Goal: Information Seeking & Learning: Learn about a topic

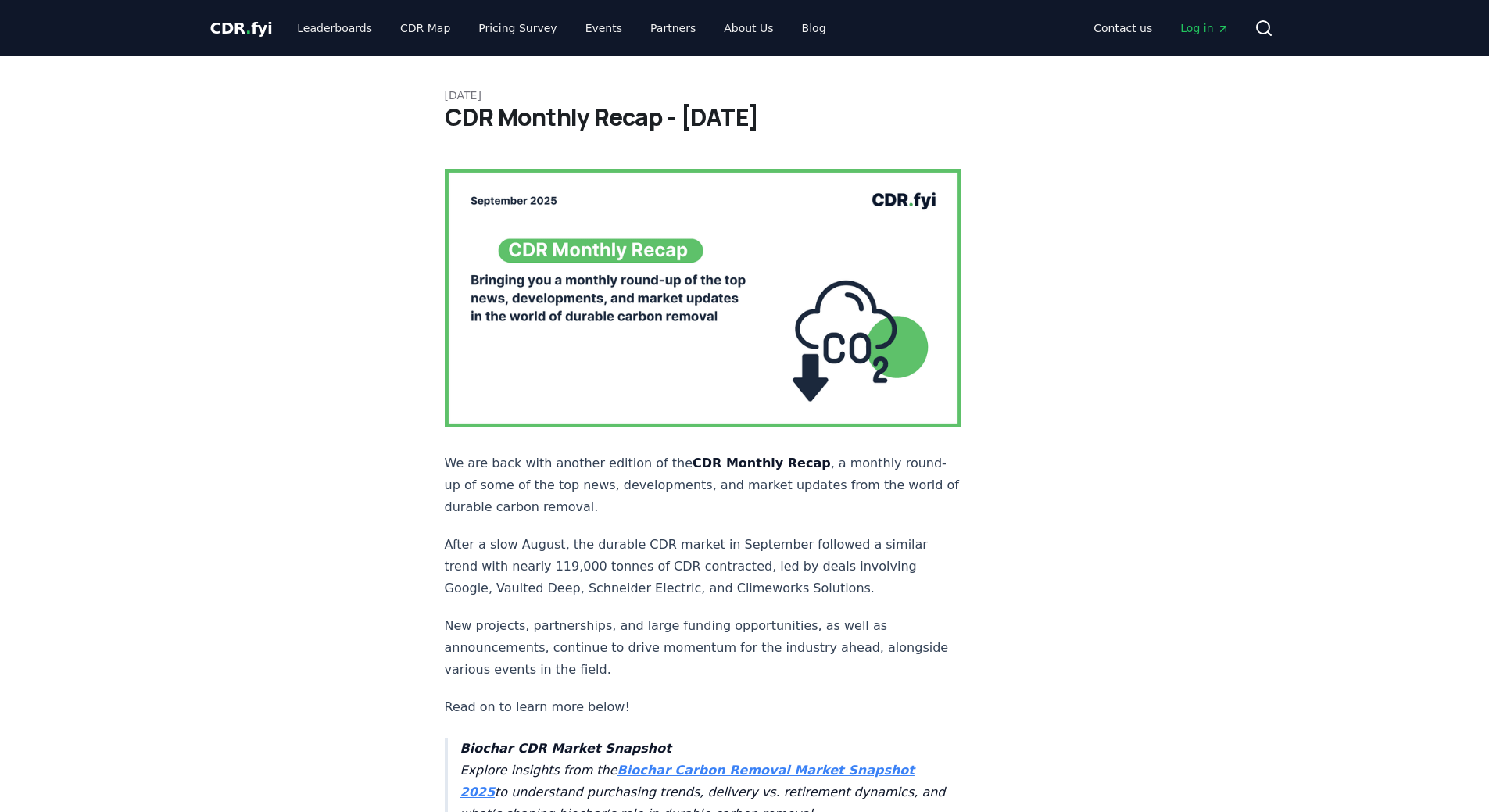
click at [511, 534] on p "After a slow August, the durable CDR market in September followed a similar tre…" at bounding box center [703, 566] width 517 height 66
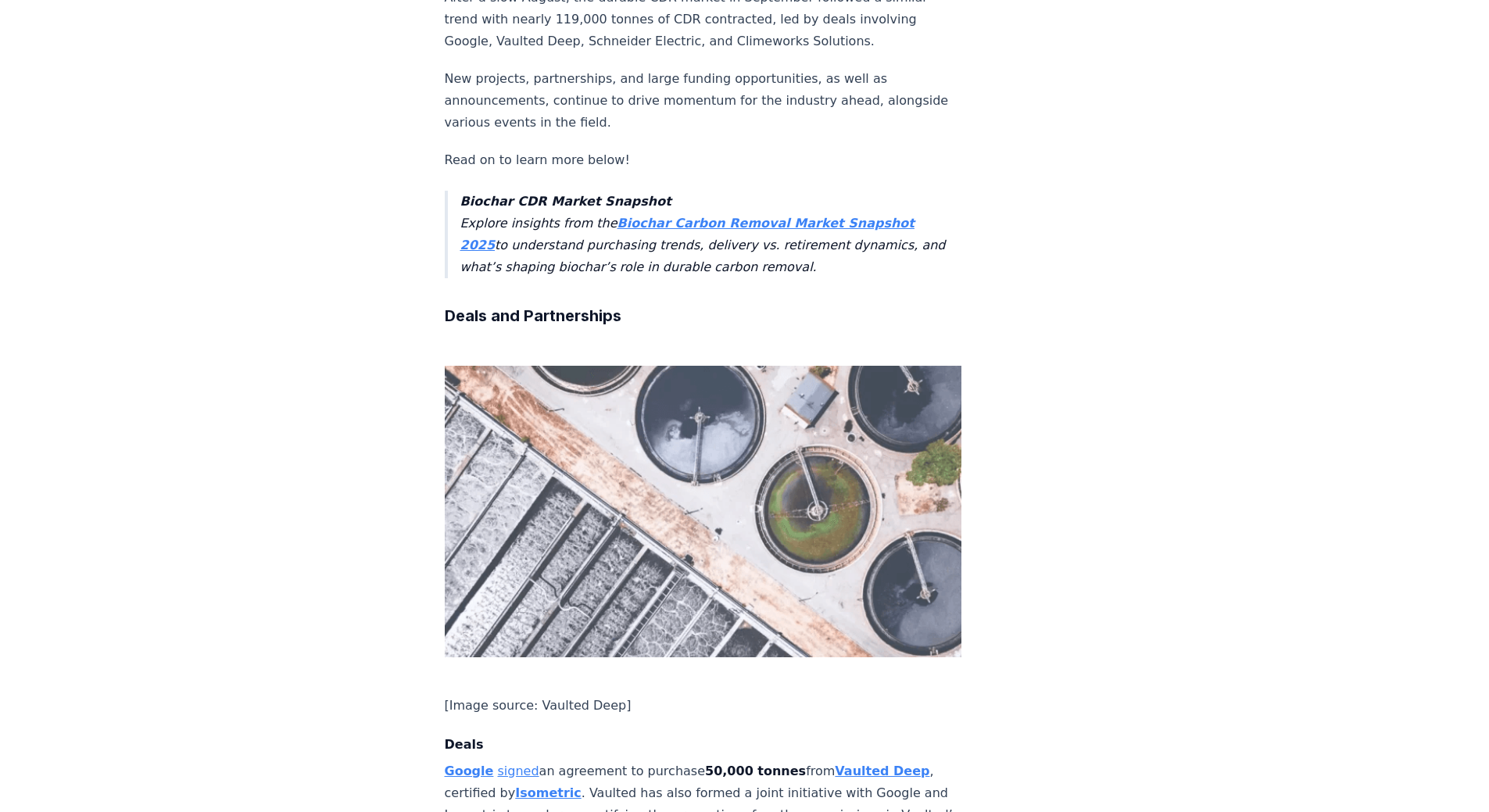
scroll to position [781, 0]
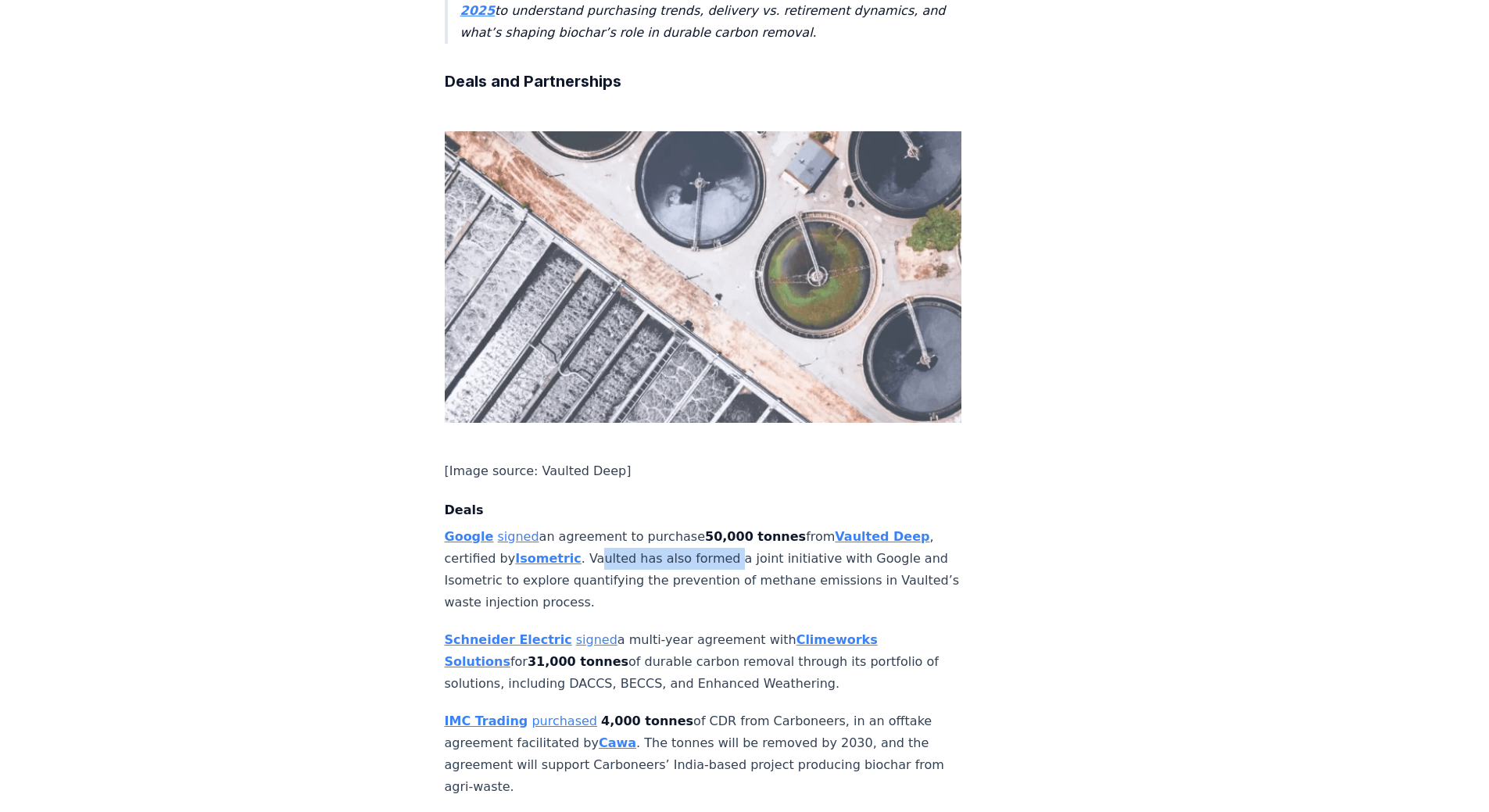
drag, startPoint x: 586, startPoint y: 493, endPoint x: 717, endPoint y: 497, distance: 131.1
click at [717, 526] on p "Google signed an agreement to purchase 50,000 tonnes from Vaulted Deep , certif…" at bounding box center [703, 569] width 517 height 87
click at [761, 526] on p "Google signed an agreement to purchase 50,000 tonnes from Vaulted Deep , certif…" at bounding box center [703, 569] width 517 height 87
drag, startPoint x: 757, startPoint y: 491, endPoint x: 596, endPoint y: 482, distance: 161.3
click at [603, 526] on p "Google signed an agreement to purchase 50,000 tonnes from Vaulted Deep , certif…" at bounding box center [703, 569] width 517 height 87
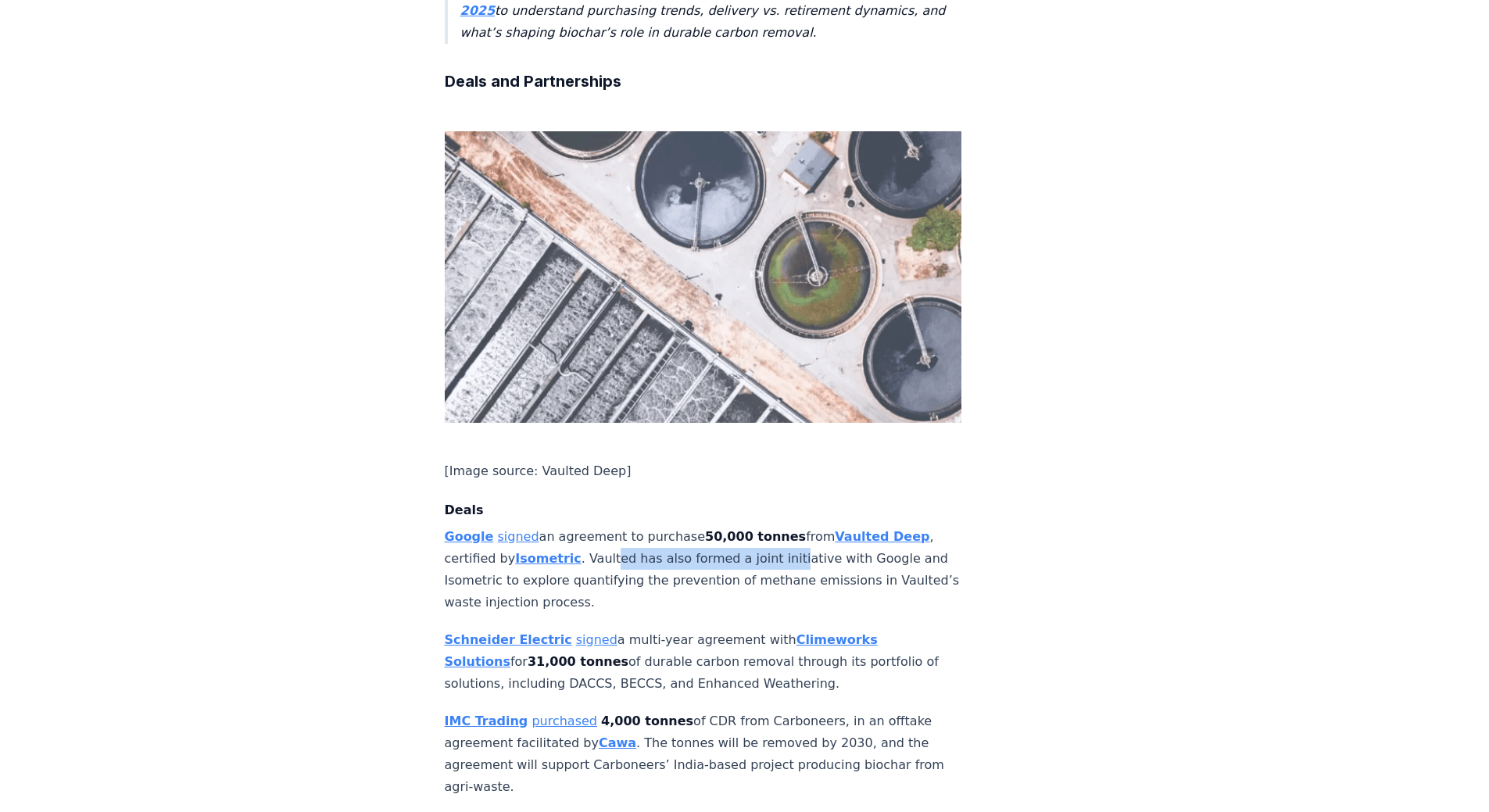
click at [658, 526] on p "Google signed an agreement to purchase 50,000 tonnes from Vaulted Deep , certif…" at bounding box center [703, 569] width 517 height 87
drag, startPoint x: 614, startPoint y: 489, endPoint x: 696, endPoint y: 491, distance: 82.0
click at [696, 526] on p "Google signed an agreement to purchase 50,000 tonnes from Vaulted Deep , certif…" at bounding box center [703, 569] width 517 height 87
click at [776, 526] on p "Google signed an agreement to purchase 50,000 tonnes from Vaulted Deep , certif…" at bounding box center [703, 569] width 517 height 87
drag, startPoint x: 803, startPoint y: 488, endPoint x: 610, endPoint y: 484, distance: 193.0
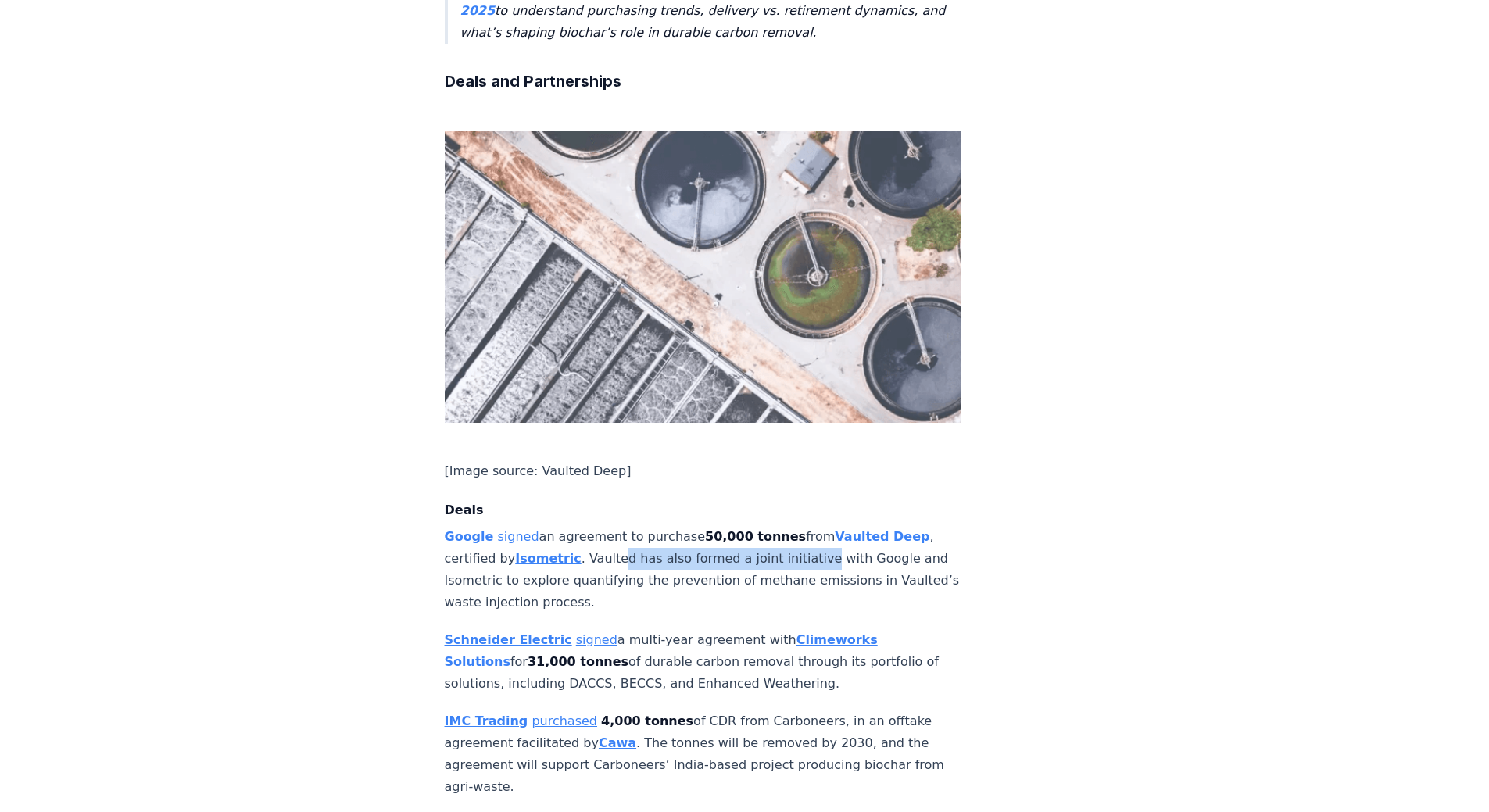
click at [610, 526] on p "Google signed an agreement to purchase 50,000 tonnes from Vaulted Deep , certif…" at bounding box center [703, 569] width 517 height 87
drag, startPoint x: 558, startPoint y: 590, endPoint x: 714, endPoint y: 595, distance: 156.1
click at [714, 629] on p "Schneider Electric signed a multi-year agreement with Climeworks Solutions for …" at bounding box center [703, 662] width 517 height 66
click at [701, 629] on p "Schneider Electric signed a multi-year agreement with Climeworks Solutions for …" at bounding box center [703, 662] width 517 height 66
drag, startPoint x: 494, startPoint y: 612, endPoint x: 655, endPoint y: 608, distance: 161.0
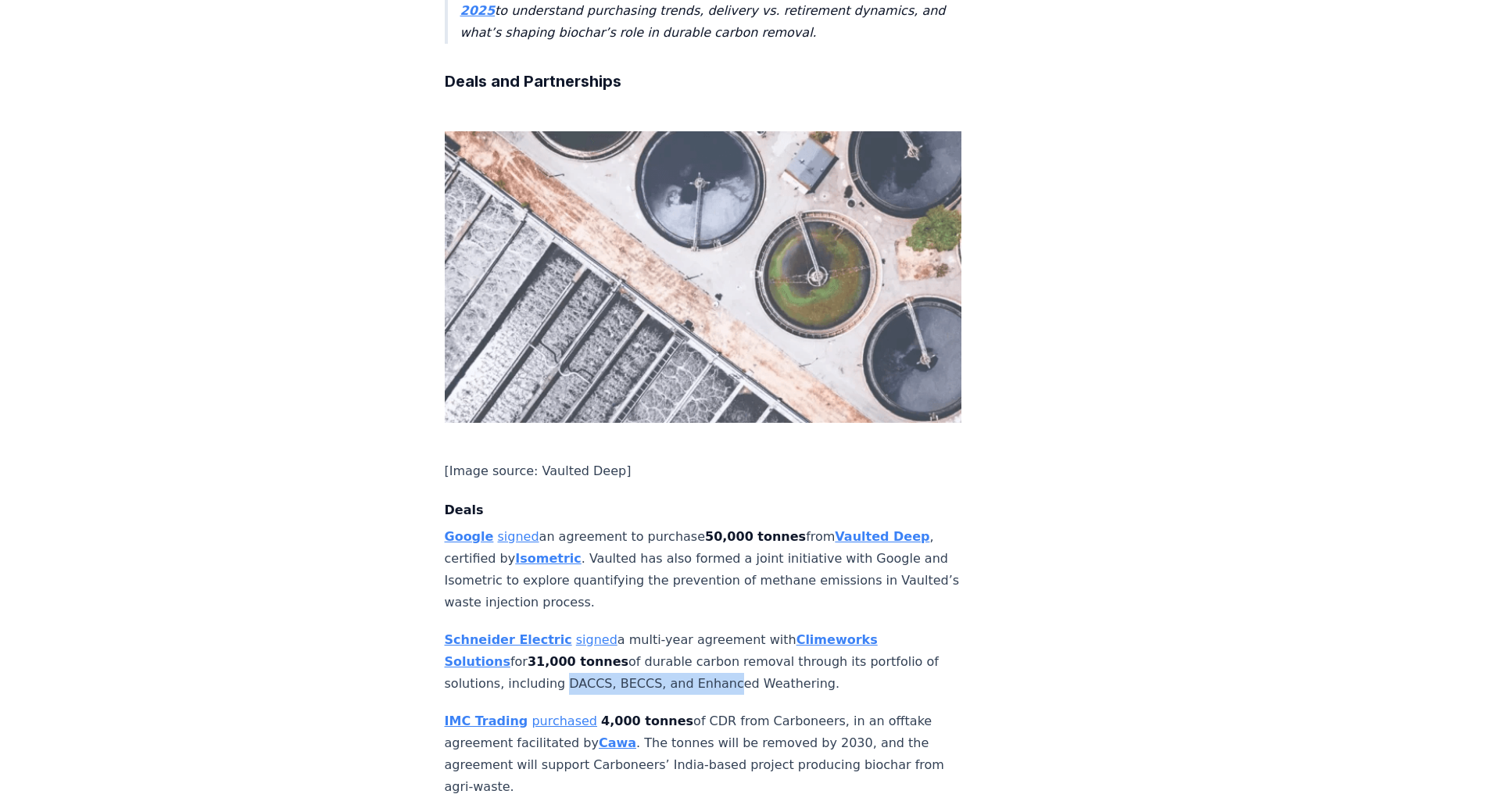
click at [651, 629] on p "Schneider Electric signed a multi-year agreement with Climeworks Solutions for …" at bounding box center [703, 662] width 517 height 66
click at [698, 629] on p "Schneider Electric signed a multi-year agreement with Climeworks Solutions for …" at bounding box center [703, 662] width 517 height 66
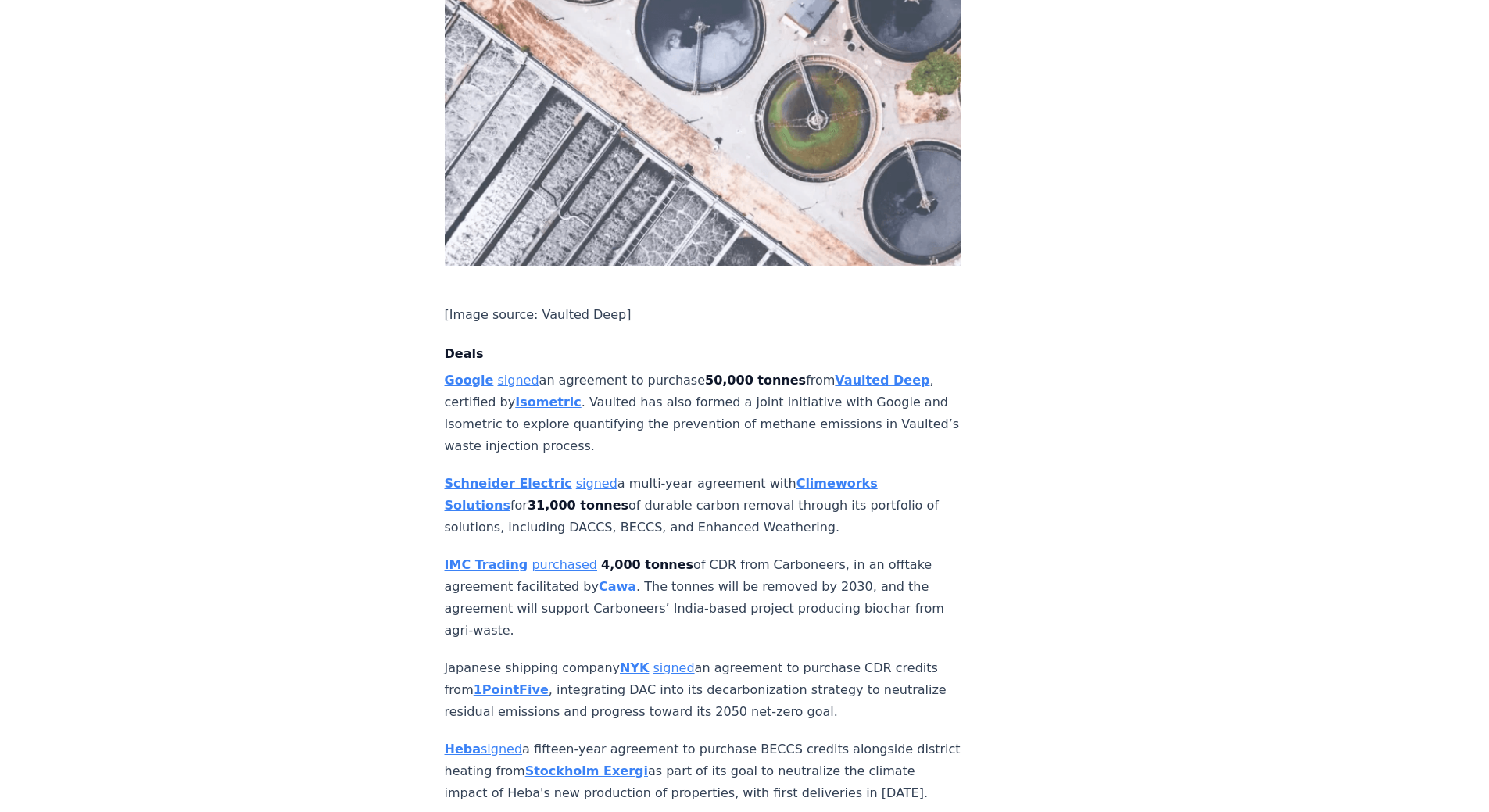
scroll to position [1016, 0]
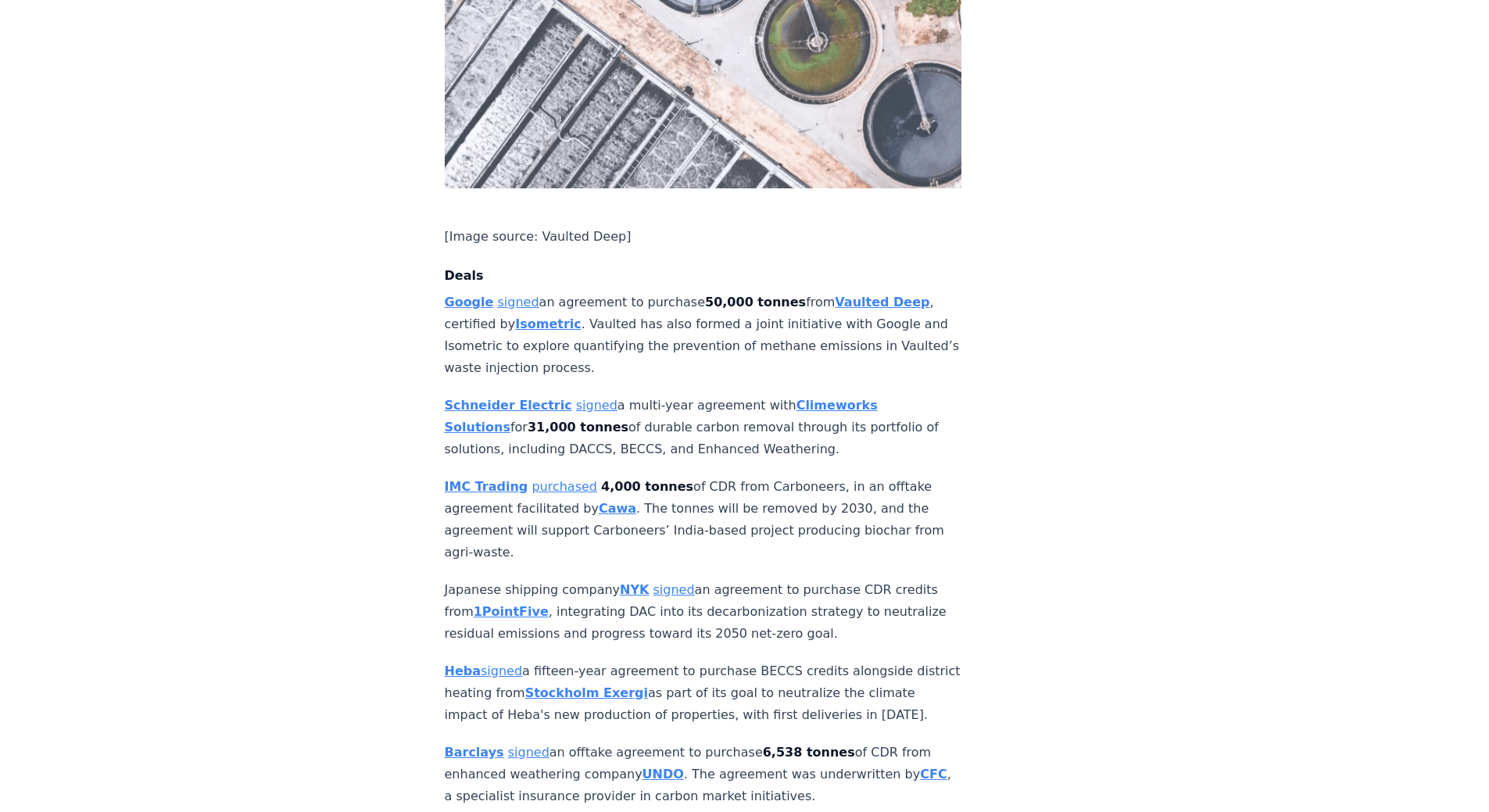
click at [752, 579] on p "Japanese shipping company NYK signed an agreement to purchase CDR credits from …" at bounding box center [703, 611] width 517 height 66
drag, startPoint x: 596, startPoint y: 548, endPoint x: 601, endPoint y: 558, distance: 11.2
click at [601, 579] on p "Japanese shipping company NYK signed an agreement to purchase CDR credits from …" at bounding box center [703, 611] width 517 height 66
click at [647, 579] on p "Japanese shipping company NYK signed an agreement to purchase CDR credits from …" at bounding box center [703, 611] width 517 height 66
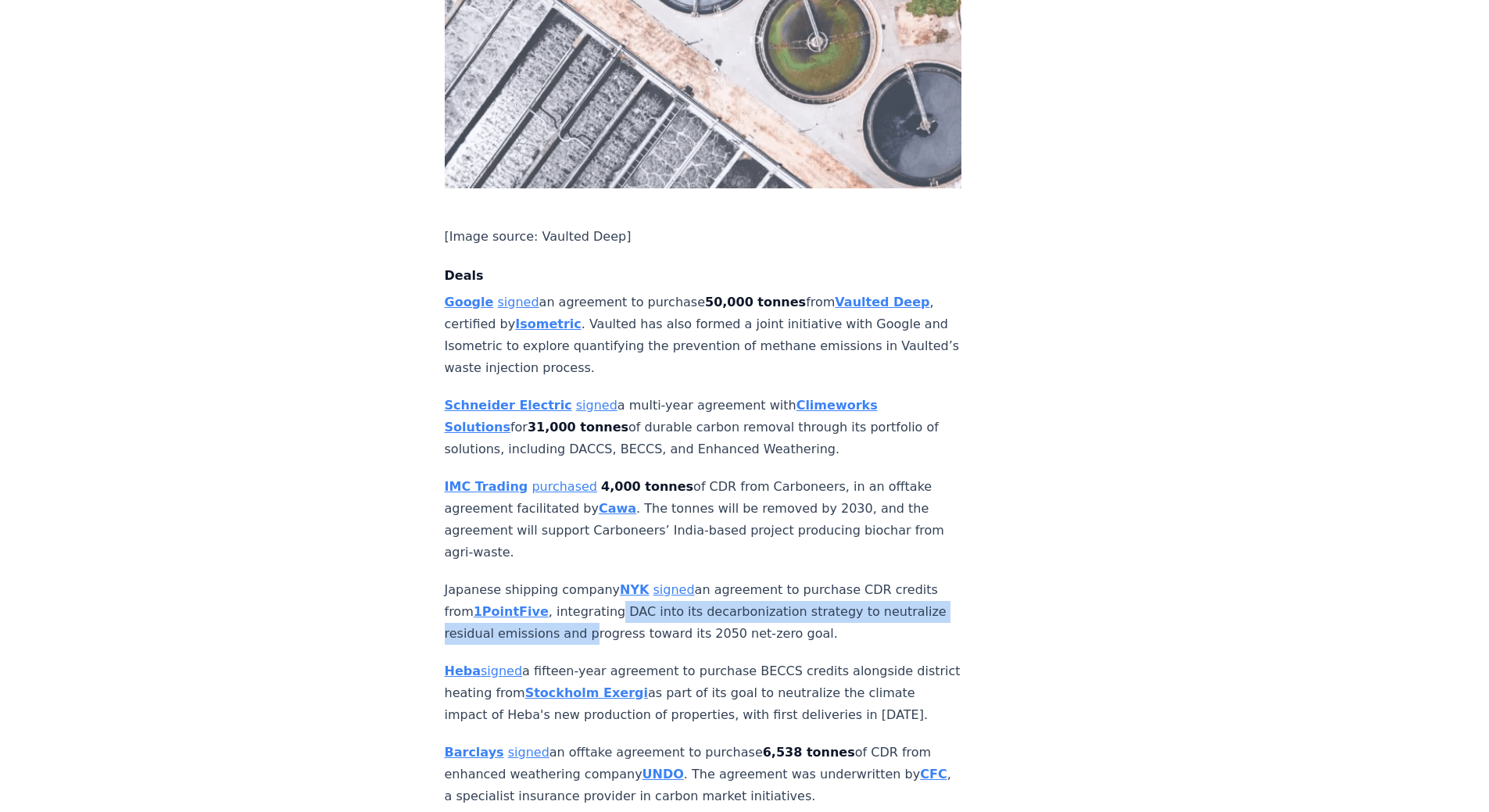
drag, startPoint x: 647, startPoint y: 543, endPoint x: 645, endPoint y: 561, distance: 18.1
click at [645, 579] on p "Japanese shipping company NYK signed an agreement to purchase CDR credits from …" at bounding box center [703, 611] width 517 height 66
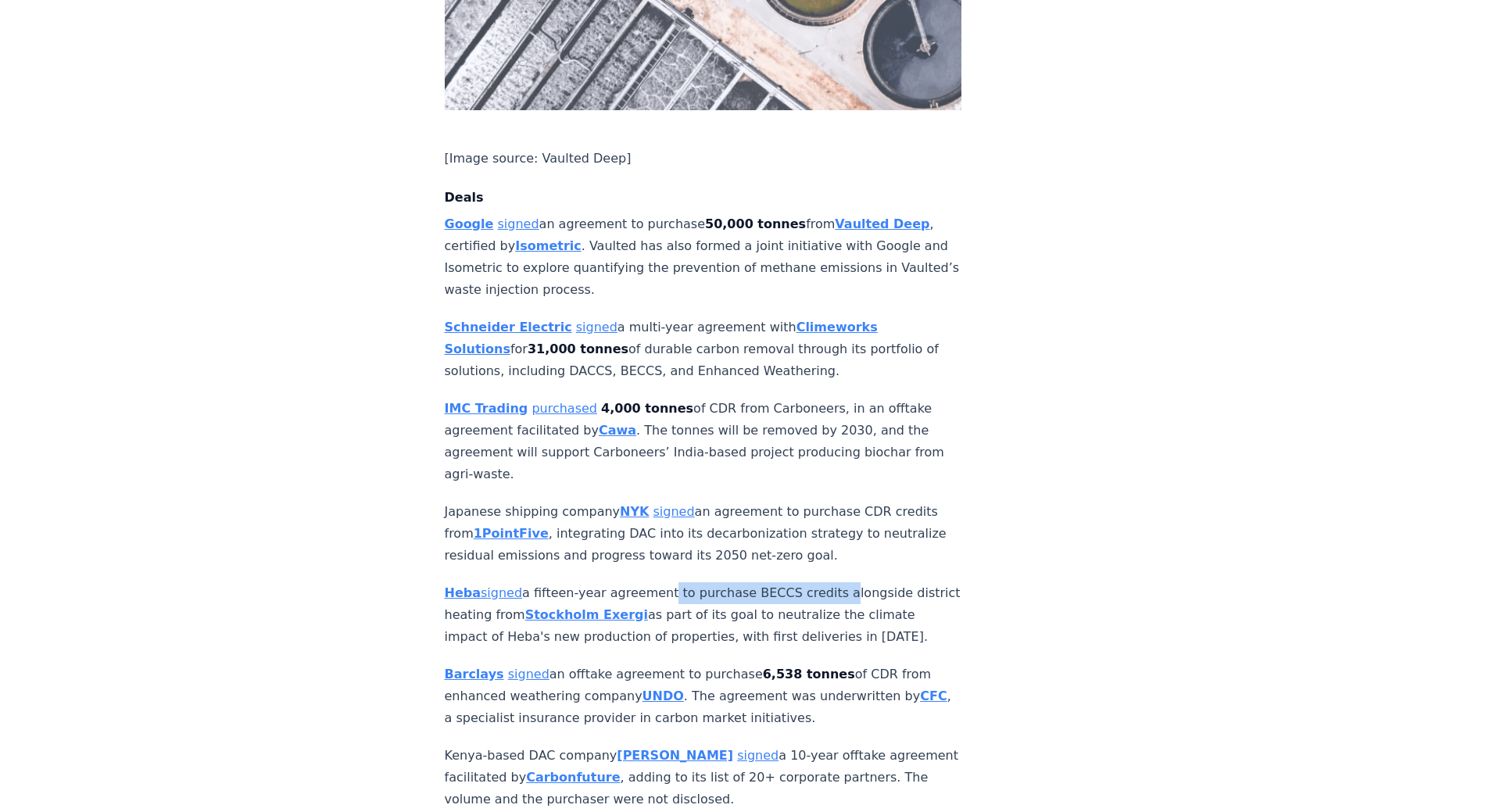
drag, startPoint x: 817, startPoint y: 518, endPoint x: 659, endPoint y: 526, distance: 158.2
click at [659, 582] on p "Heba signed a fifteen-year agreement to purchase BECCS credits alongside distri…" at bounding box center [703, 615] width 517 height 66
click at [579, 582] on p "Heba signed a fifteen-year agreement to purchase BECCS credits alongside distri…" at bounding box center [703, 615] width 517 height 66
drag, startPoint x: 482, startPoint y: 547, endPoint x: 507, endPoint y: 549, distance: 25.1
click at [507, 582] on p "Heba signed a fifteen-year agreement to purchase BECCS credits alongside distri…" at bounding box center [703, 615] width 517 height 66
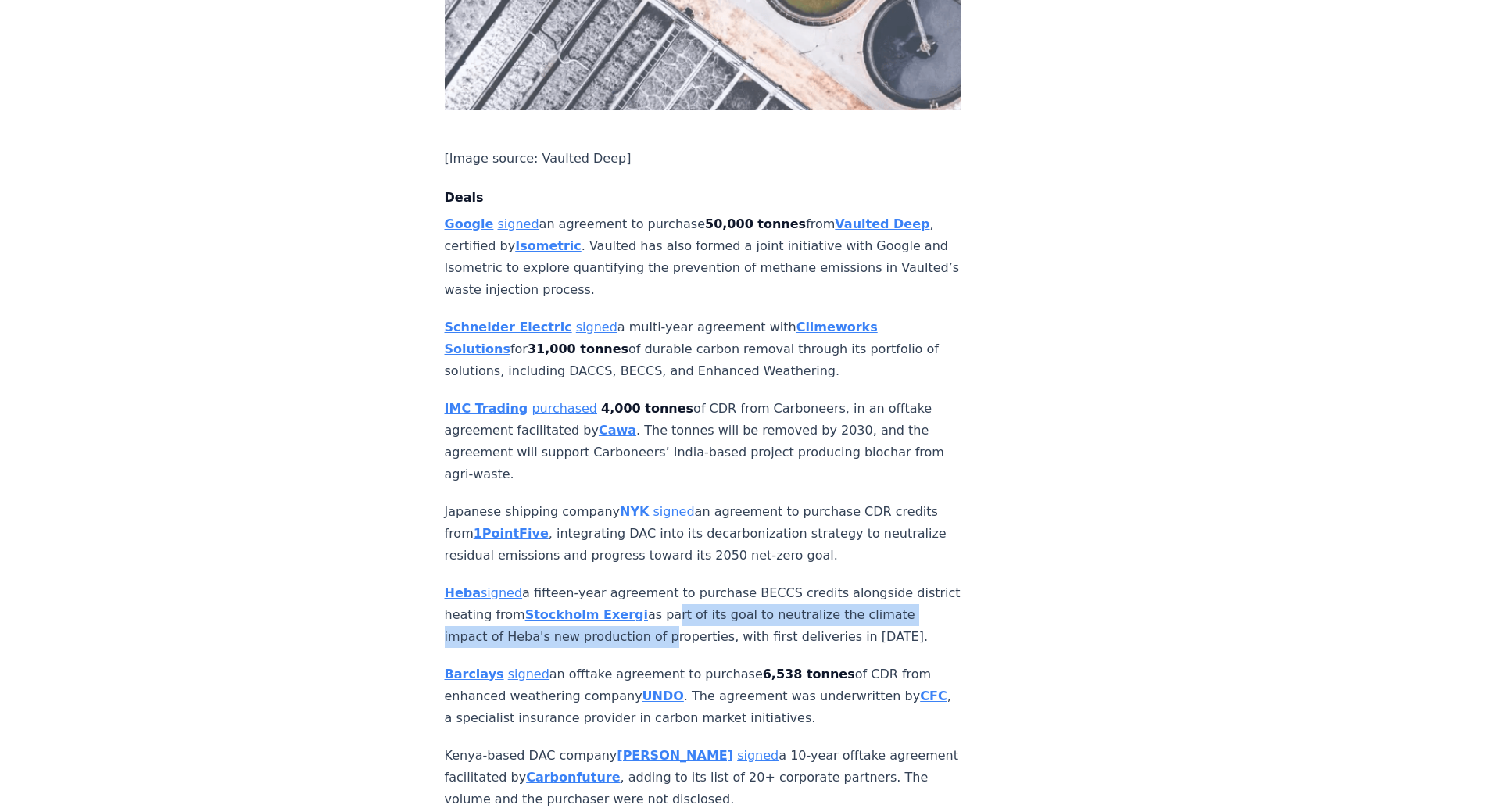
drag, startPoint x: 694, startPoint y: 542, endPoint x: 700, endPoint y: 562, distance: 20.9
click at [700, 582] on p "Heba signed a fifteen-year agreement to purchase BECCS credits alongside distri…" at bounding box center [703, 615] width 517 height 66
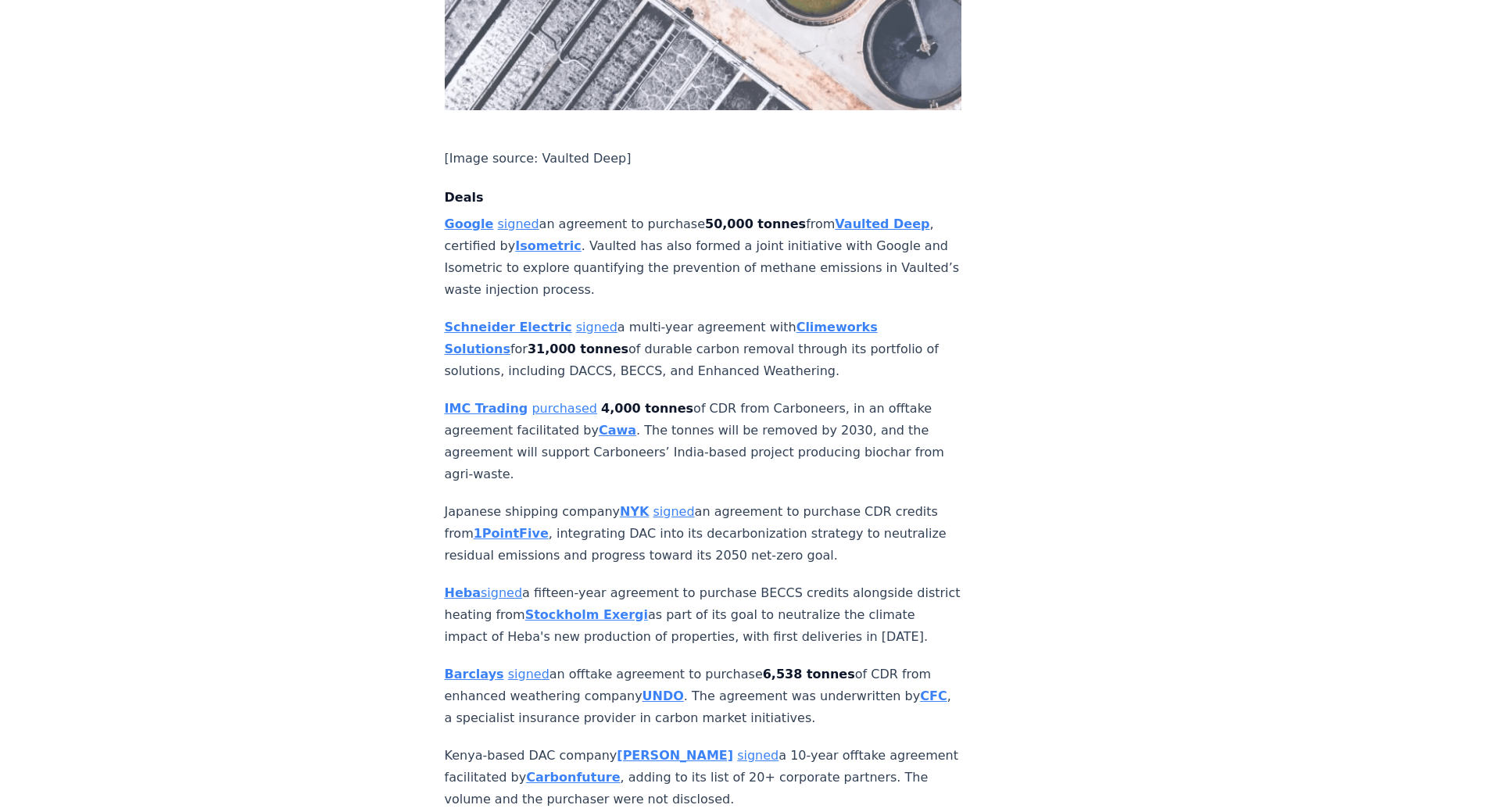
click at [720, 582] on p "Heba signed a fifteen-year agreement to purchase BECCS credits alongside distri…" at bounding box center [703, 615] width 517 height 66
click at [726, 582] on p "Heba signed a fifteen-year agreement to purchase BECCS credits alongside distri…" at bounding box center [703, 615] width 517 height 66
click at [508, 586] on link "signed" at bounding box center [501, 593] width 41 height 15
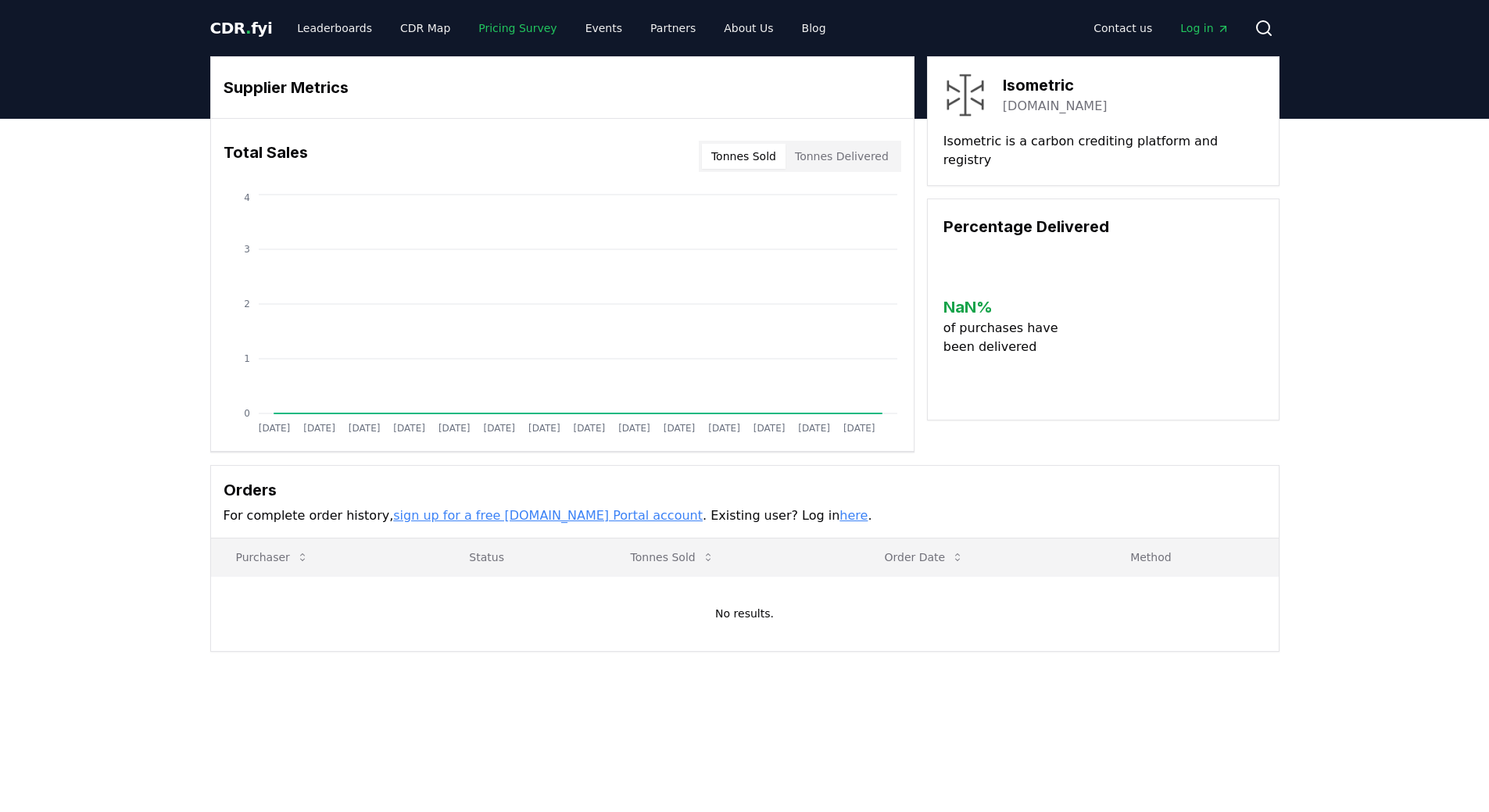
click at [497, 33] on link "Pricing Survey" at bounding box center [518, 27] width 104 height 28
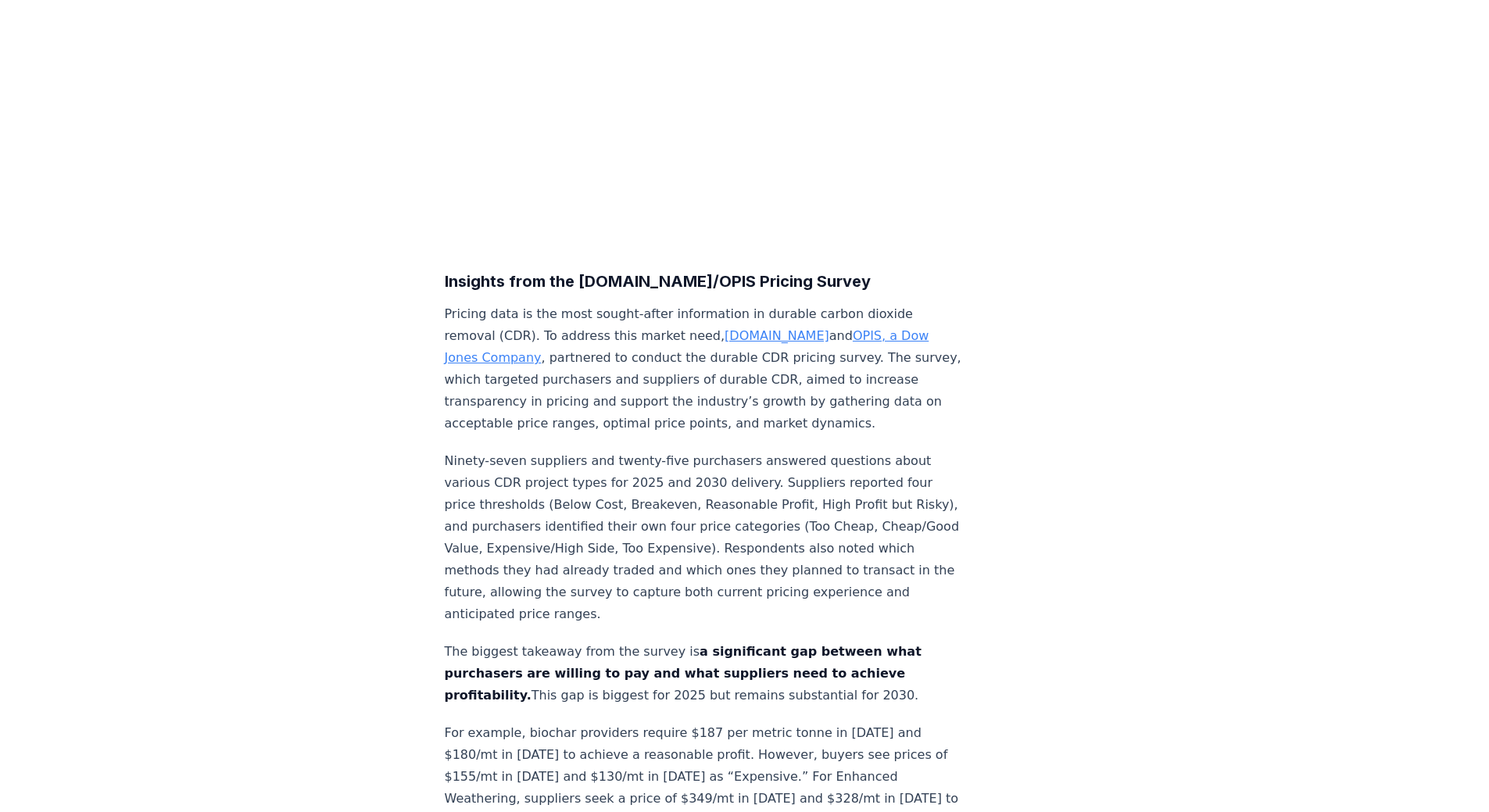
scroll to position [391, 0]
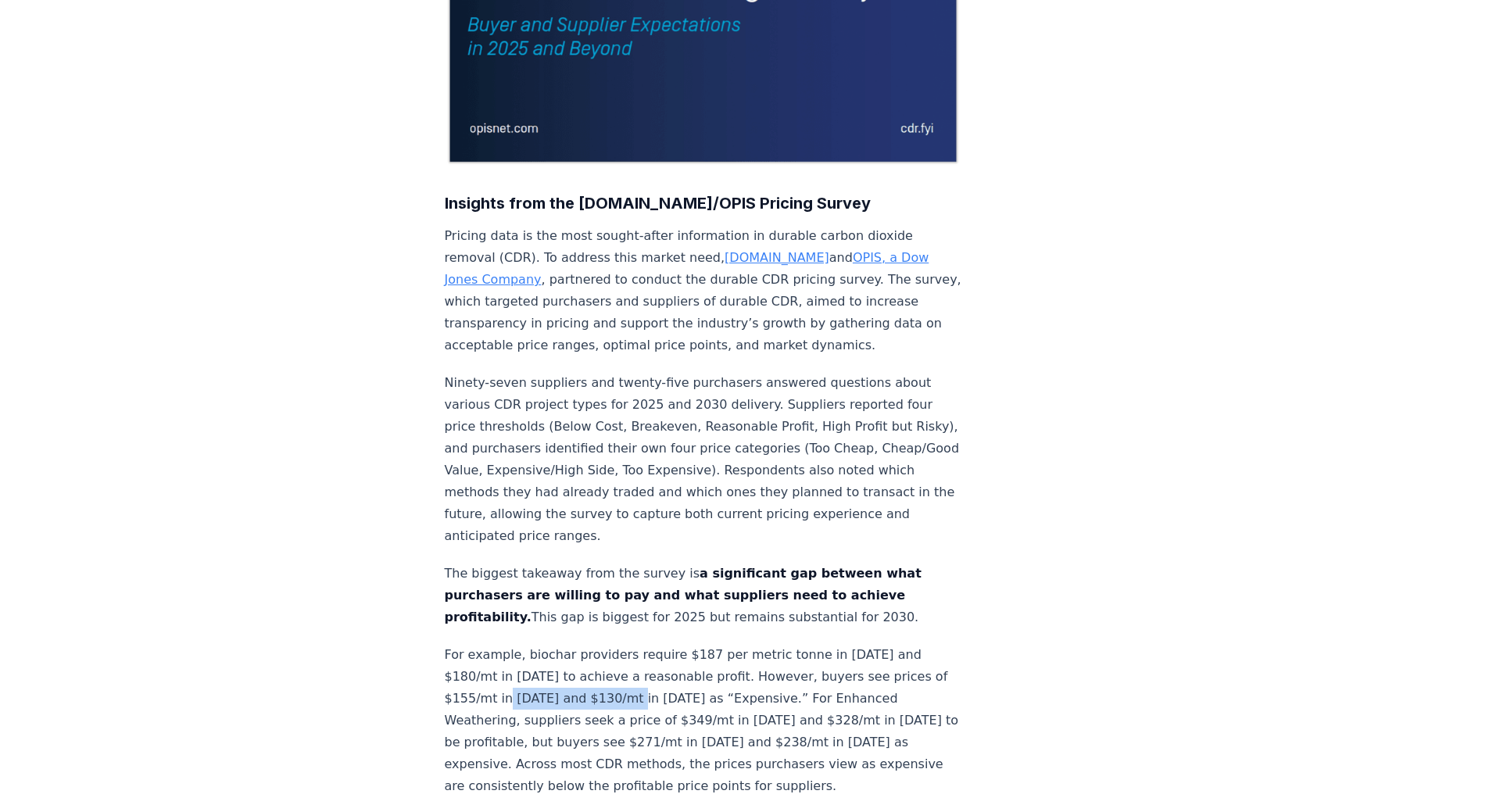
drag, startPoint x: 528, startPoint y: 652, endPoint x: 653, endPoint y: 645, distance: 125.2
click at [653, 645] on p "For example, biochar providers require $187 per metric tonne in 2025 and $180/m…" at bounding box center [703, 720] width 517 height 153
click at [624, 663] on p "For example, biochar providers require $187 per metric tonne in 2025 and $180/m…" at bounding box center [703, 720] width 517 height 153
drag, startPoint x: 534, startPoint y: 671, endPoint x: 753, endPoint y: 667, distance: 219.0
click at [753, 667] on p "For example, biochar providers require $187 per metric tonne in 2025 and $180/m…" at bounding box center [703, 720] width 517 height 153
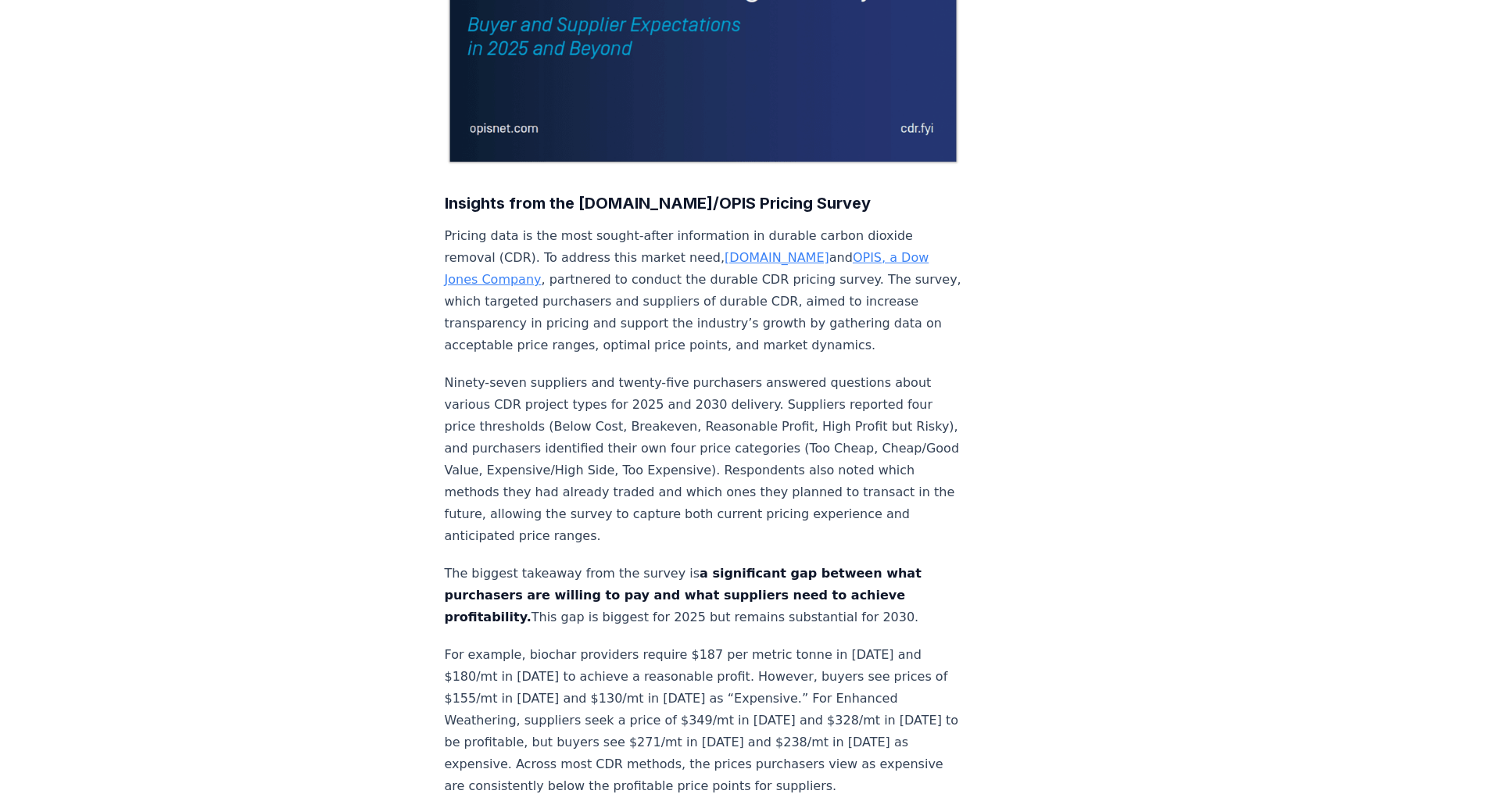
click at [777, 667] on p "For example, biochar providers require $187 per metric tonne in 2025 and $180/m…" at bounding box center [703, 720] width 517 height 153
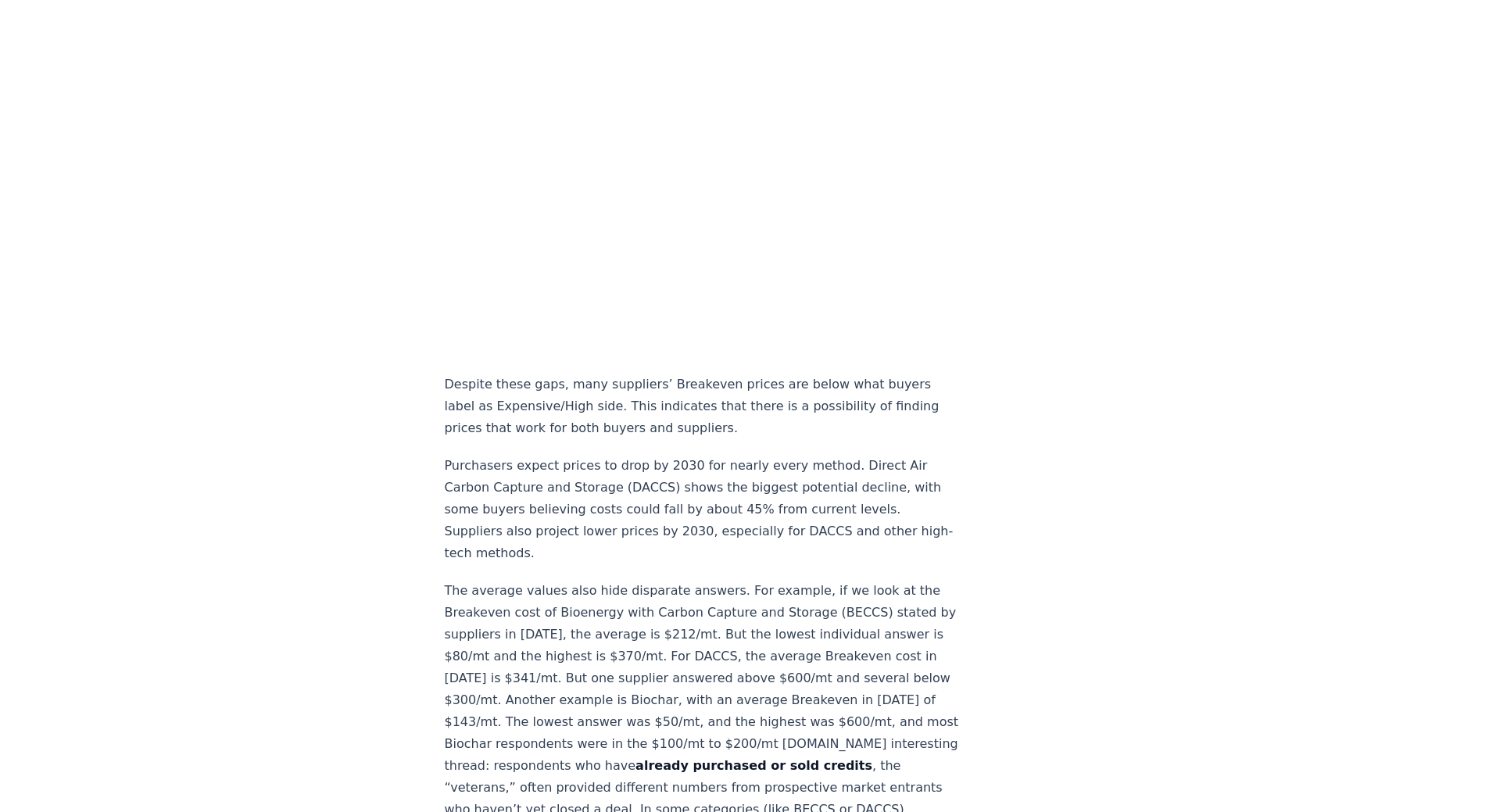
scroll to position [1484, 0]
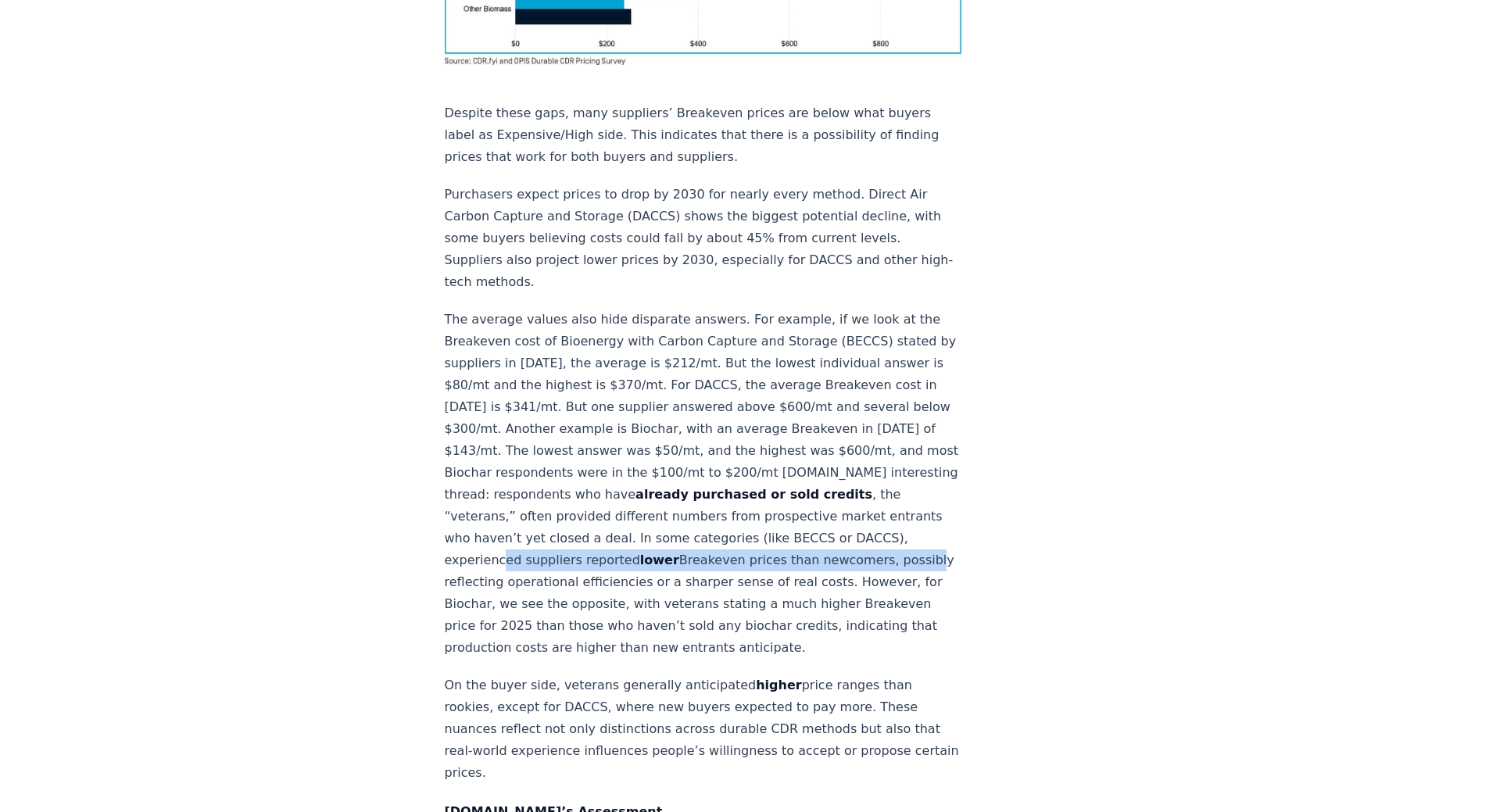
drag, startPoint x: 545, startPoint y: 471, endPoint x: 551, endPoint y: 493, distance: 22.8
click at [551, 493] on p "The average values also hide disparate answers. For example, if we look at the …" at bounding box center [703, 484] width 517 height 350
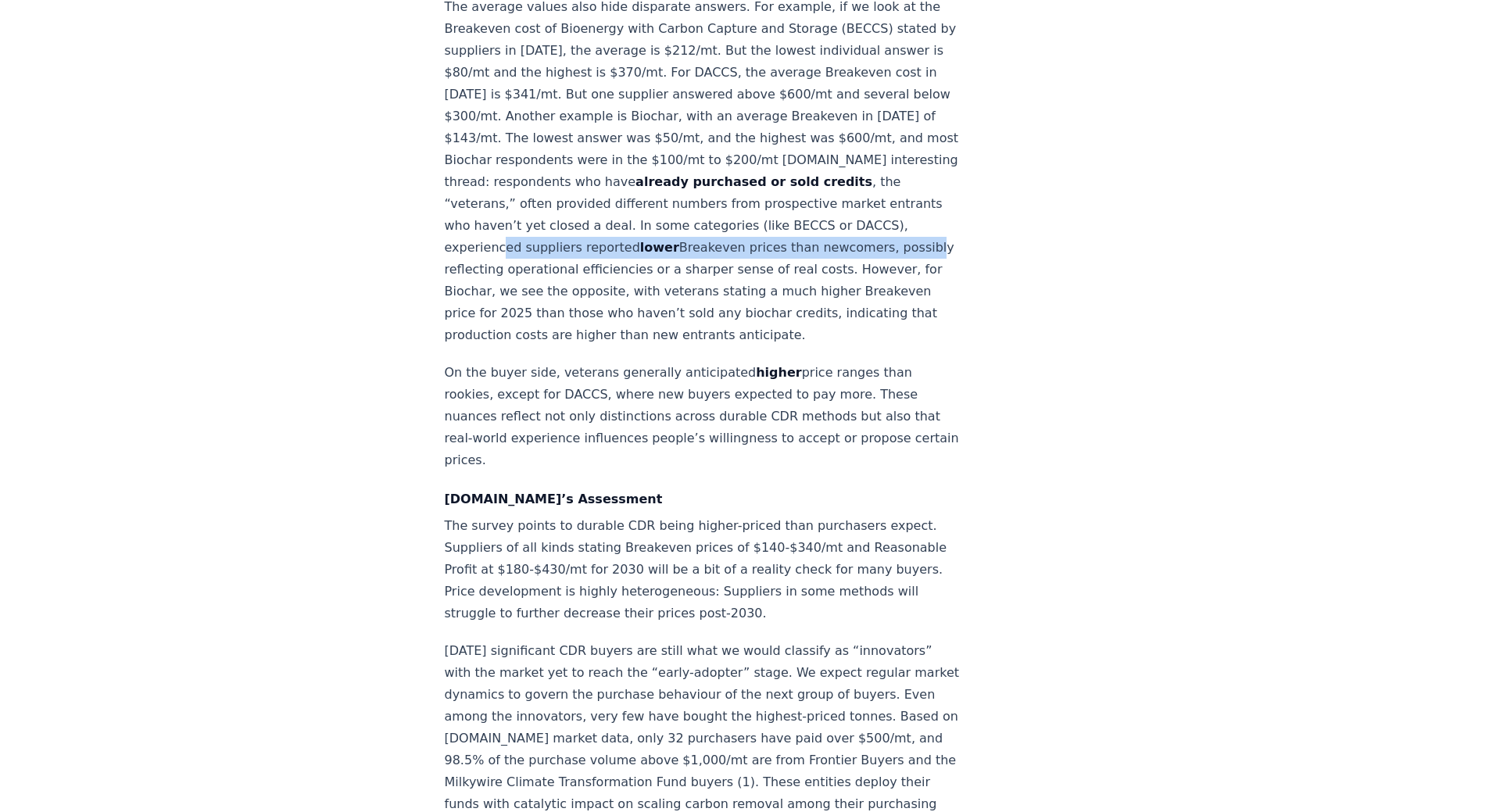
scroll to position [1875, 0]
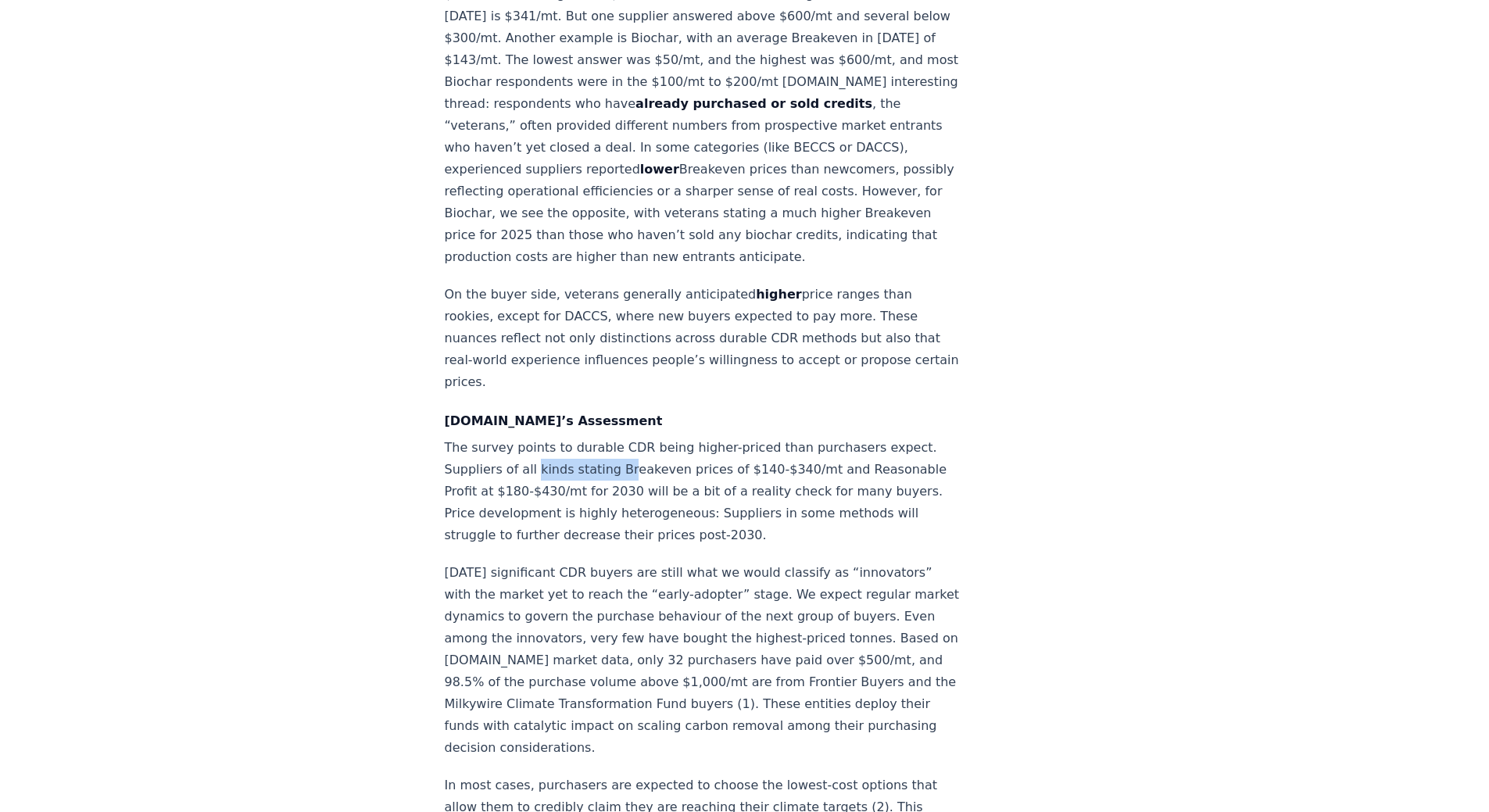
drag, startPoint x: 533, startPoint y: 400, endPoint x: 632, endPoint y: 395, distance: 99.1
click at [632, 437] on p "The survey points to durable CDR being higher-priced than purchasers expect. Su…" at bounding box center [703, 491] width 517 height 109
drag, startPoint x: 697, startPoint y: 395, endPoint x: 557, endPoint y: 398, distance: 140.0
click at [557, 437] on p "The survey points to durable CDR being higher-priced than purchasers expect. Su…" at bounding box center [703, 491] width 517 height 109
drag, startPoint x: 518, startPoint y: 403, endPoint x: 654, endPoint y: 404, distance: 136.0
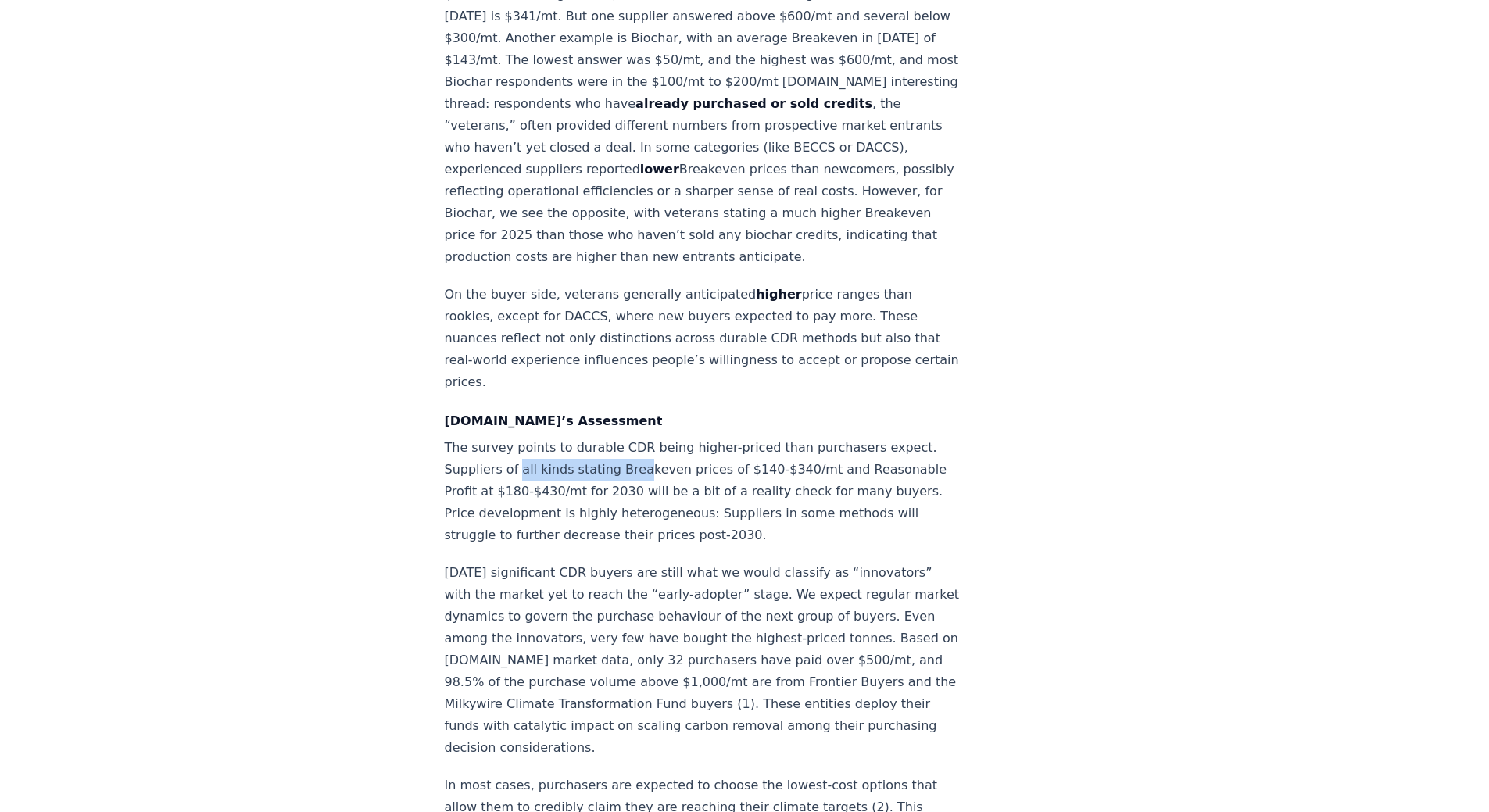
click at [651, 437] on p "The survey points to durable CDR being higher-priced than purchasers expect. Su…" at bounding box center [703, 491] width 517 height 109
click at [673, 437] on p "The survey points to durable CDR being higher-priced than purchasers expect. Su…" at bounding box center [703, 491] width 517 height 109
drag, startPoint x: 702, startPoint y: 402, endPoint x: 619, endPoint y: 404, distance: 83.0
click at [619, 437] on p "The survey points to durable CDR being higher-priced than purchasers expect. Su…" at bounding box center [703, 491] width 517 height 109
drag, startPoint x: 524, startPoint y: 435, endPoint x: 621, endPoint y: 435, distance: 97.0
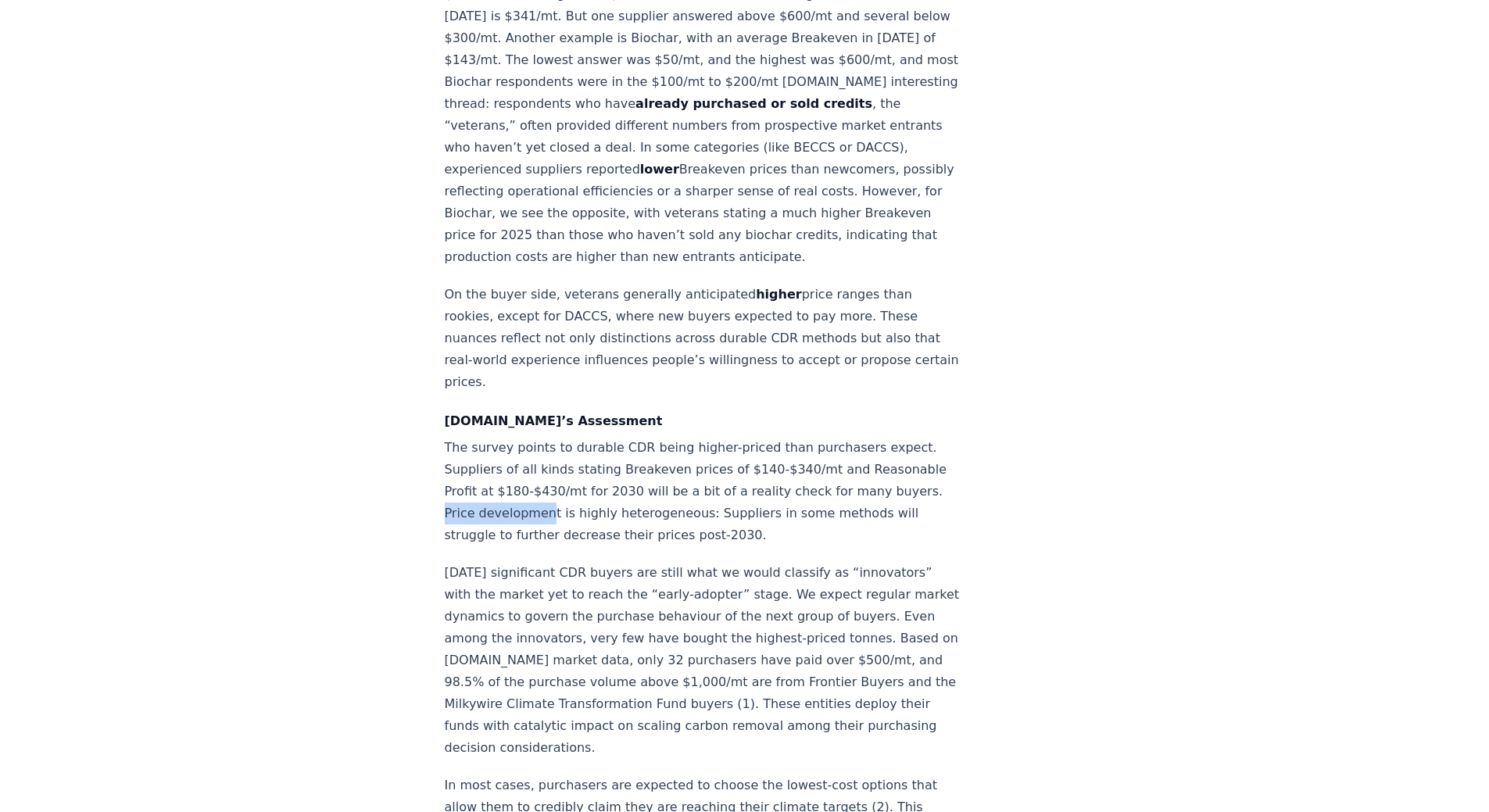
click at [621, 437] on p "The survey points to durable CDR being higher-priced than purchasers expect. Su…" at bounding box center [703, 491] width 517 height 109
click at [669, 444] on p "The survey points to durable CDR being higher-priced than purchasers expect. Su…" at bounding box center [703, 491] width 517 height 109
drag, startPoint x: 571, startPoint y: 419, endPoint x: 614, endPoint y: 422, distance: 43.1
click at [614, 437] on p "The survey points to durable CDR being higher-priced than purchasers expect. Su…" at bounding box center [703, 491] width 517 height 109
click at [530, 446] on p "The survey points to durable CDR being higher-priced than purchasers expect. Su…" at bounding box center [703, 491] width 517 height 109
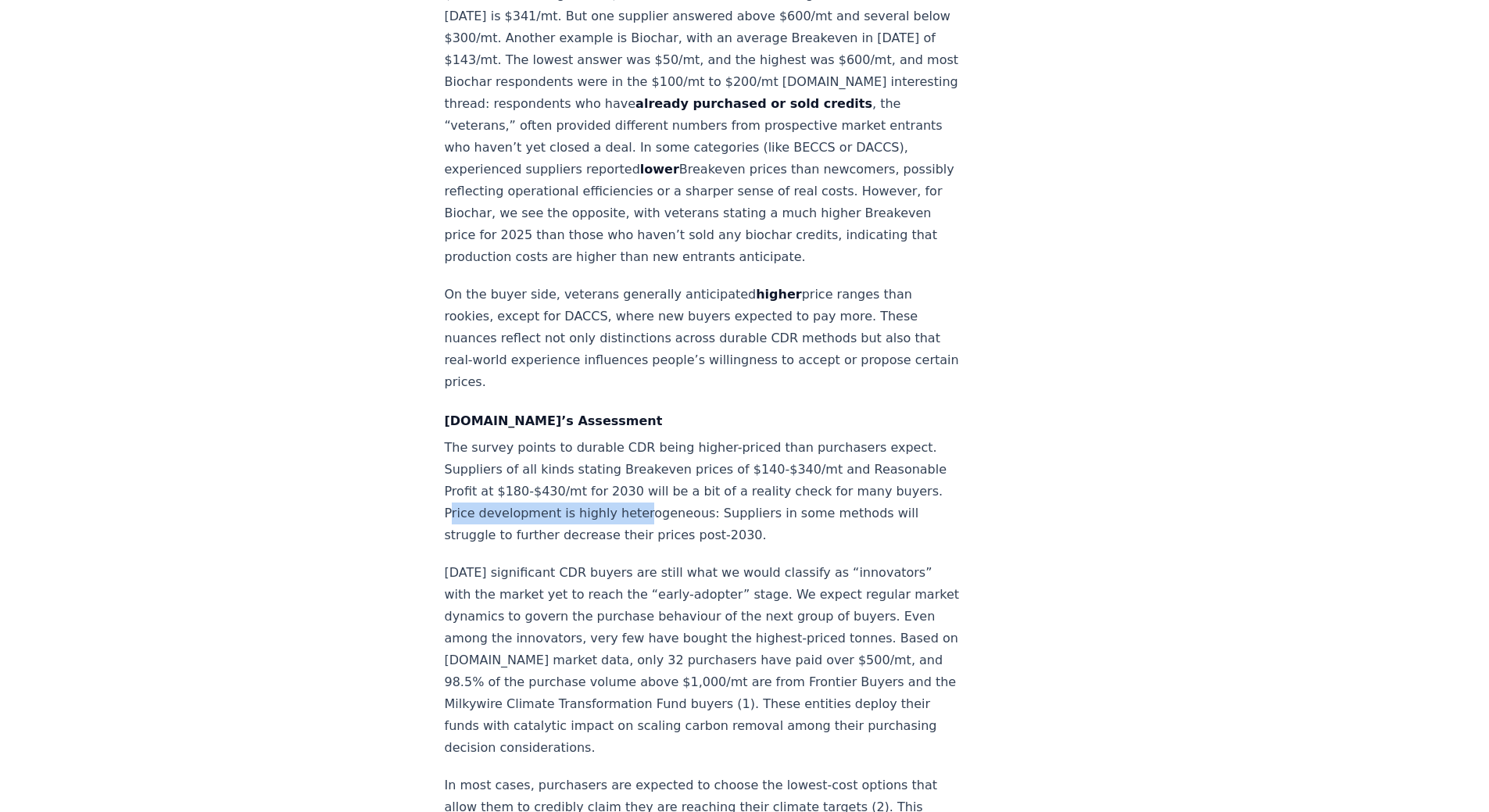
drag, startPoint x: 529, startPoint y: 446, endPoint x: 713, endPoint y: 443, distance: 184.0
click at [713, 443] on p "The survey points to durable CDR being higher-priced than purchasers expect. Su…" at bounding box center [703, 491] width 517 height 109
click at [735, 442] on p "The survey points to durable CDR being higher-priced than purchasers expect. Su…" at bounding box center [703, 491] width 517 height 109
drag, startPoint x: 514, startPoint y: 440, endPoint x: 614, endPoint y: 442, distance: 100.0
click at [592, 442] on p "The survey points to durable CDR being higher-priced than purchasers expect. Su…" at bounding box center [703, 491] width 517 height 109
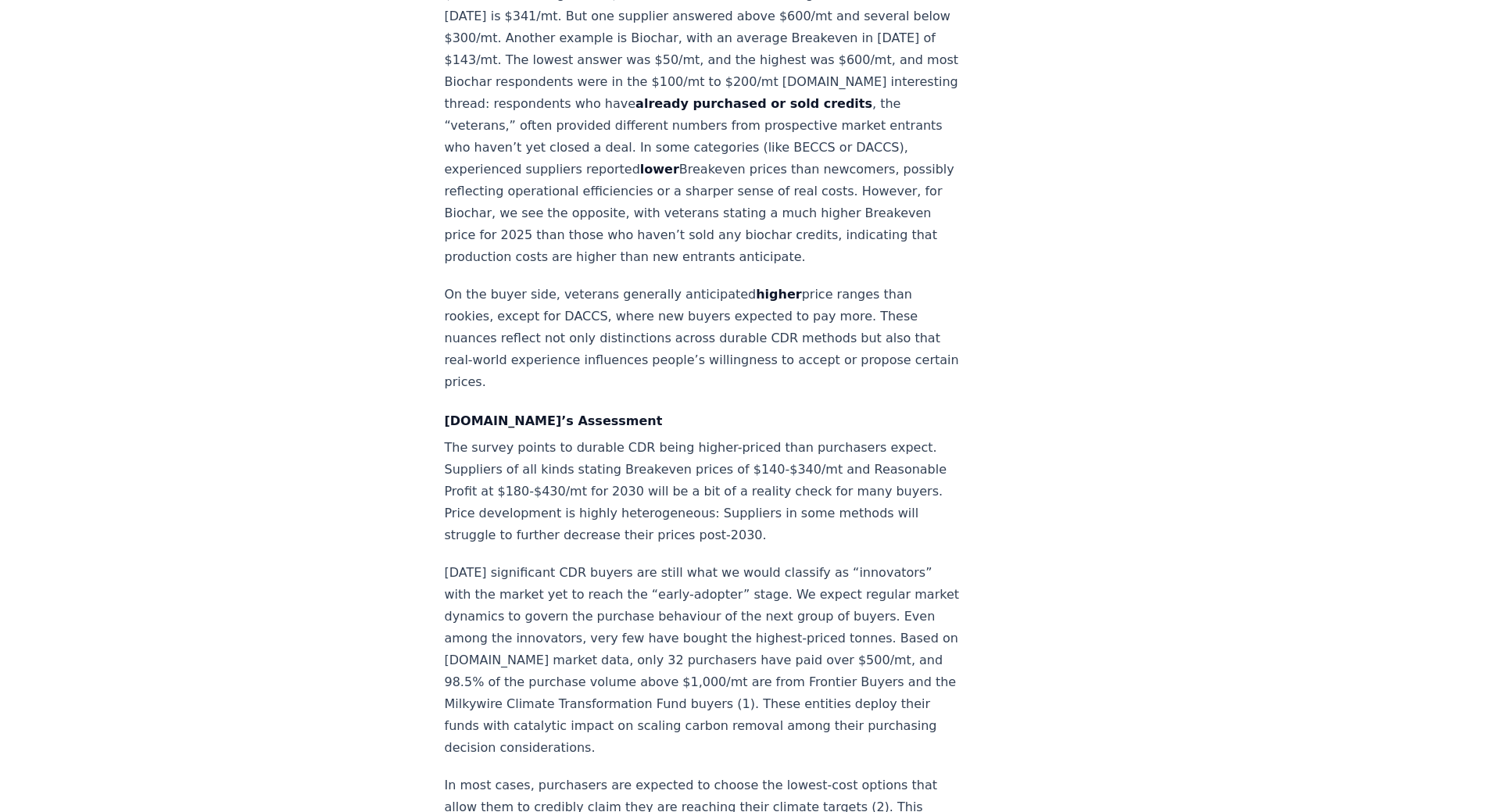
click at [662, 442] on p "The survey points to durable CDR being higher-priced than purchasers expect. Su…" at bounding box center [703, 491] width 517 height 109
drag, startPoint x: 693, startPoint y: 444, endPoint x: 515, endPoint y: 443, distance: 178.0
click at [515, 443] on p "The survey points to durable CDR being higher-priced than purchasers expect. Su…" at bounding box center [703, 491] width 517 height 109
click at [503, 442] on p "The survey points to durable CDR being higher-priced than purchasers expect. Su…" at bounding box center [703, 491] width 517 height 109
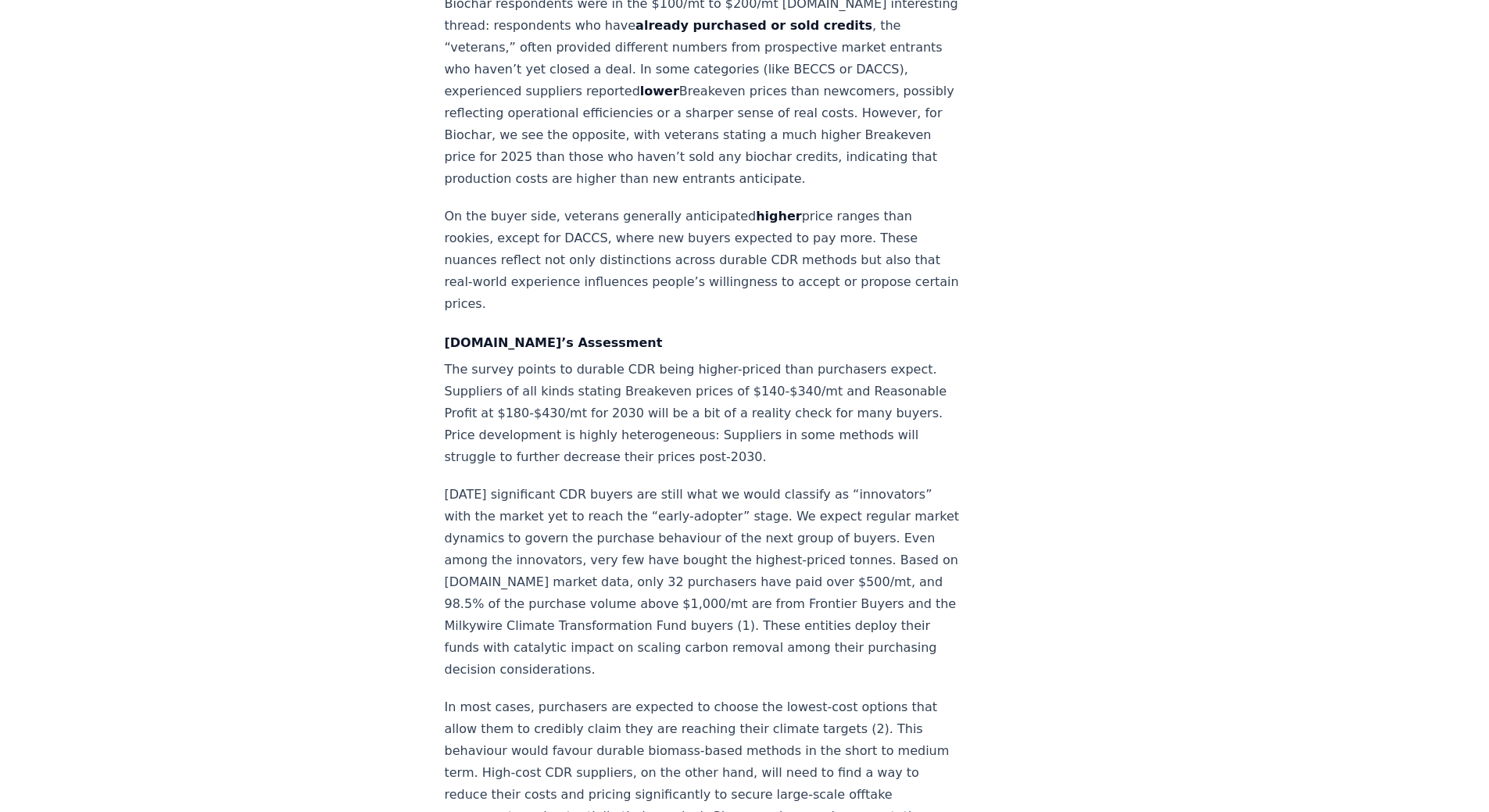
scroll to position [2031, 0]
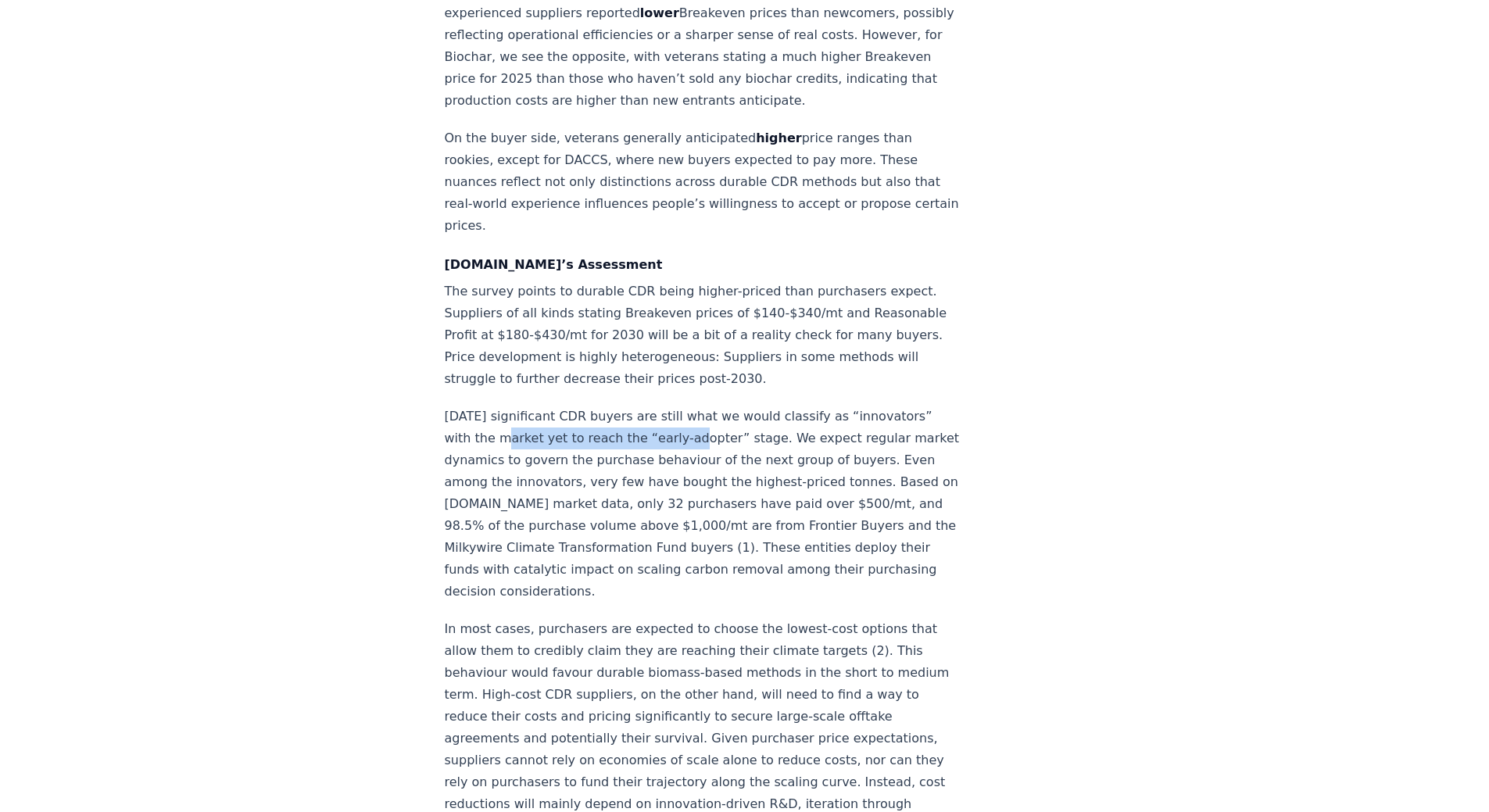
drag, startPoint x: 495, startPoint y: 376, endPoint x: 674, endPoint y: 379, distance: 179.0
click at [674, 405] on p "[DATE] significant CDR buyers are still what we would classify as “innovators” …" at bounding box center [703, 503] width 517 height 197
click at [730, 405] on p "[DATE] significant CDR buyers are still what we would classify as “innovators” …" at bounding box center [703, 503] width 517 height 197
click at [613, 405] on p "[DATE] significant CDR buyers are still what we would classify as “innovators” …" at bounding box center [703, 503] width 517 height 197
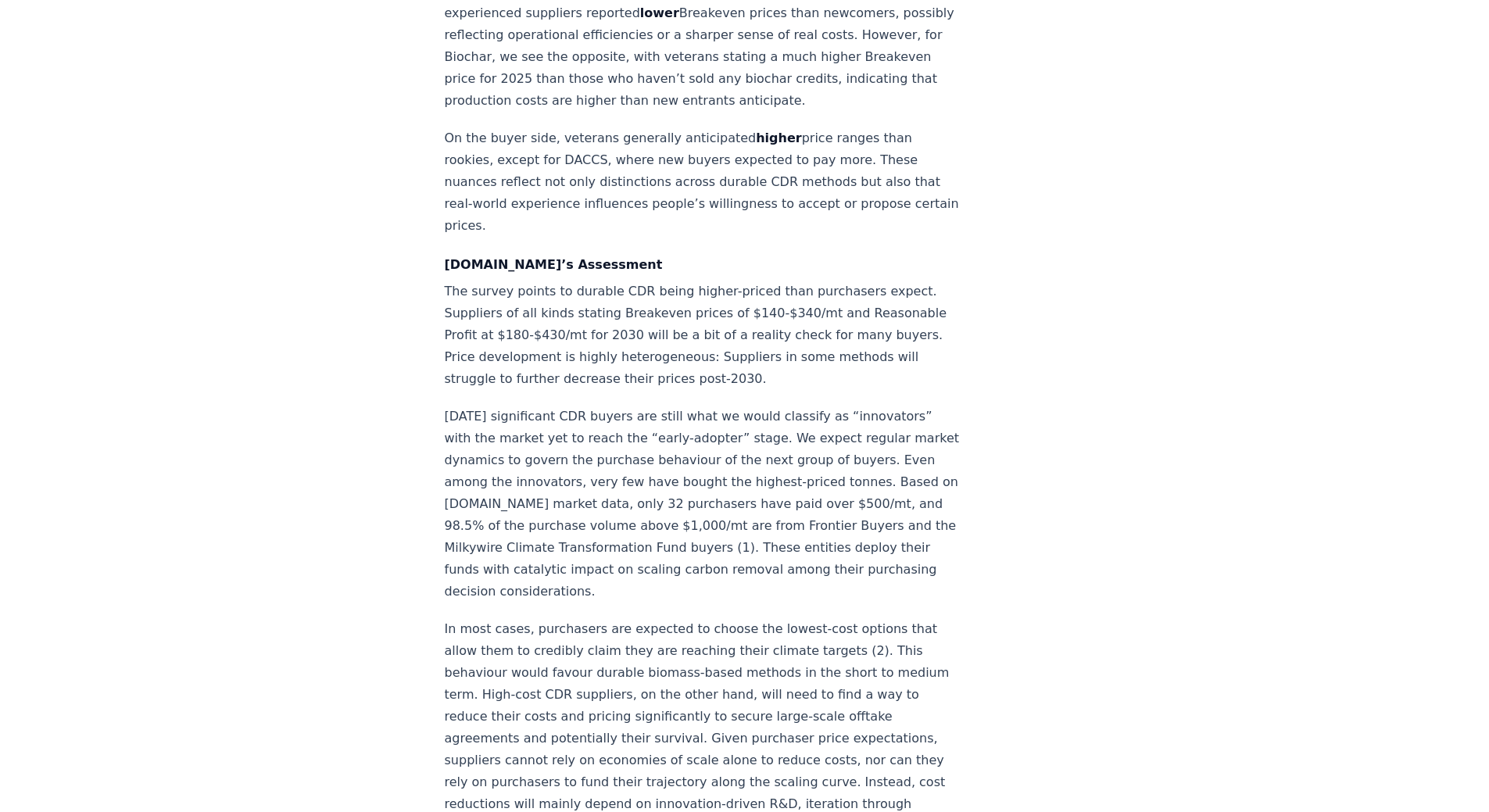
click at [621, 405] on p "[DATE] significant CDR buyers are still what we would classify as “innovators” …" at bounding box center [703, 503] width 517 height 197
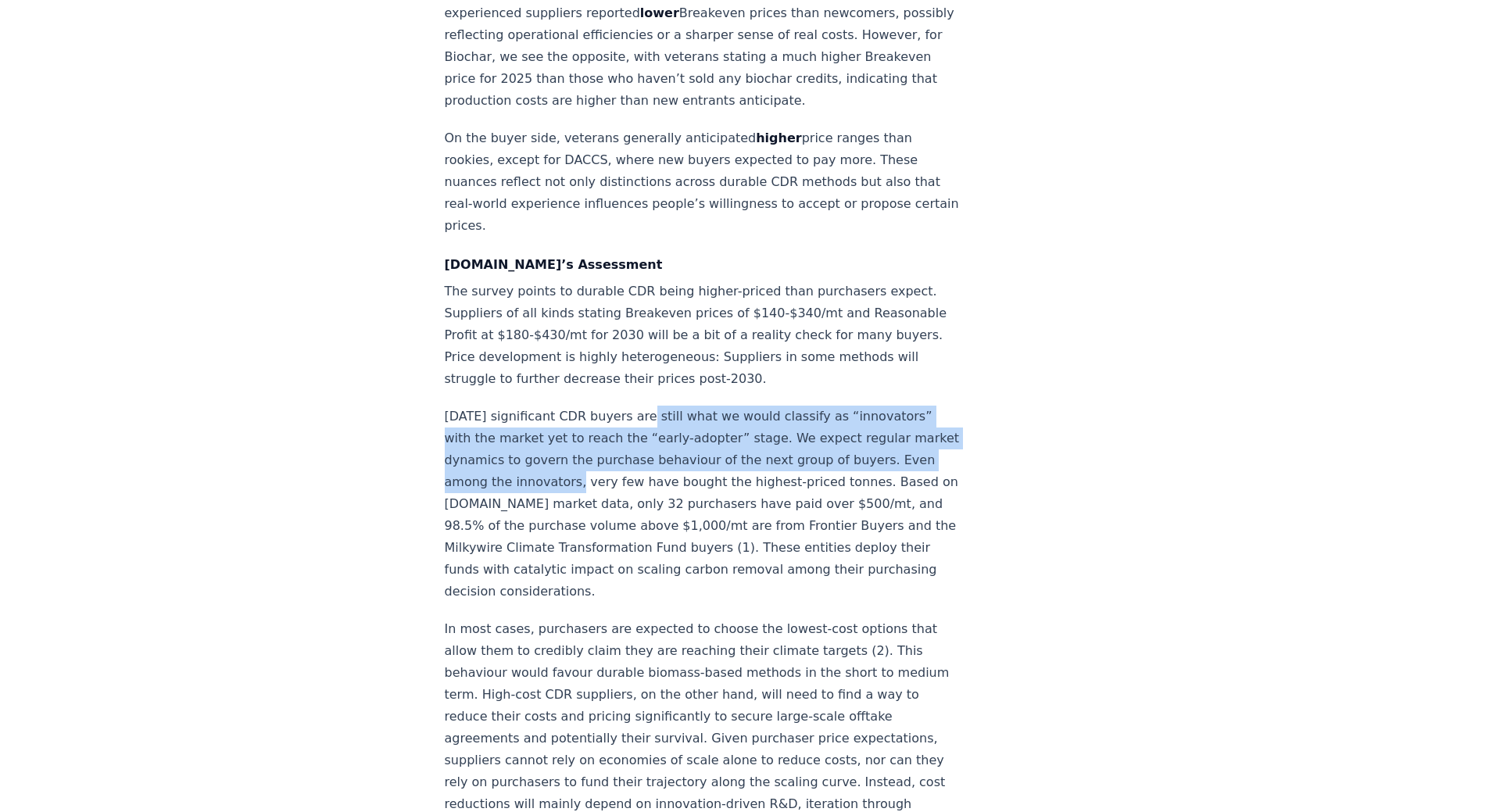
drag, startPoint x: 631, startPoint y: 336, endPoint x: 644, endPoint y: 458, distance: 122.7
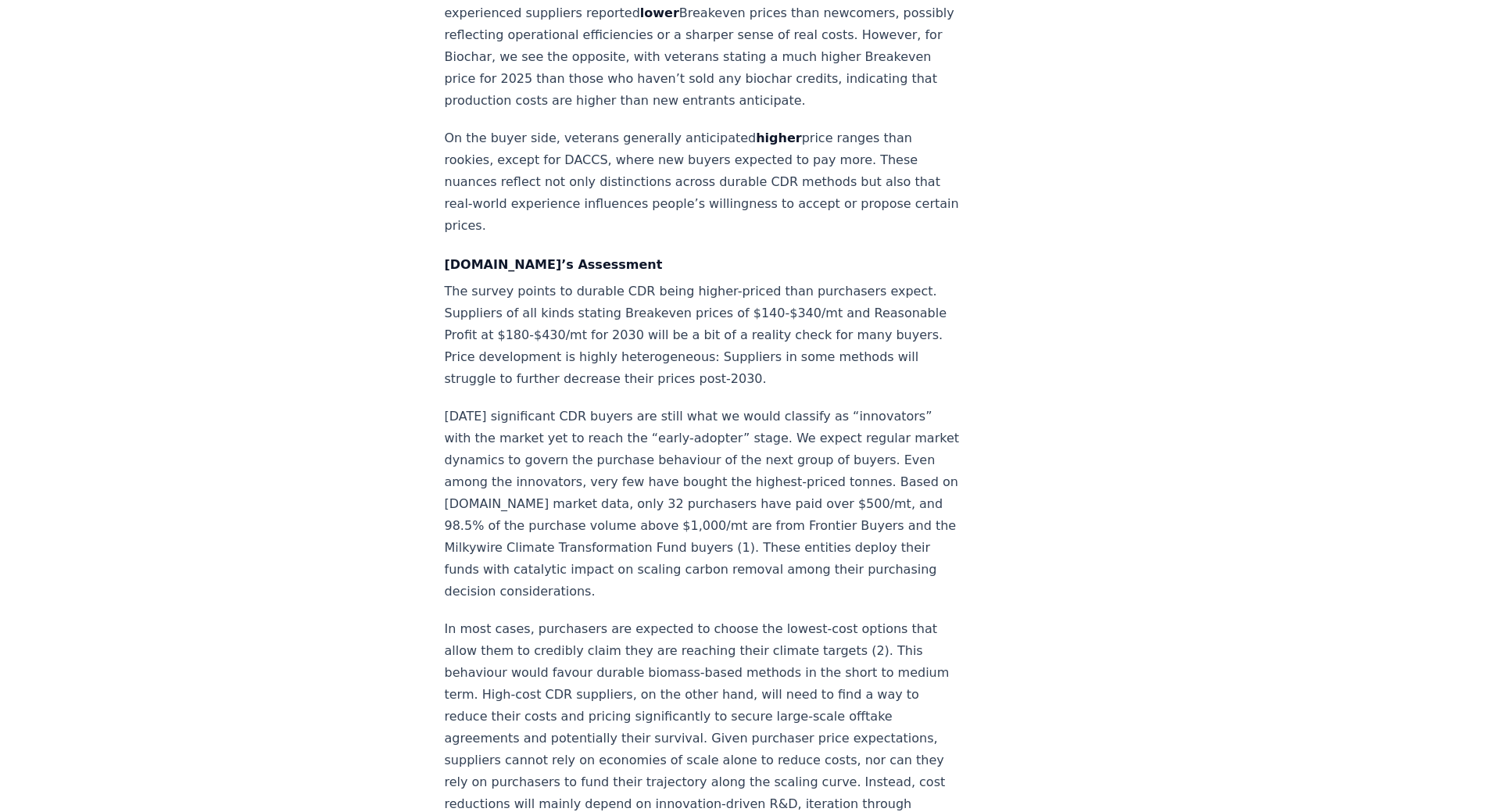
click at [644, 484] on p "[DATE] significant CDR buyers are still what we would classify as “innovators” …" at bounding box center [703, 503] width 517 height 197
click at [575, 428] on p "[DATE] significant CDR buyers are still what we would classify as “innovators” …" at bounding box center [703, 503] width 517 height 197
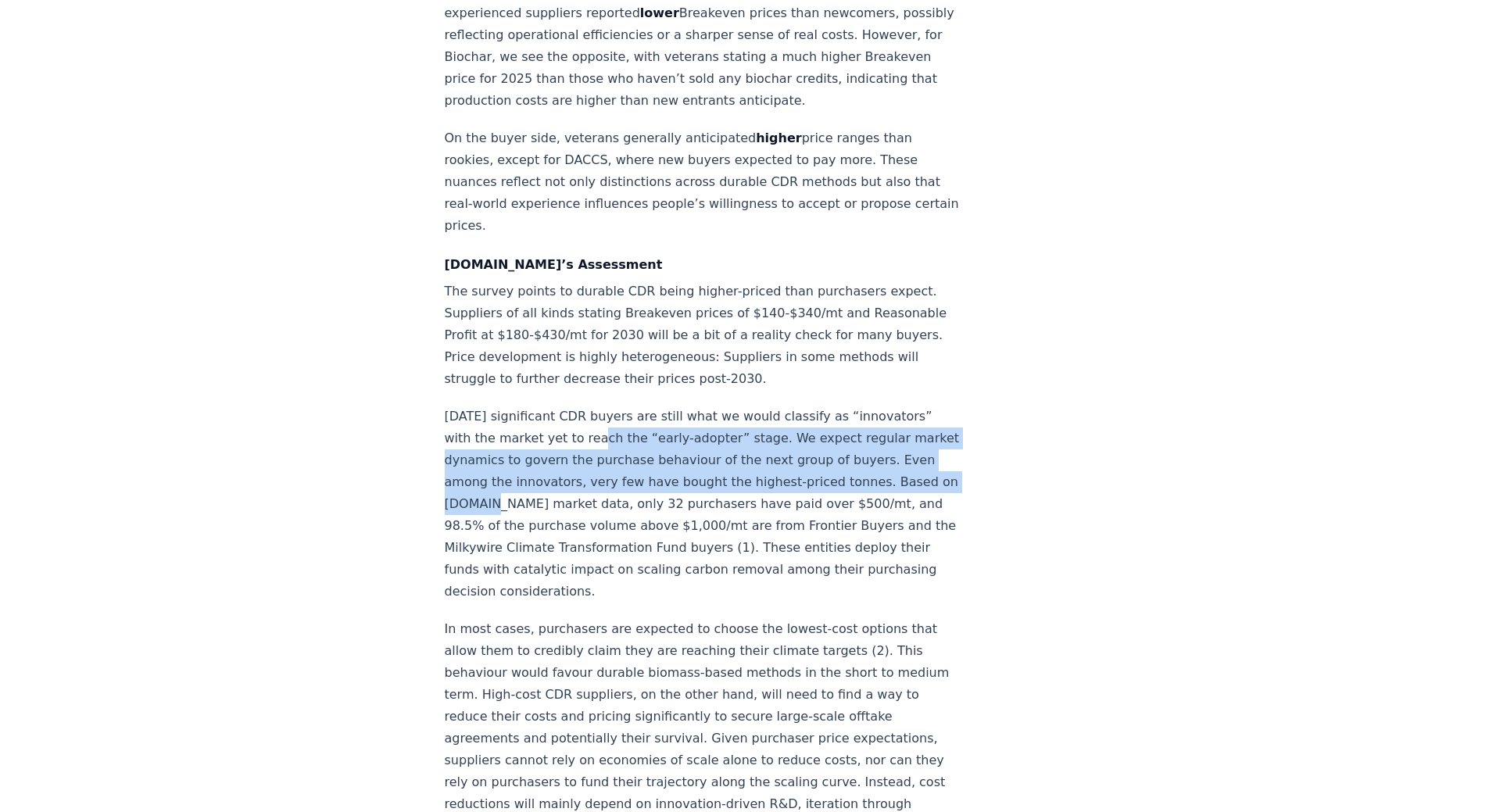
drag, startPoint x: 583, startPoint y: 371, endPoint x: 584, endPoint y: 444, distance: 73.0
click at [584, 444] on p "[DATE] significant CDR buyers are still what we would classify as “innovators” …" at bounding box center [703, 503] width 517 height 197
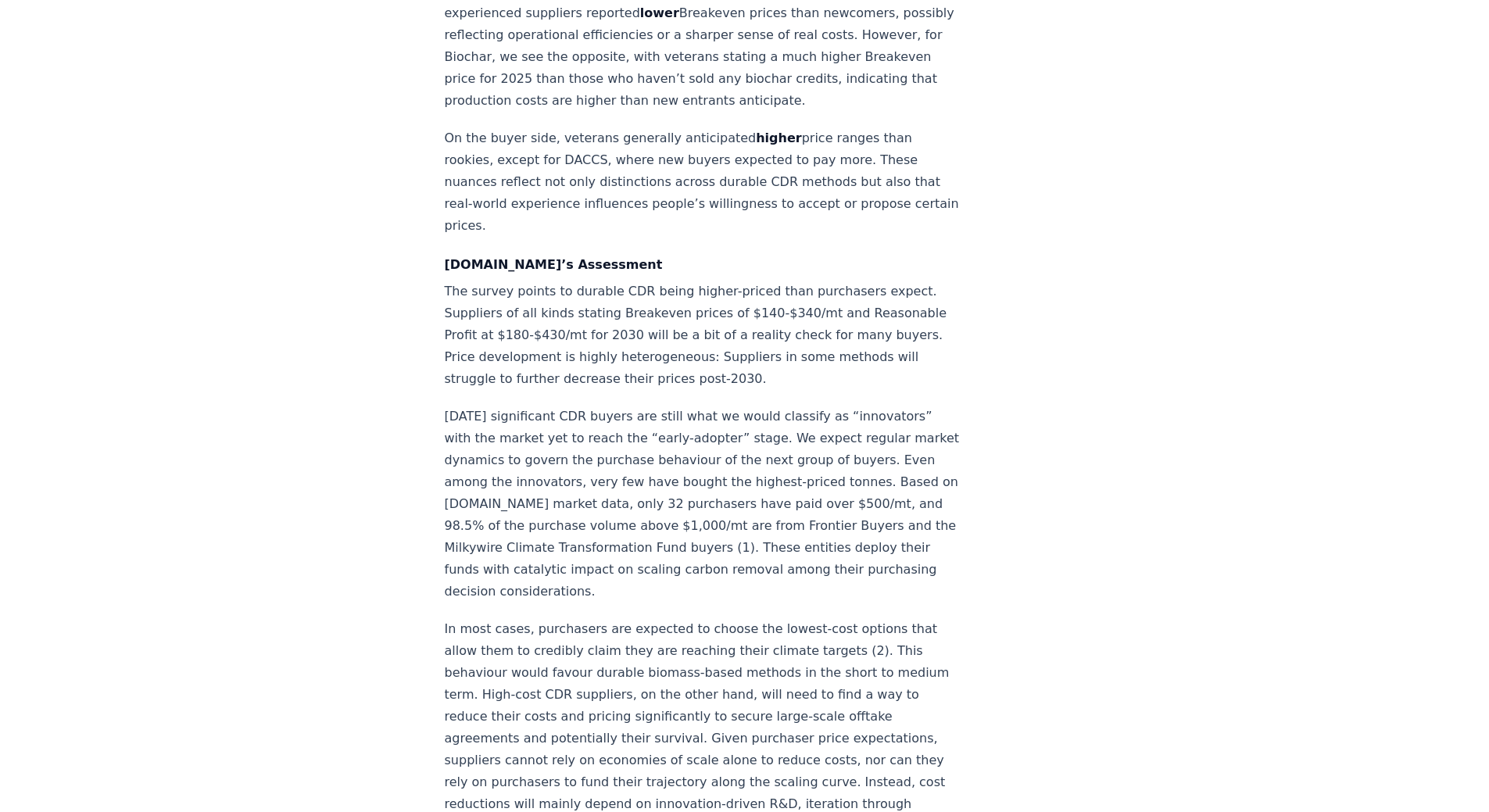
click at [599, 458] on p "[DATE] significant CDR buyers are still what we would classify as “innovators” …" at bounding box center [703, 503] width 517 height 197
click at [621, 459] on p "[DATE] significant CDR buyers are still what we would classify as “innovators” …" at bounding box center [703, 503] width 517 height 197
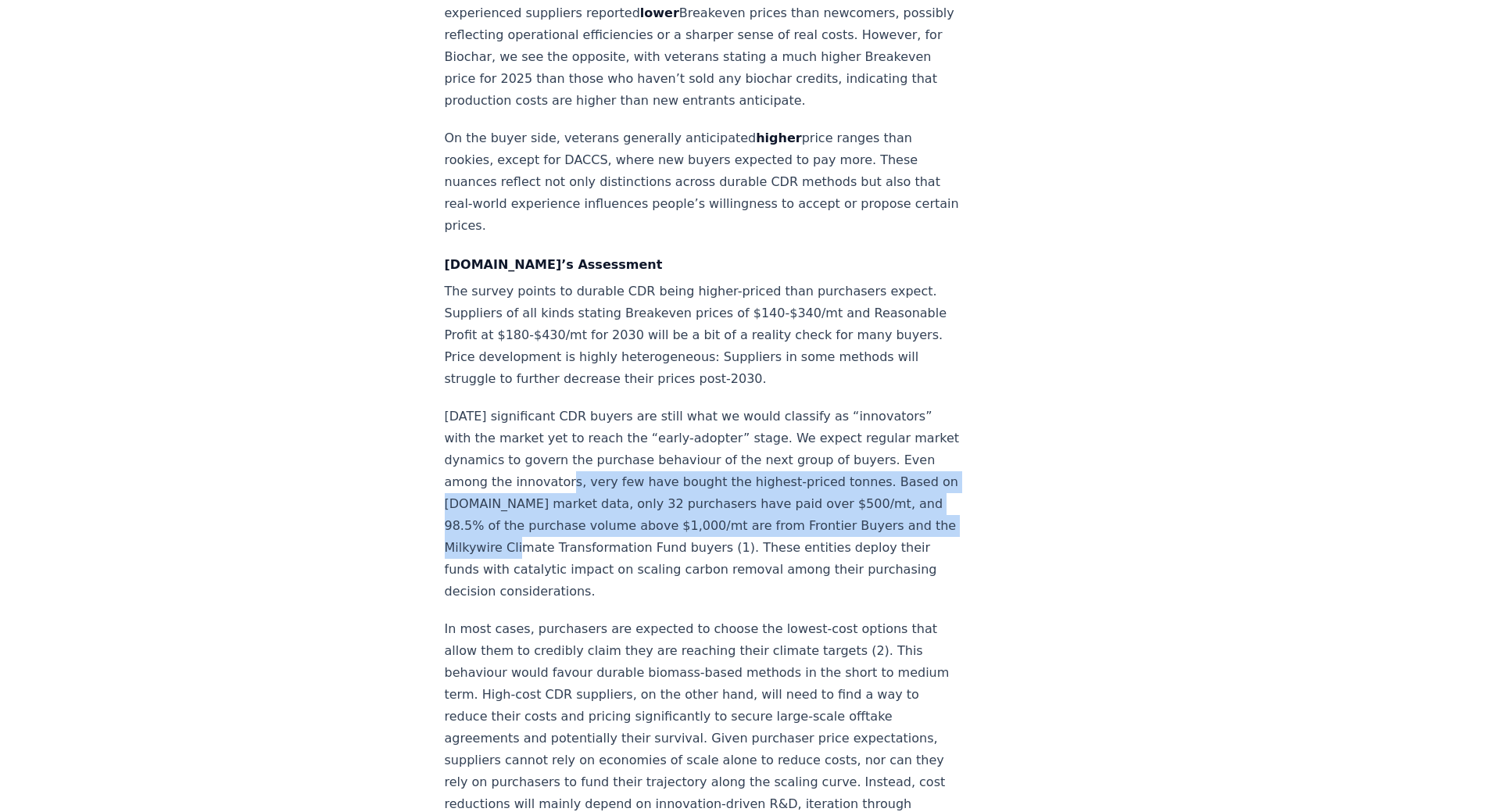
drag, startPoint x: 635, startPoint y: 488, endPoint x: 631, endPoint y: 421, distance: 67.1
click at [631, 421] on p "[DATE] significant CDR buyers are still what we would classify as “innovators” …" at bounding box center [703, 503] width 517 height 197
click at [620, 453] on p "[DATE] significant CDR buyers are still what we would classify as “innovators” …" at bounding box center [703, 503] width 517 height 197
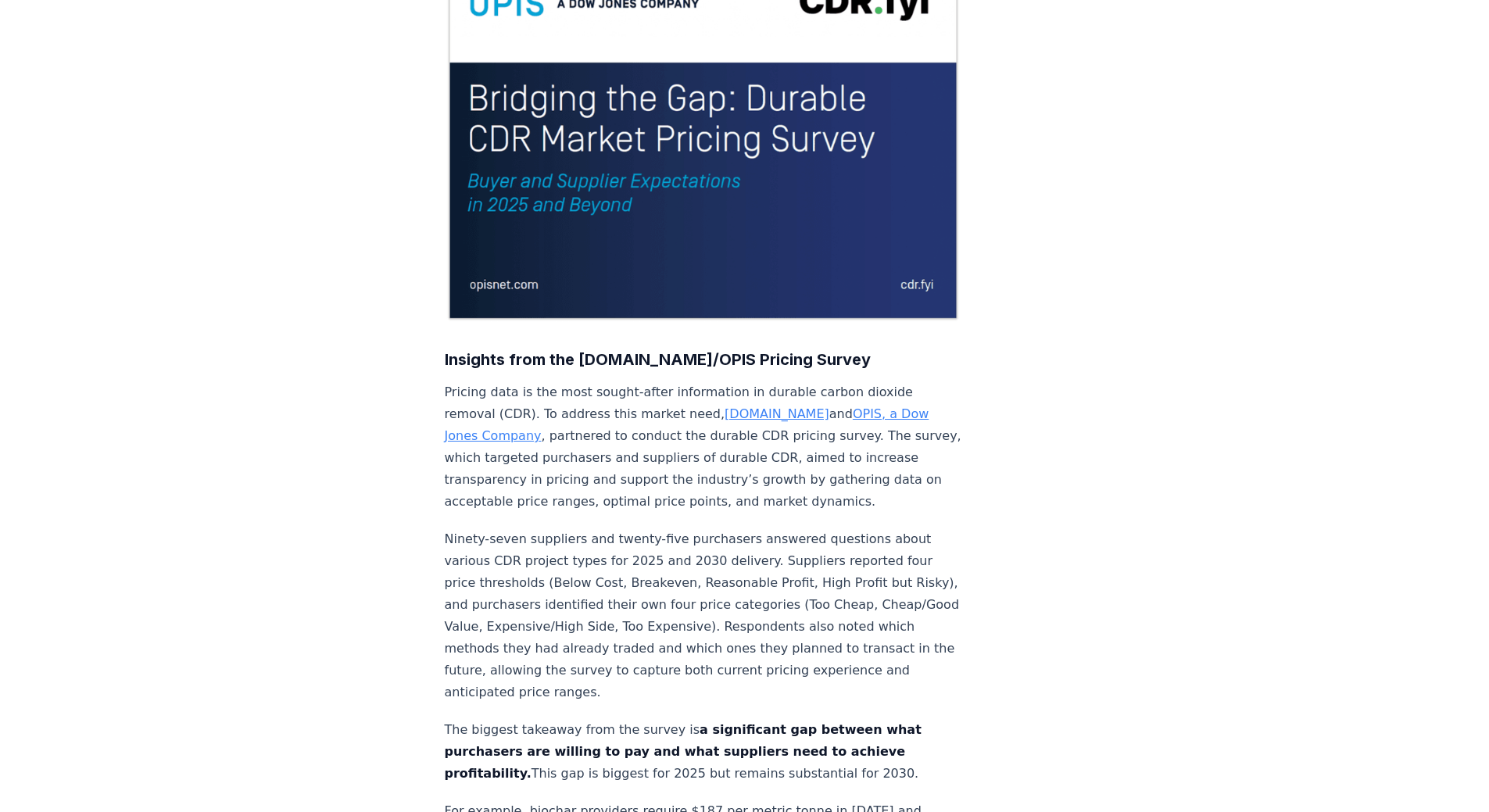
scroll to position [0, 0]
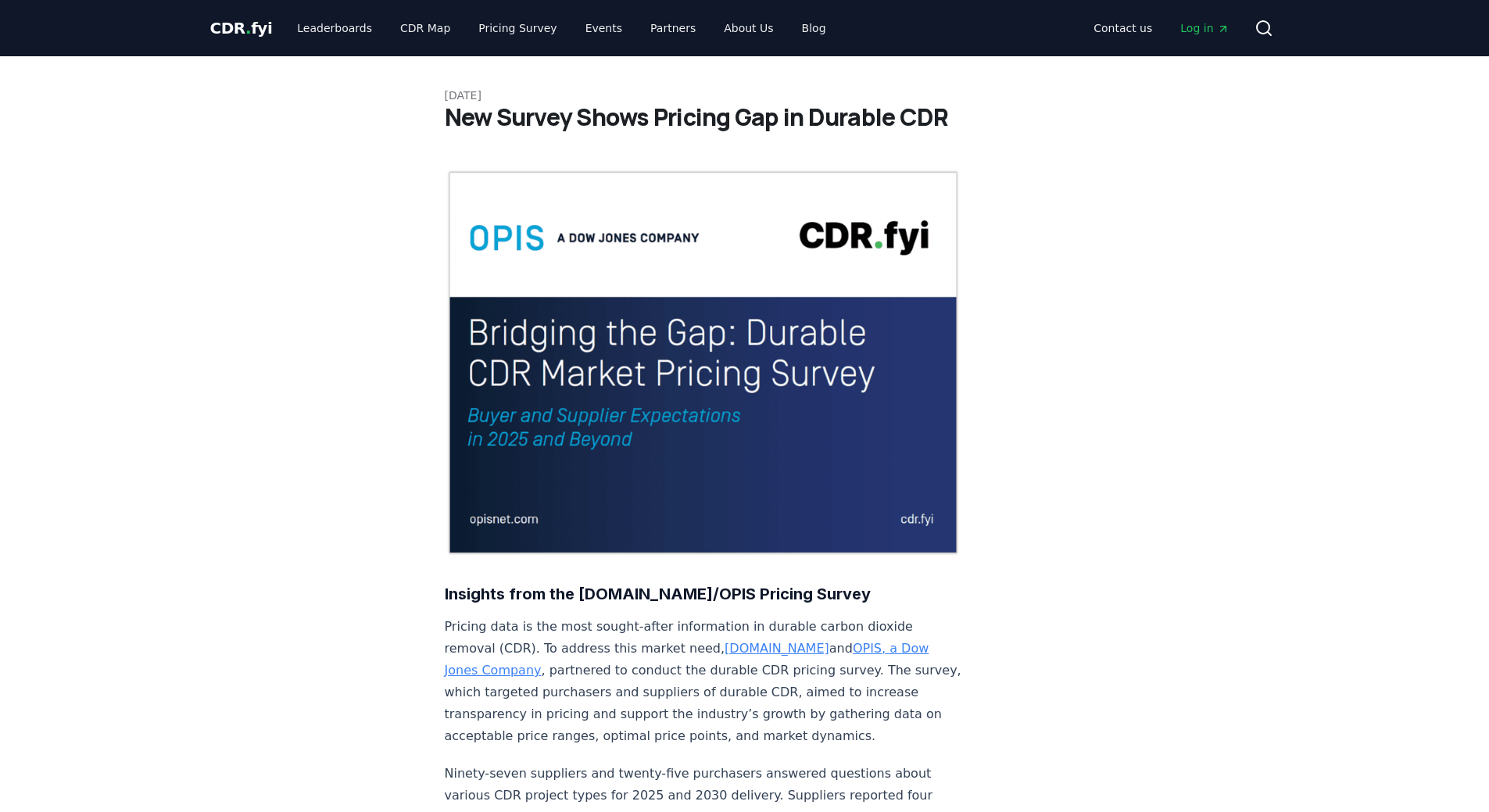
click at [504, 98] on p "[DATE]" at bounding box center [745, 95] width 600 height 15
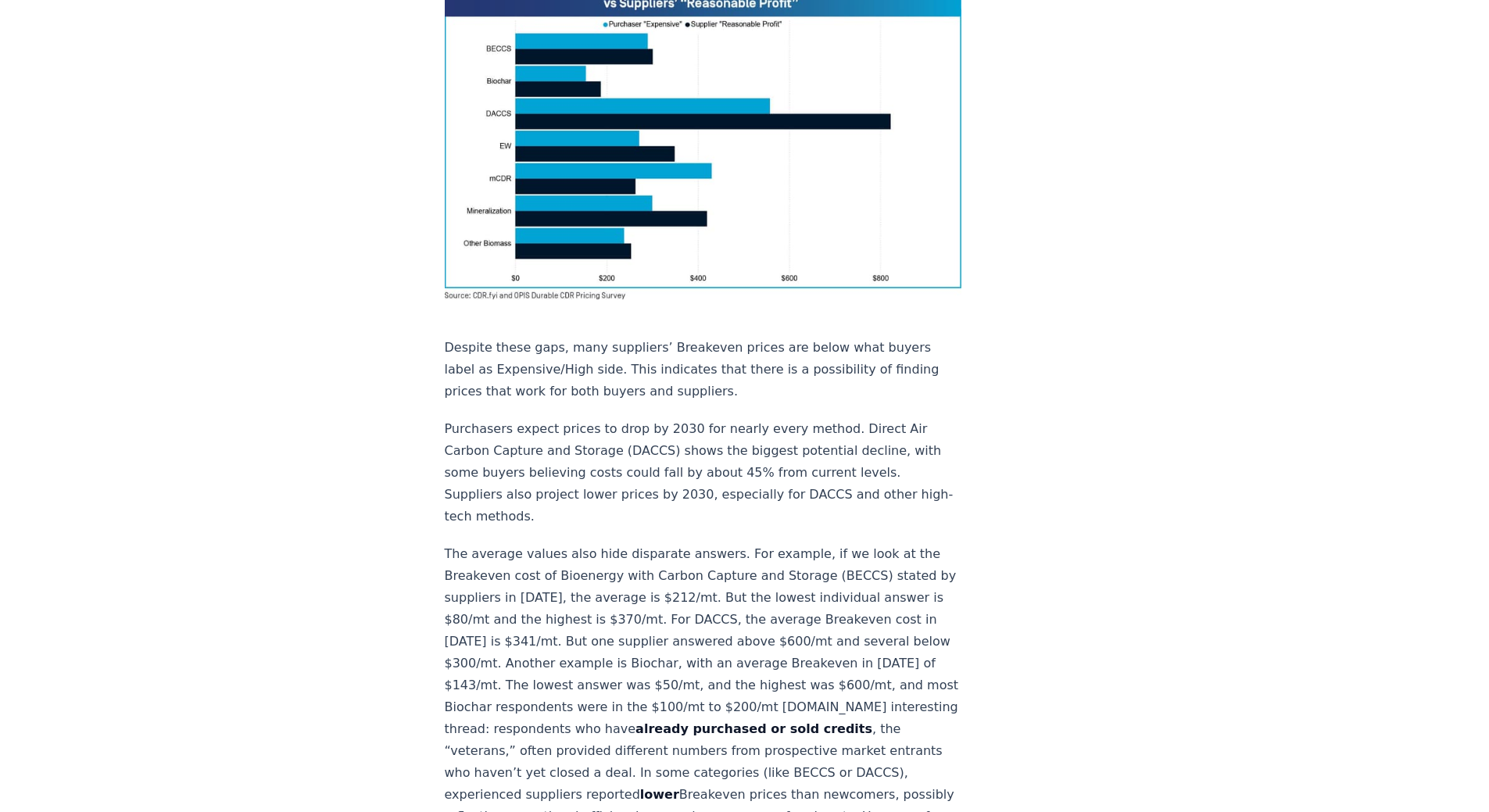
scroll to position [860, 0]
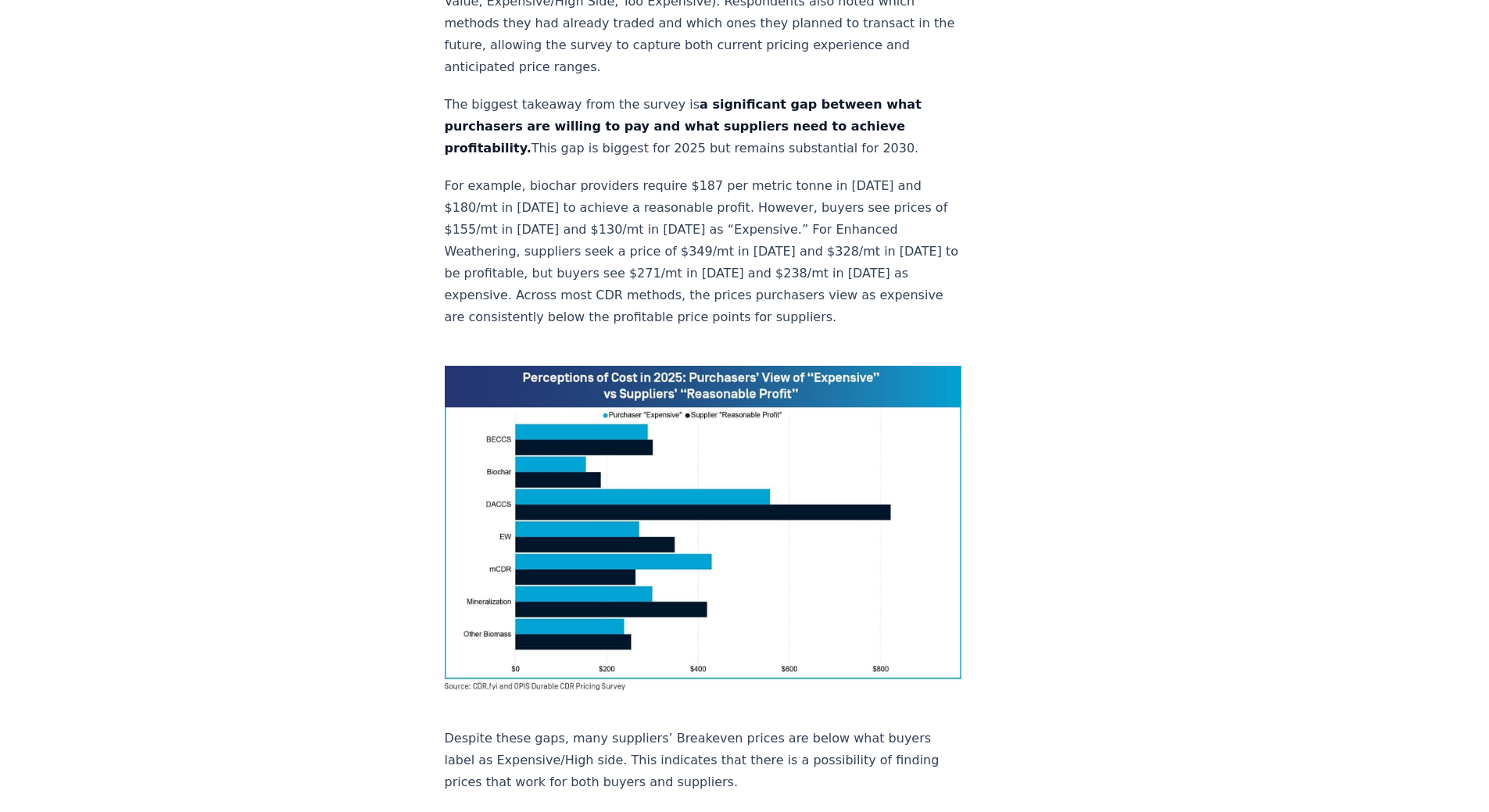
click at [677, 217] on p "For example, biochar providers require $187 per metric tonne in [DATE] and $180…" at bounding box center [703, 251] width 517 height 153
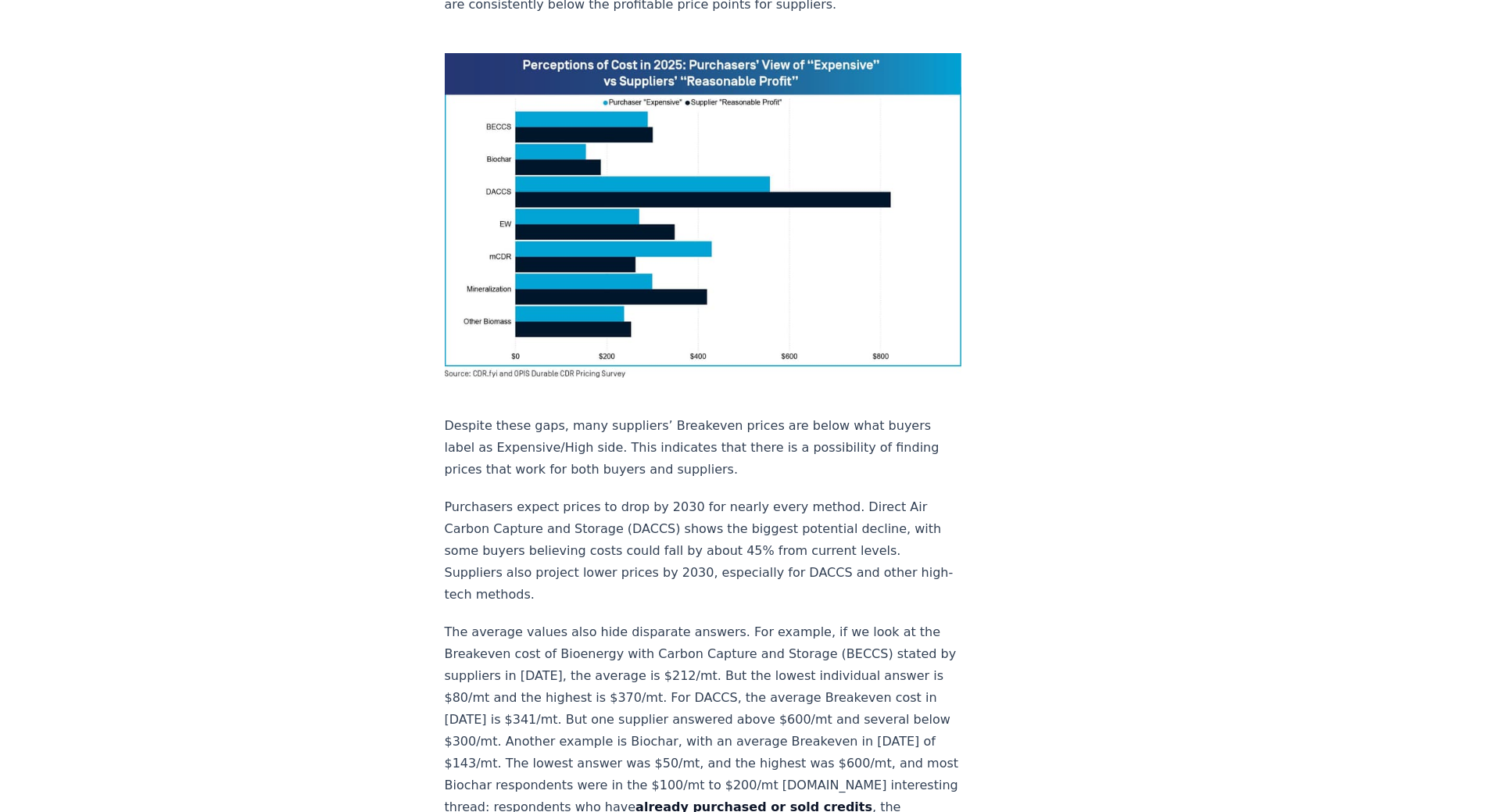
scroll to position [1250, 0]
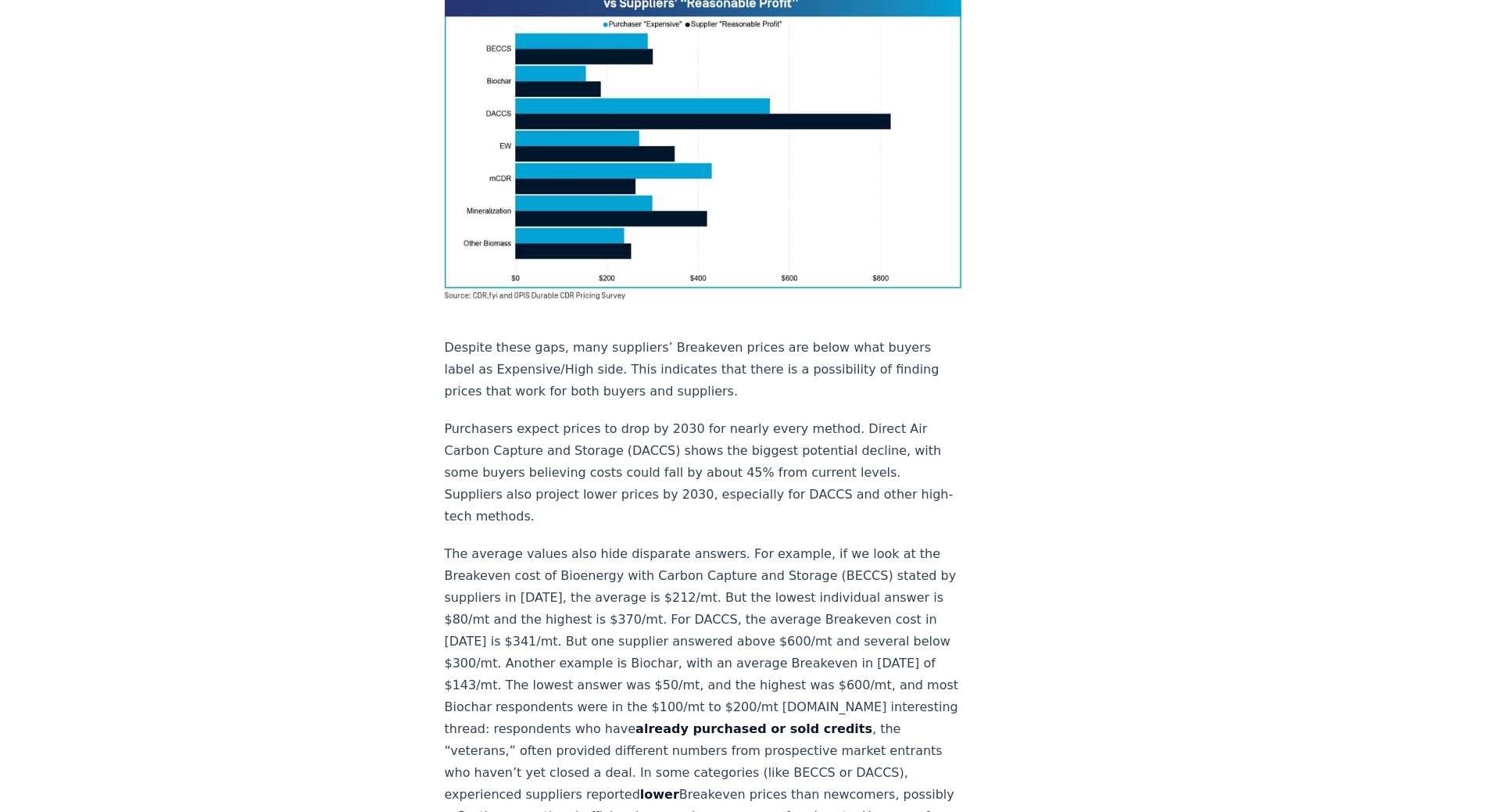
click at [599, 543] on p "The average values also hide disparate answers. For example, if we look at the …" at bounding box center [703, 717] width 517 height 350
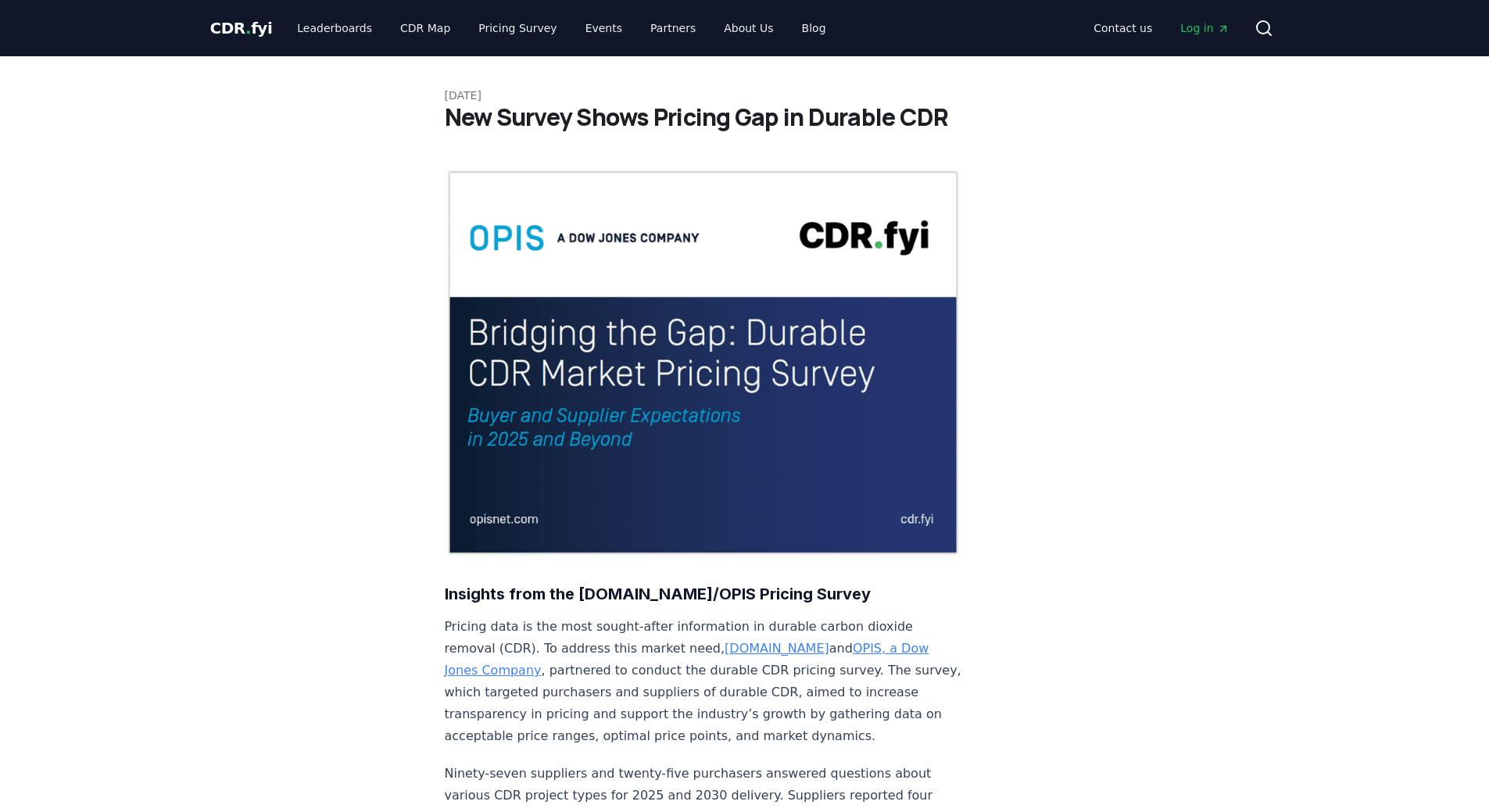
scroll to position [469, 0]
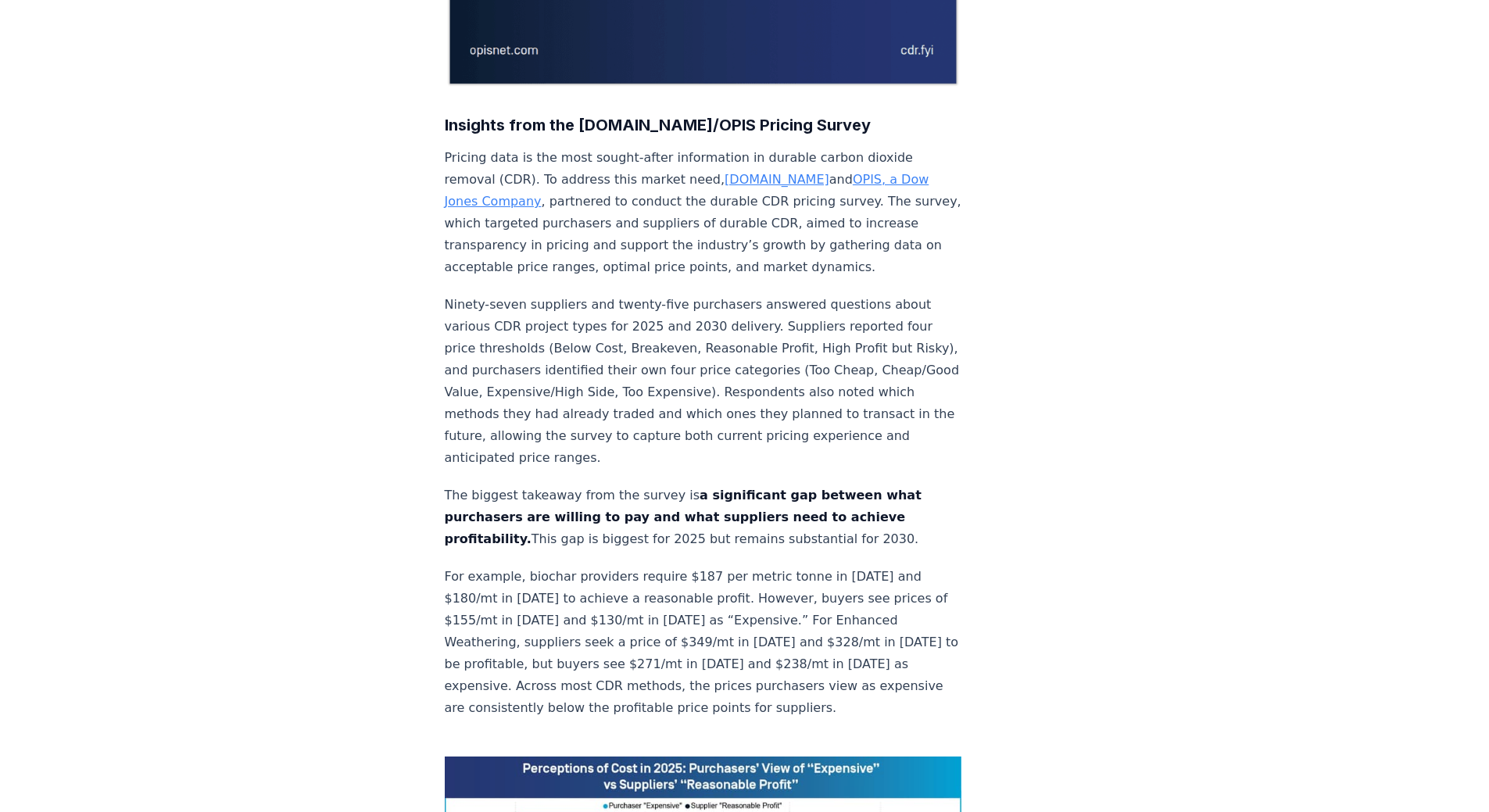
click at [775, 172] on link "OPIS, a Dow Jones Company" at bounding box center [687, 190] width 485 height 36
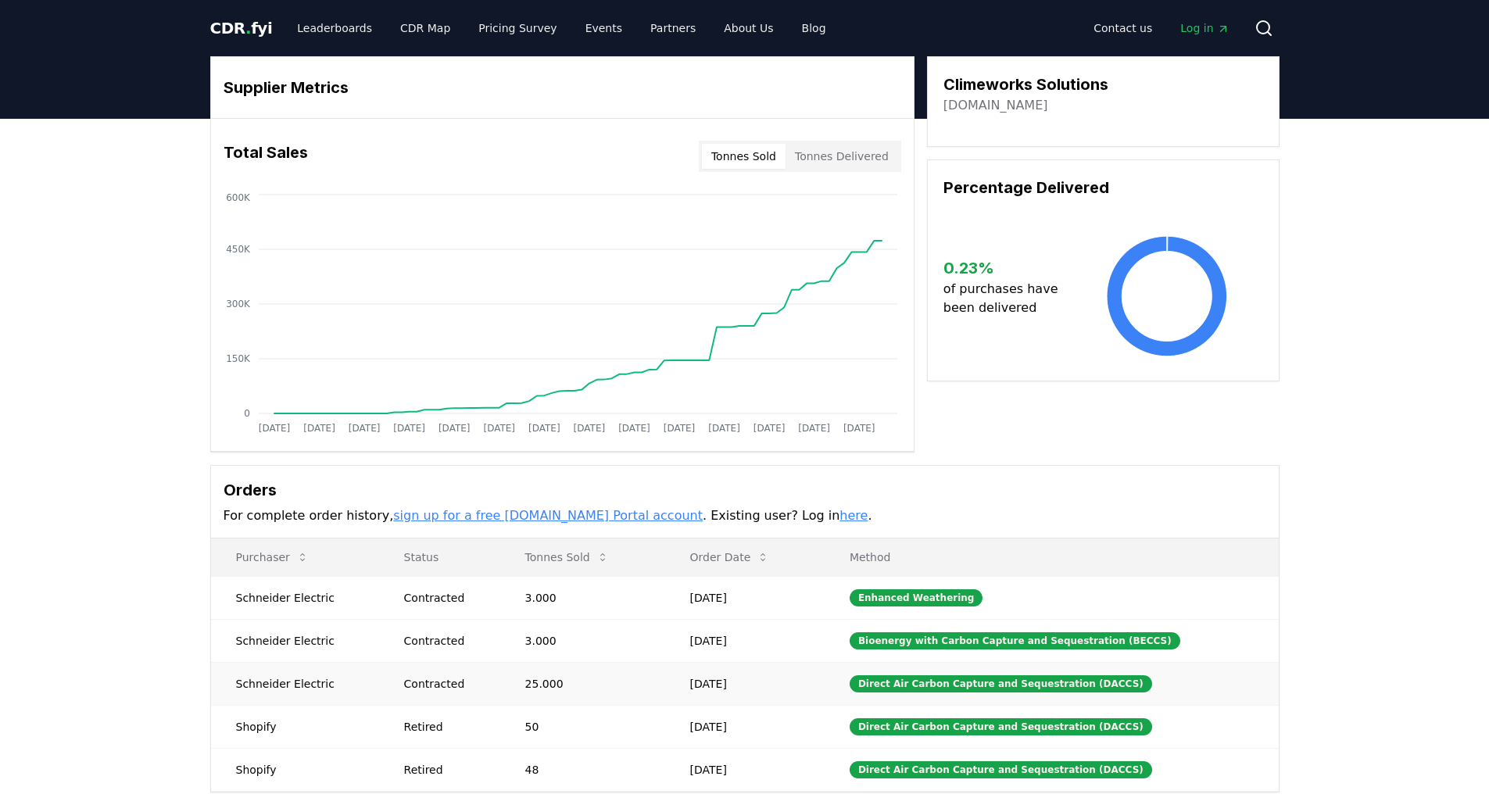
click at [218, 683] on td "Schneider Electric" at bounding box center [295, 683] width 168 height 43
click at [774, 685] on td "[DATE]" at bounding box center [744, 683] width 159 height 43
click at [835, 148] on button "Tonnes Delivered" at bounding box center [842, 156] width 112 height 25
click at [728, 146] on button "Tonnes Sold" at bounding box center [743, 156] width 83 height 25
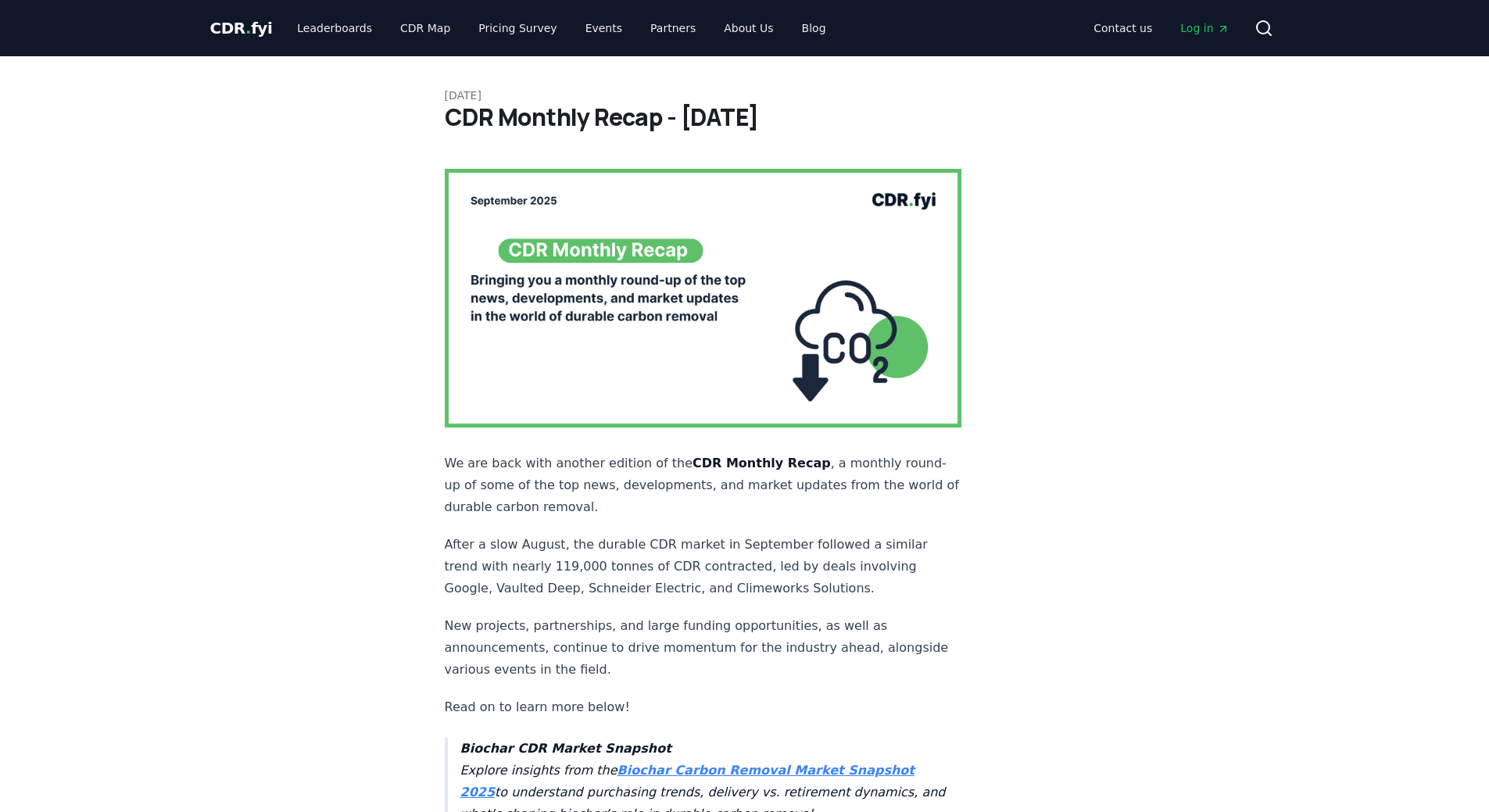
scroll to position [1093, 0]
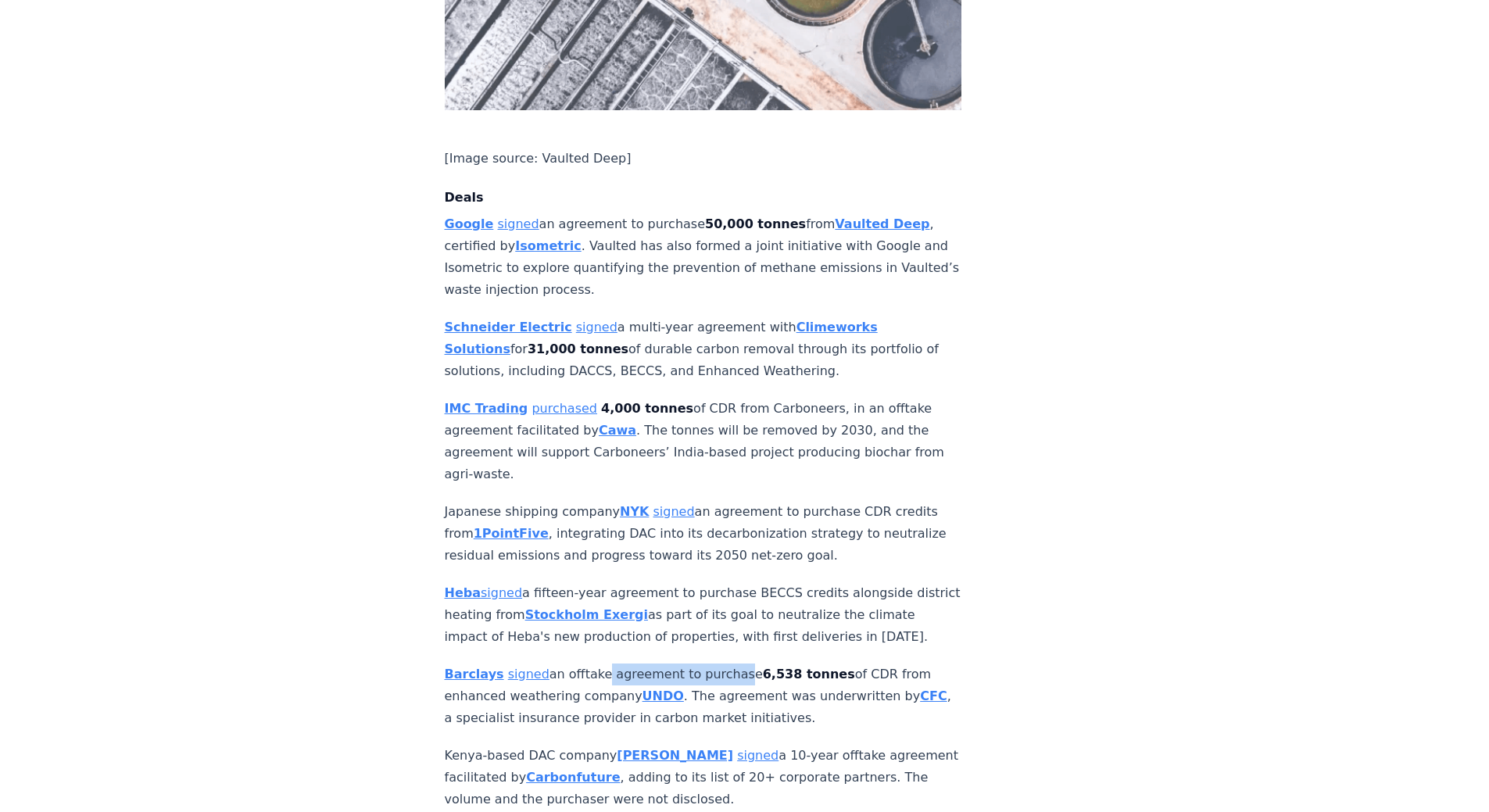
drag, startPoint x: 587, startPoint y: 626, endPoint x: 720, endPoint y: 628, distance: 133.0
click at [720, 663] on p "Barclays signed an offtake agreement to purchase 6,538 tonnes of CDR from enhan…" at bounding box center [703, 696] width 517 height 66
click at [545, 663] on p "Barclays signed an offtake agreement to purchase 6,538 tonnes of CDR from enhan…" at bounding box center [703, 696] width 517 height 66
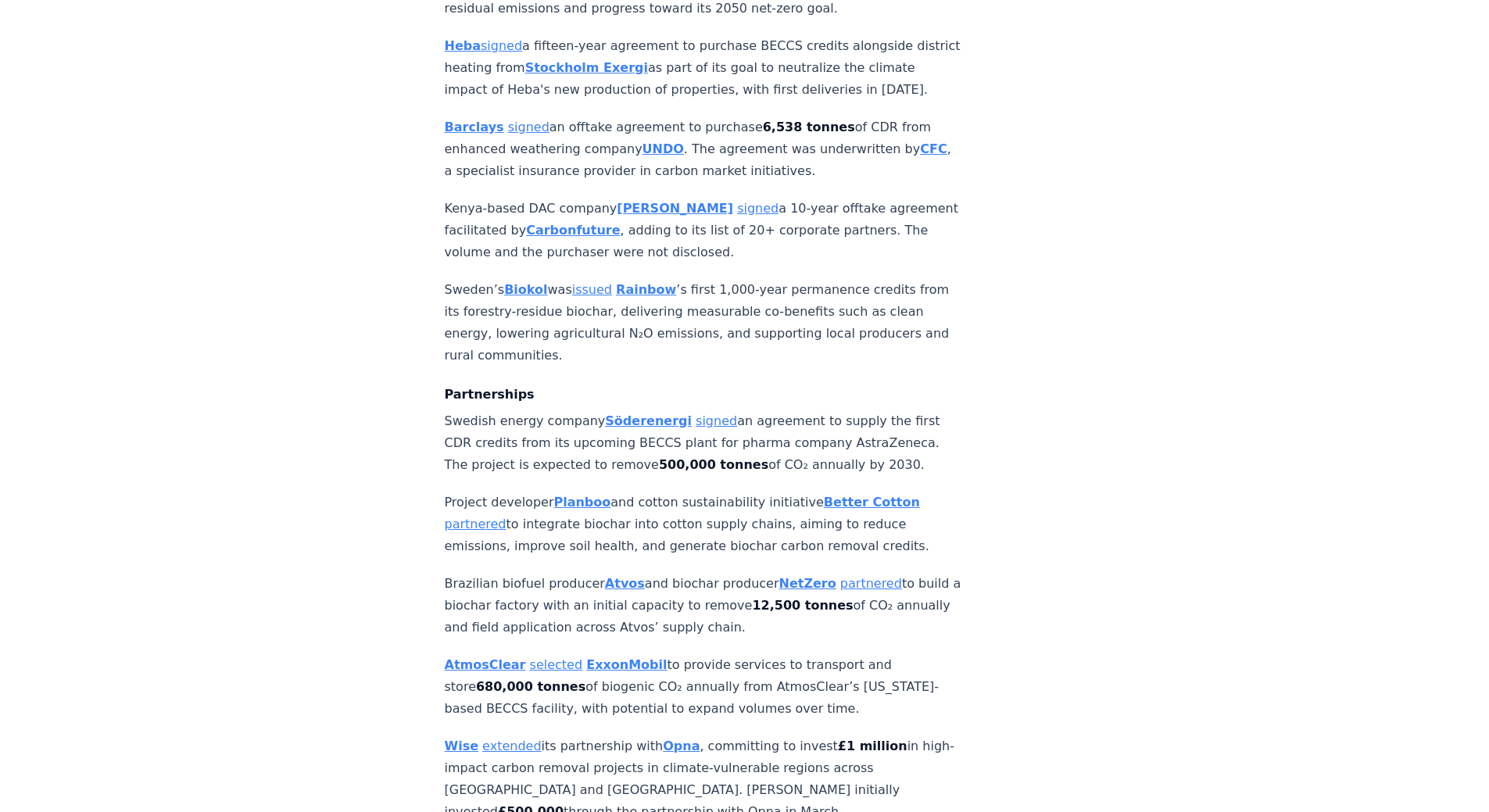
scroll to position [1797, 0]
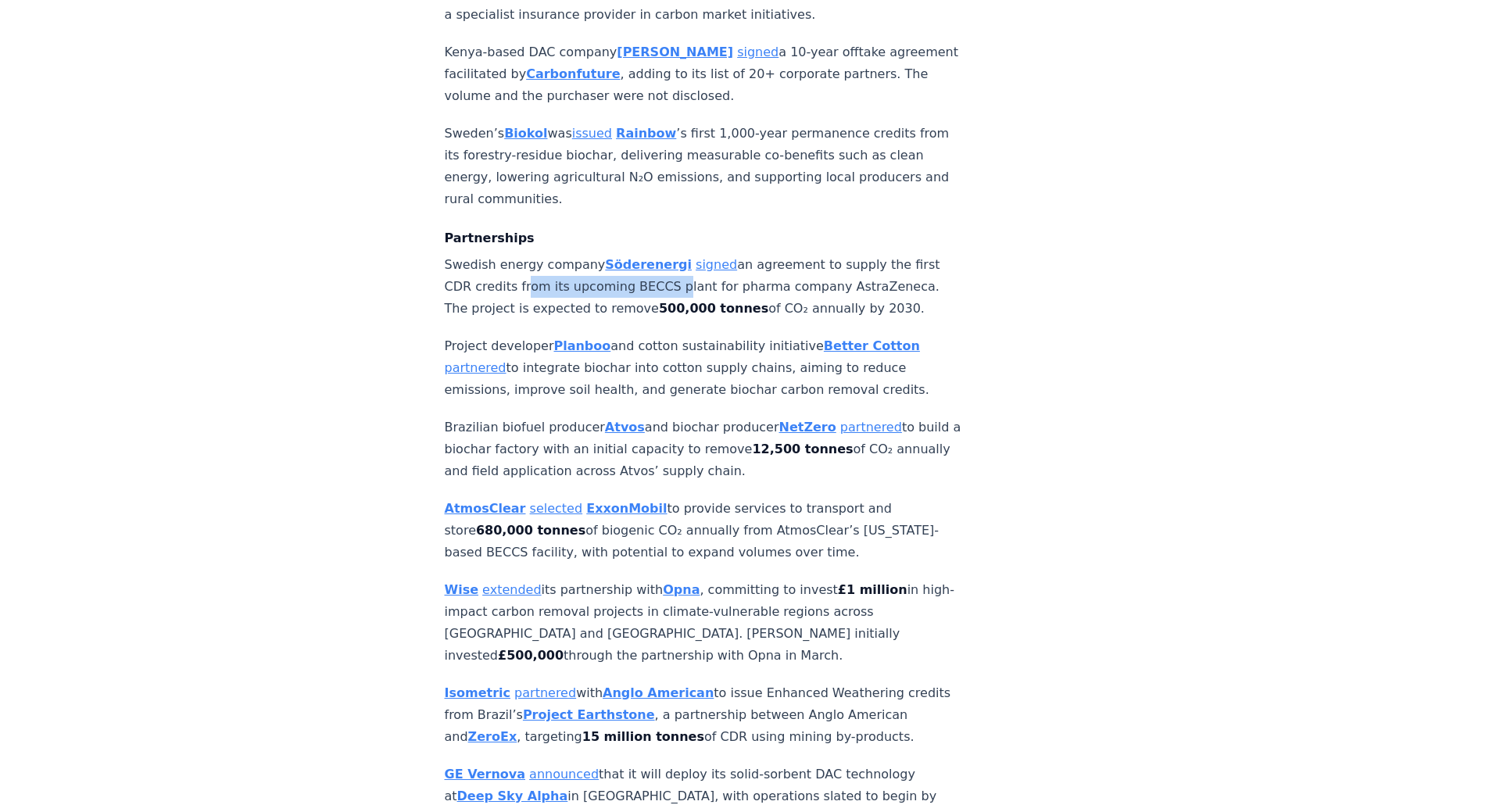
drag, startPoint x: 516, startPoint y: 237, endPoint x: 664, endPoint y: 239, distance: 148.0
click at [664, 254] on p "Swedish energy company Söderenergi signed an agreement to supply the first CDR …" at bounding box center [703, 286] width 517 height 66
click at [789, 254] on p "Swedish energy company Söderenergi signed an agreement to supply the first CDR …" at bounding box center [703, 286] width 517 height 66
drag, startPoint x: 474, startPoint y: 560, endPoint x: 777, endPoint y: 565, distance: 303.0
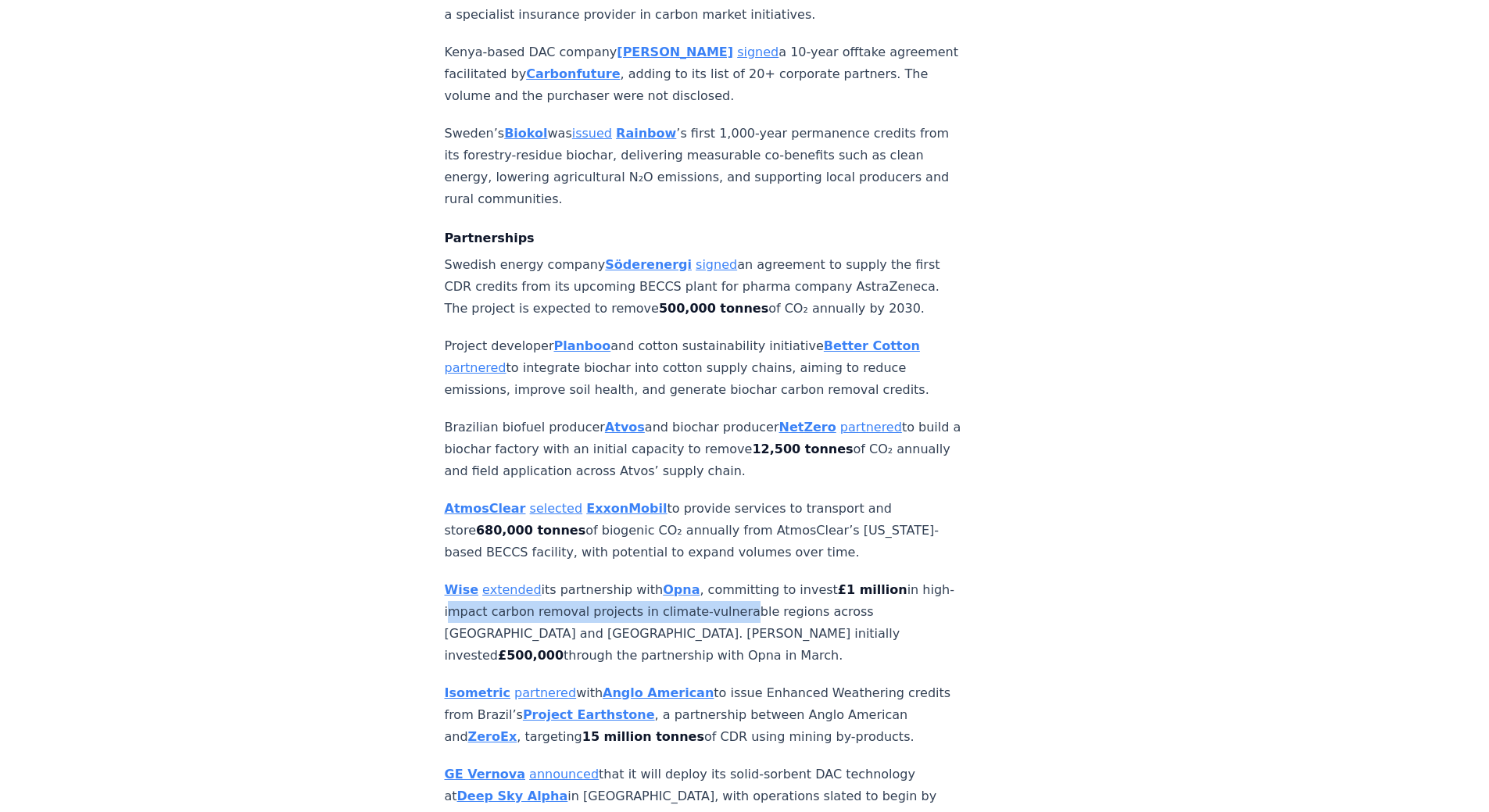
click at [762, 579] on p "Wise extended its partnership with Opna , committing to invest £1 million in hi…" at bounding box center [703, 623] width 517 height 87
drag, startPoint x: 778, startPoint y: 565, endPoint x: 486, endPoint y: 550, distance: 292.4
click at [486, 579] on p "Wise extended its partnership with Opna , committing to invest £1 million in hi…" at bounding box center [703, 623] width 517 height 87
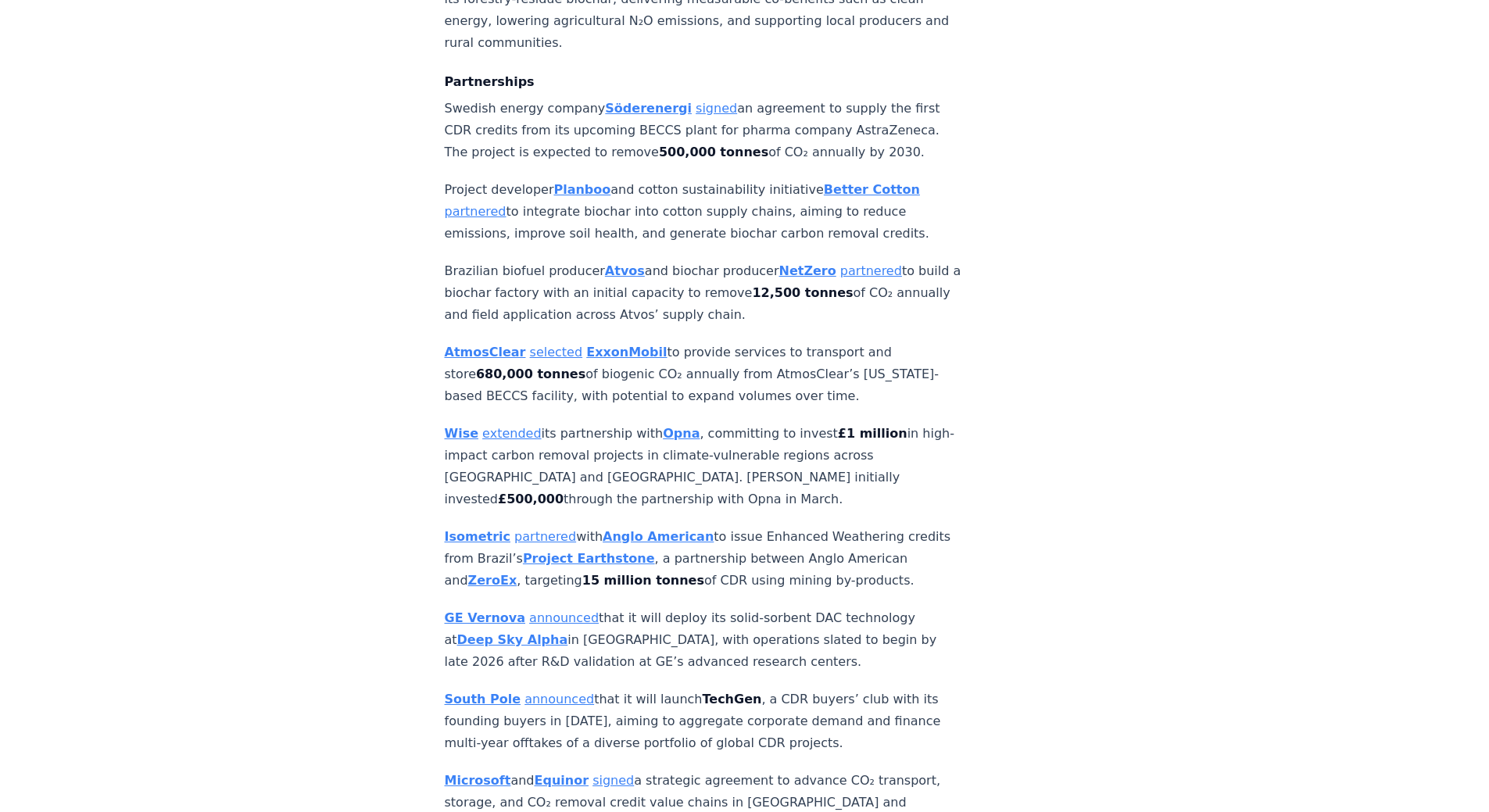
scroll to position [2031, 0]
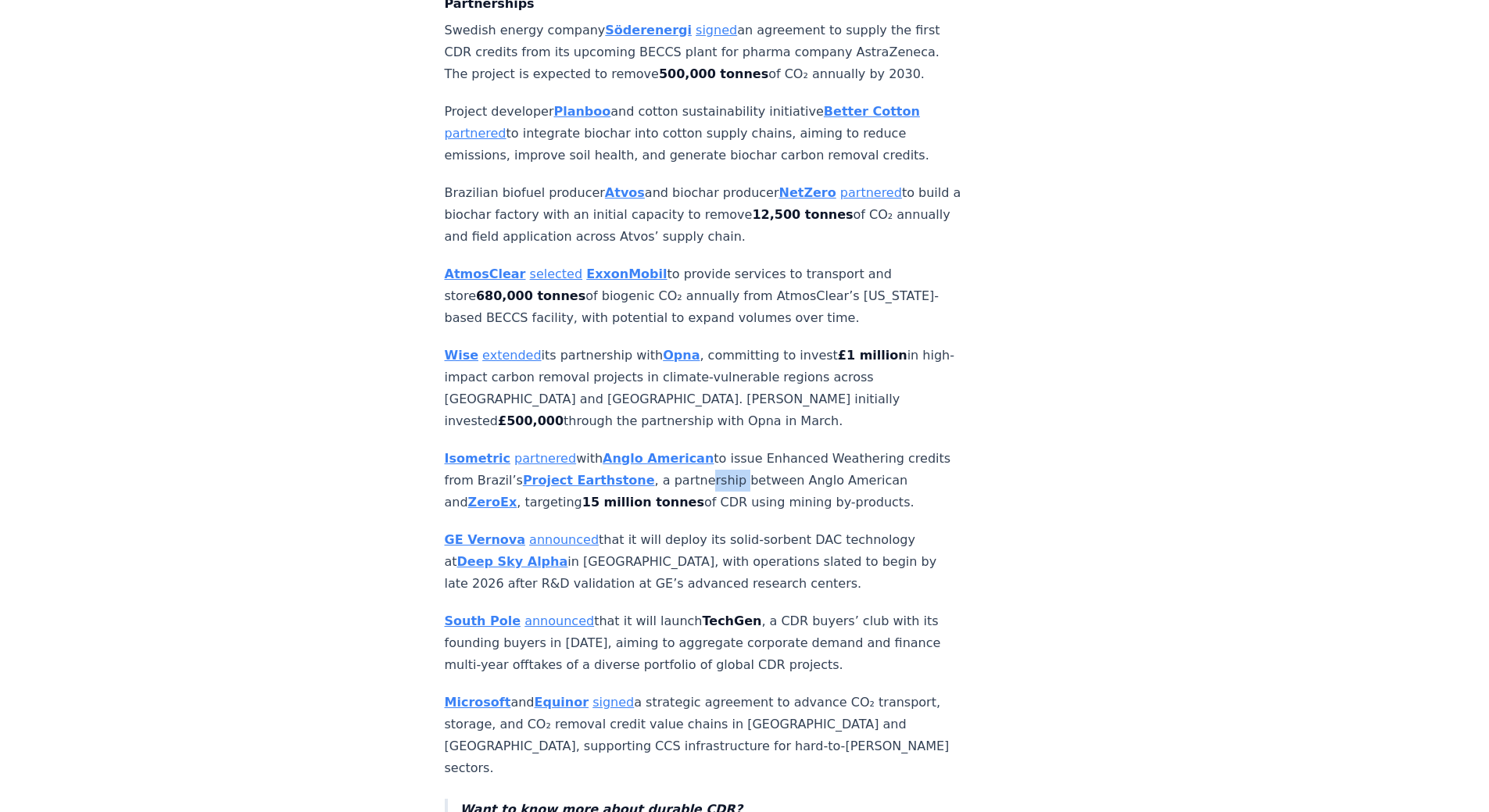
drag, startPoint x: 725, startPoint y: 434, endPoint x: 756, endPoint y: 430, distance: 31.3
click at [756, 447] on p "Isometric partnered with Anglo American to issue Enhanced Weathering credits fr…" at bounding box center [703, 480] width 517 height 66
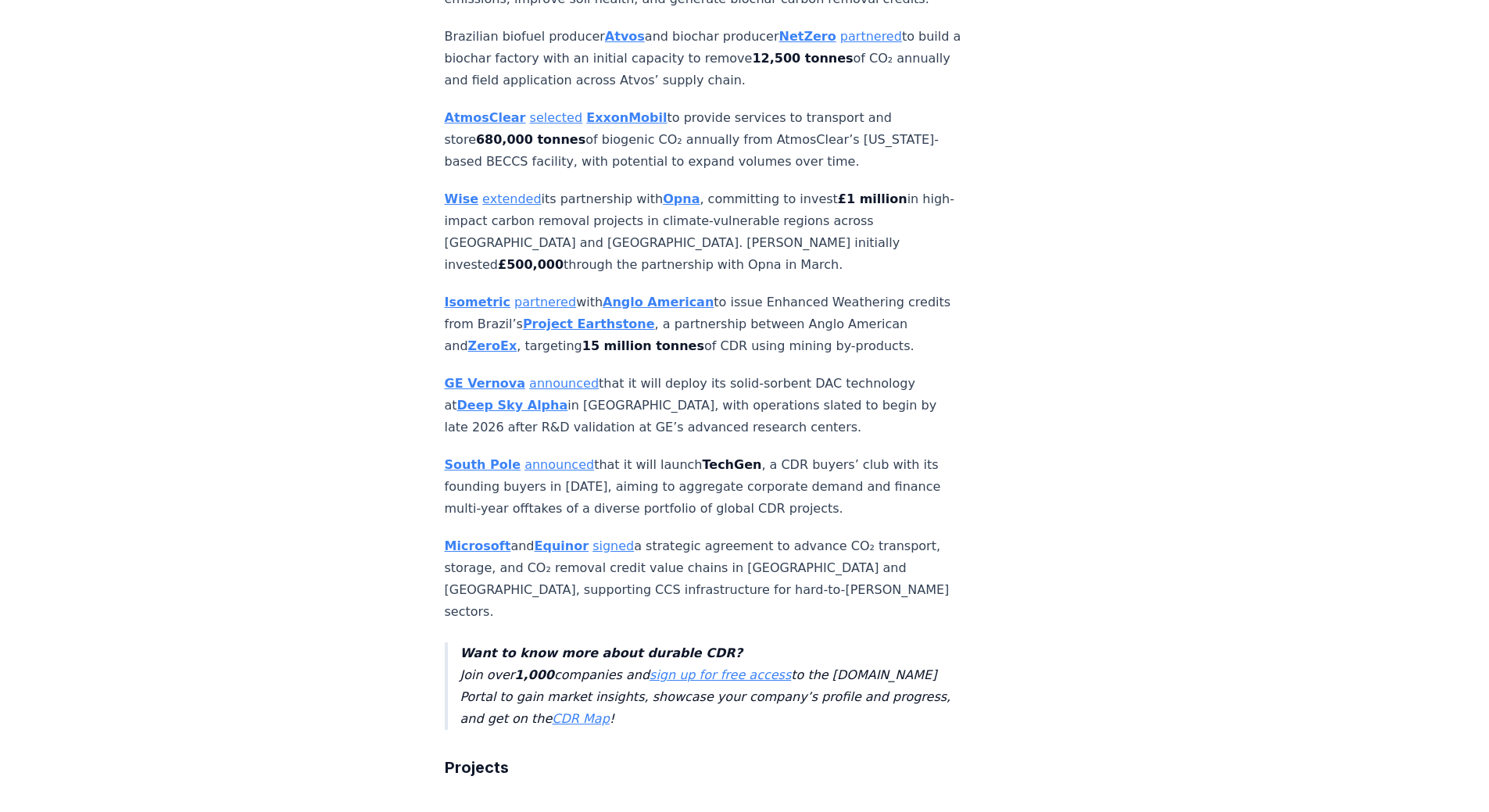
scroll to position [2265, 0]
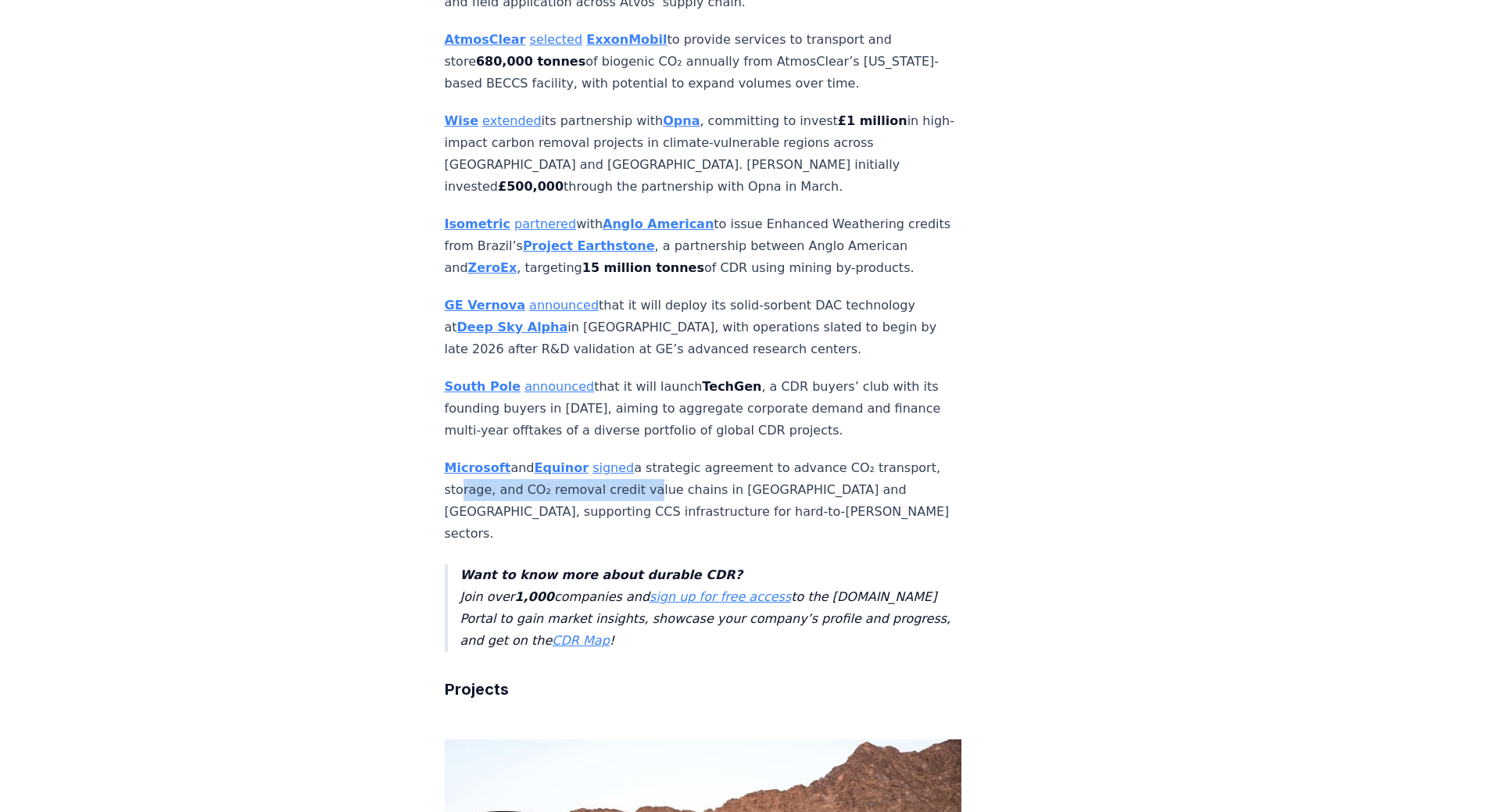
drag, startPoint x: 513, startPoint y: 467, endPoint x: 723, endPoint y: 468, distance: 210.0
click at [694, 468] on p "Microsoft and Equinor signed a strategic agreement to advance CO₂ transport, st…" at bounding box center [703, 501] width 517 height 87
click at [743, 468] on p "Microsoft and Equinor signed a strategic agreement to advance CO₂ transport, st…" at bounding box center [703, 501] width 517 height 87
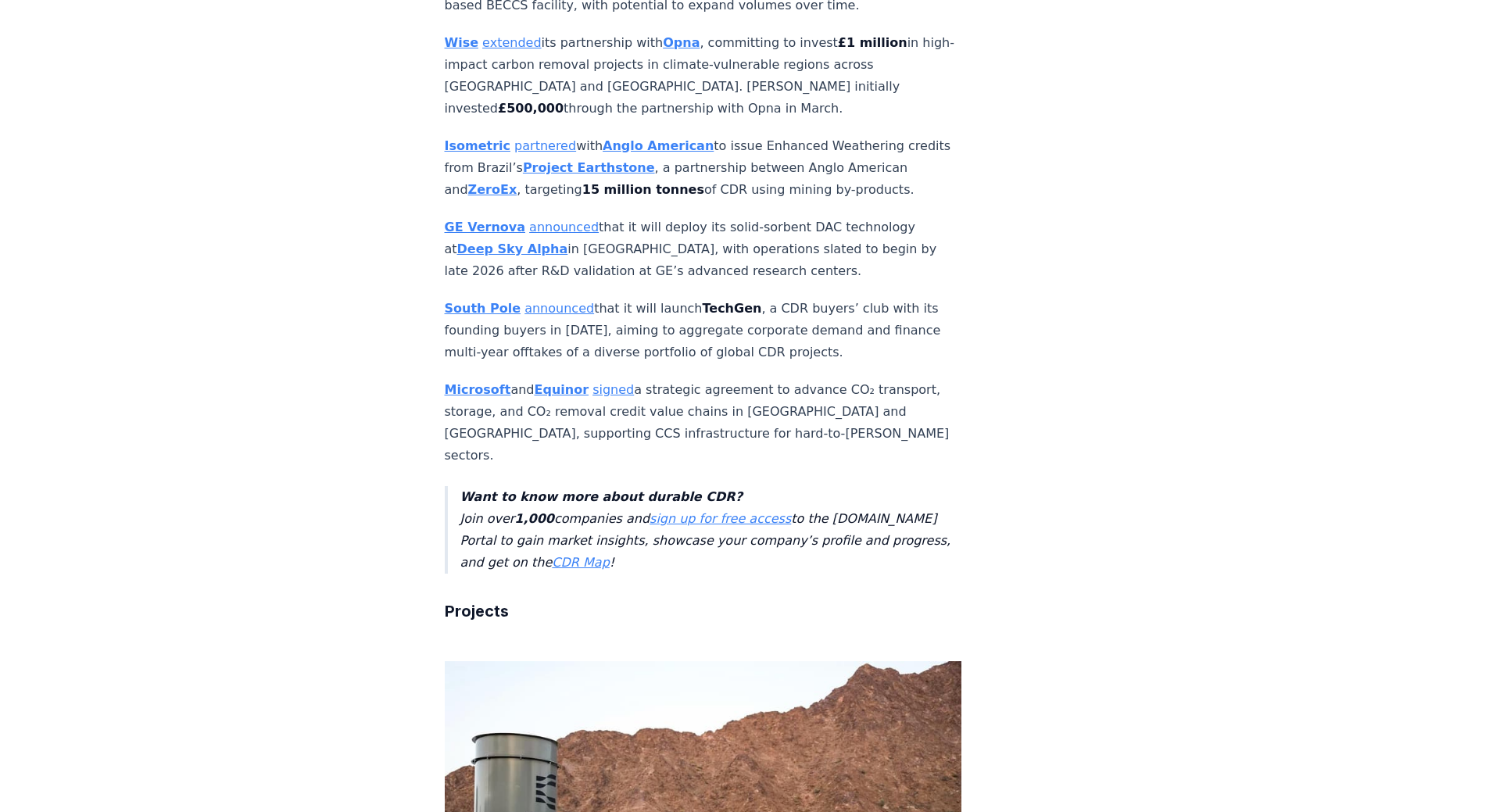
click at [663, 511] on link "sign up for free access" at bounding box center [720, 518] width 142 height 15
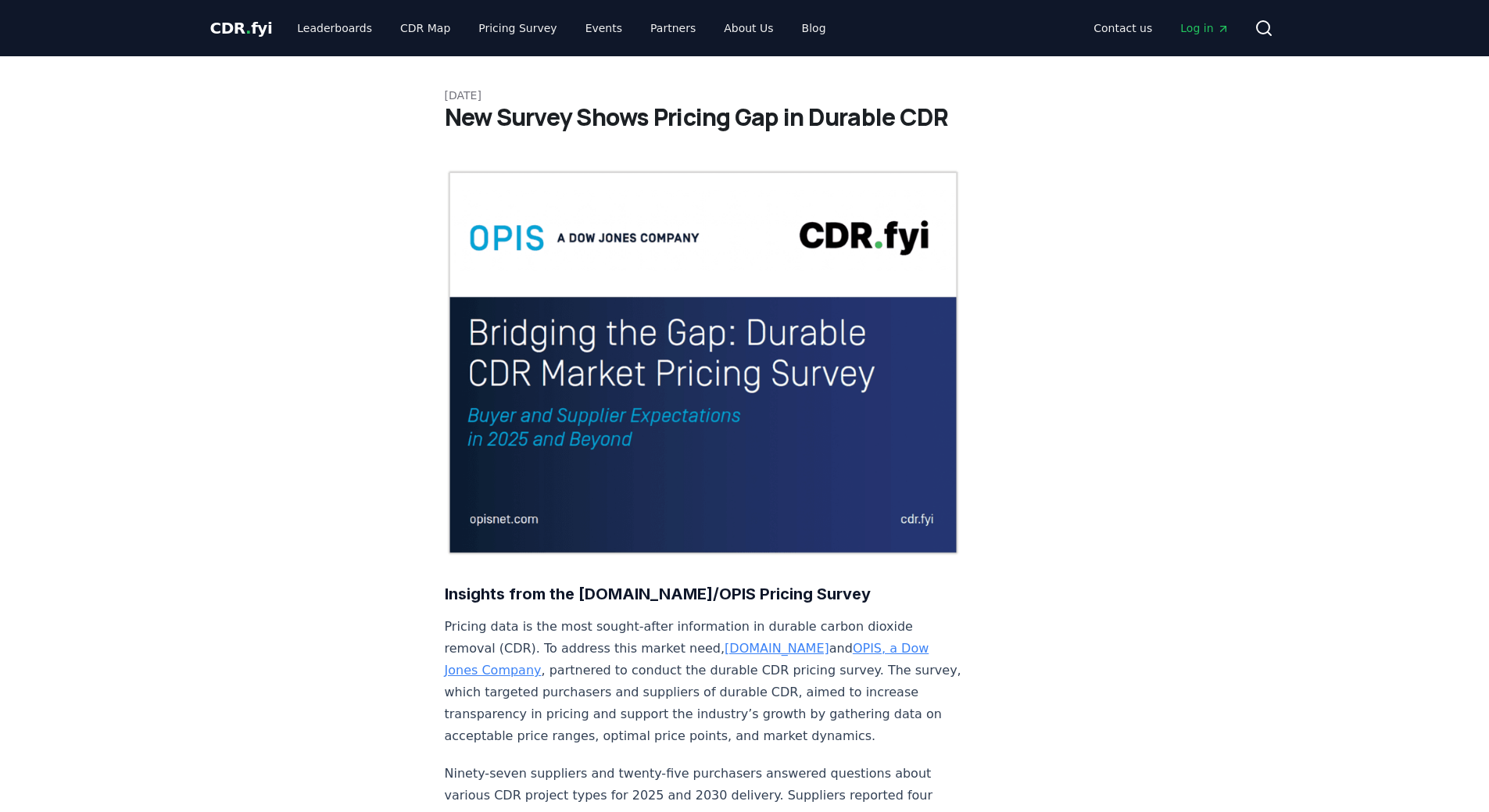
scroll to position [469, 0]
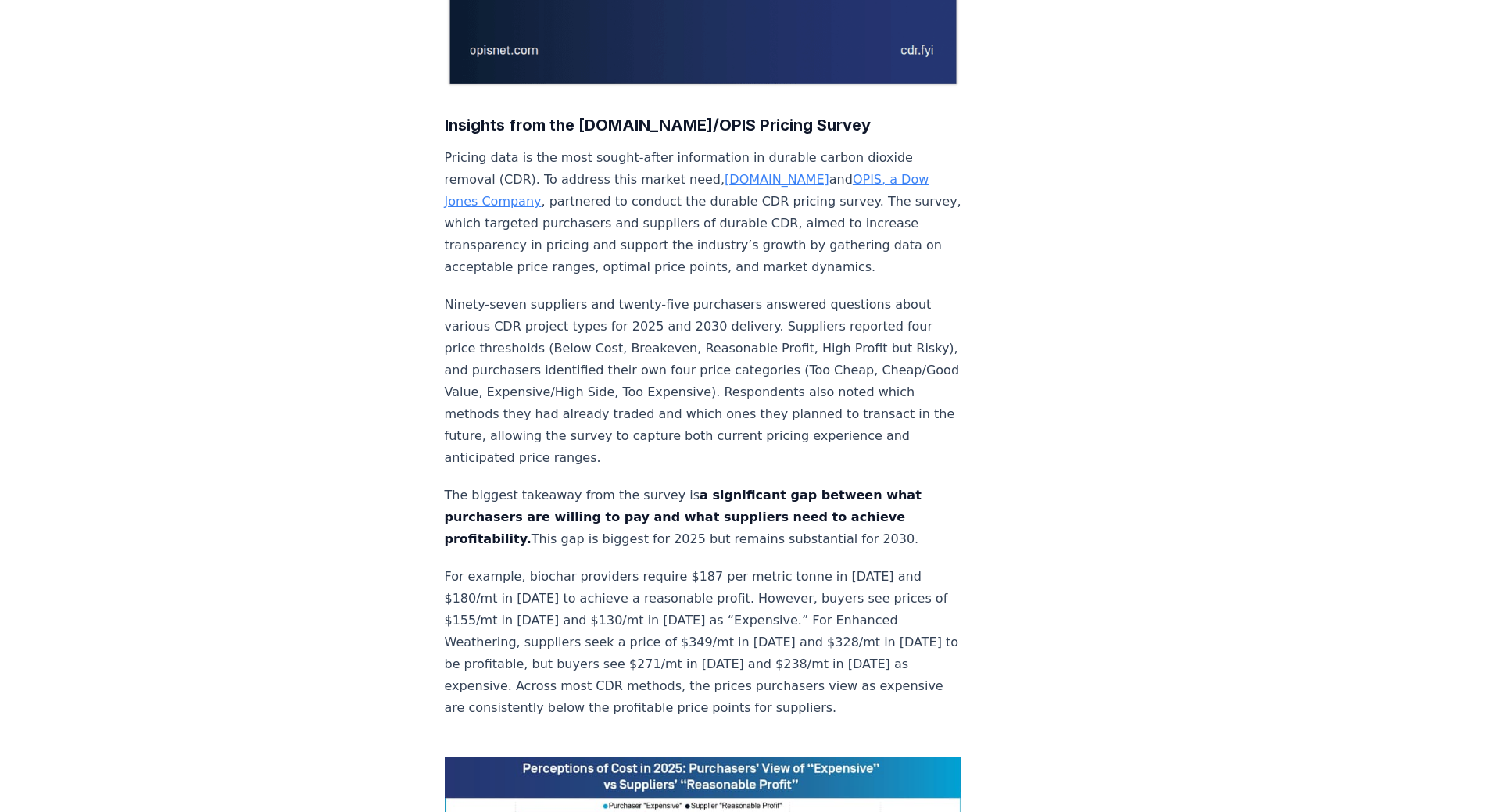
click at [668, 484] on p "The biggest takeaway from the survey is a significant gap between what purchase…" at bounding box center [703, 517] width 517 height 66
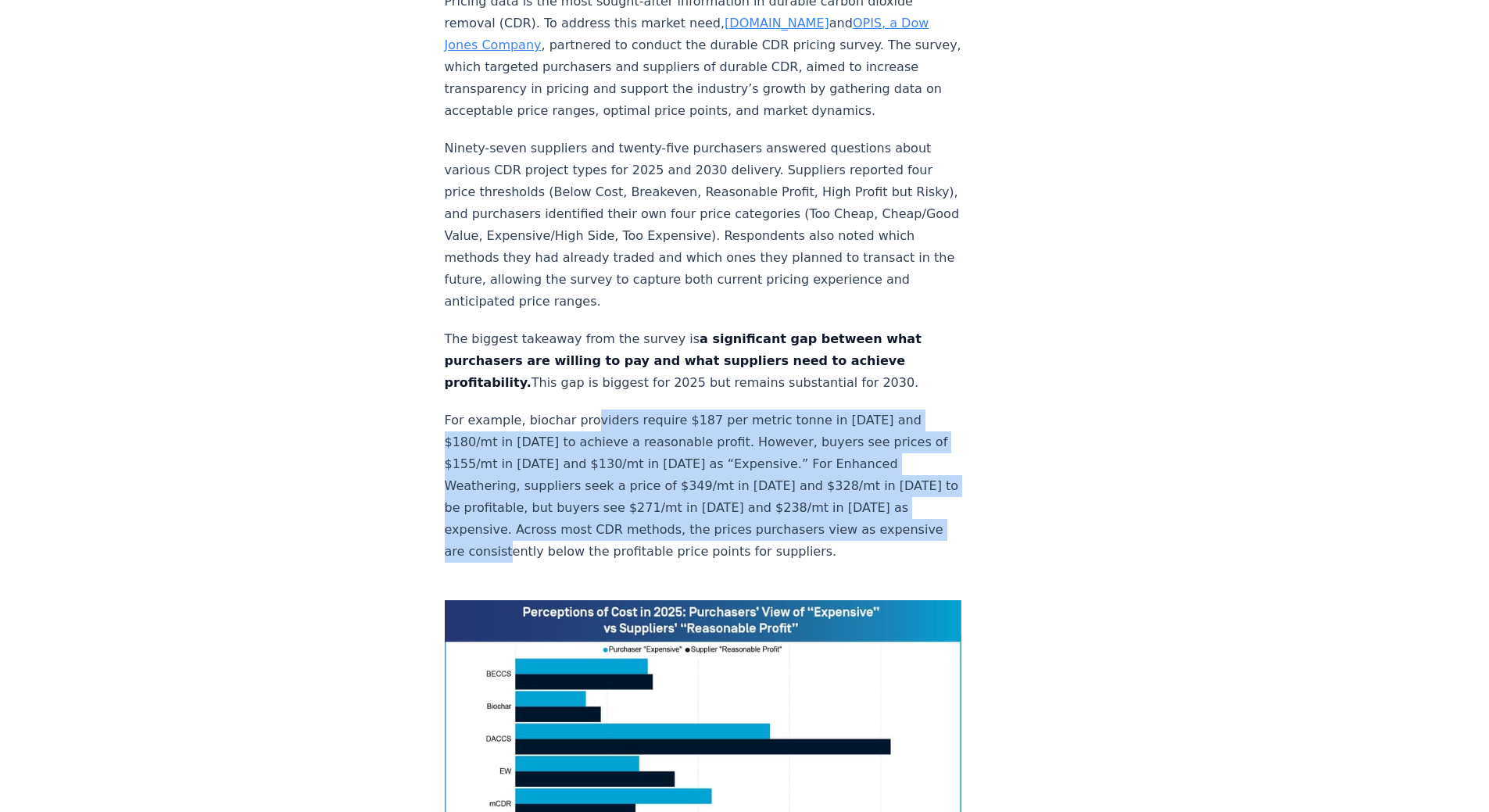
drag, startPoint x: 586, startPoint y: 370, endPoint x: 600, endPoint y: 502, distance: 132.7
click at [600, 502] on p "For example, biochar providers require $187 per metric tonne in [DATE] and $180…" at bounding box center [703, 485] width 517 height 153
click at [594, 438] on p "For example, biochar providers require $187 per metric tonne in [DATE] and $180…" at bounding box center [703, 485] width 517 height 153
drag, startPoint x: 613, startPoint y: 366, endPoint x: 617, endPoint y: 500, distance: 134.1
click at [617, 500] on p "For example, biochar providers require $187 per metric tonne in [DATE] and $180…" at bounding box center [703, 485] width 517 height 153
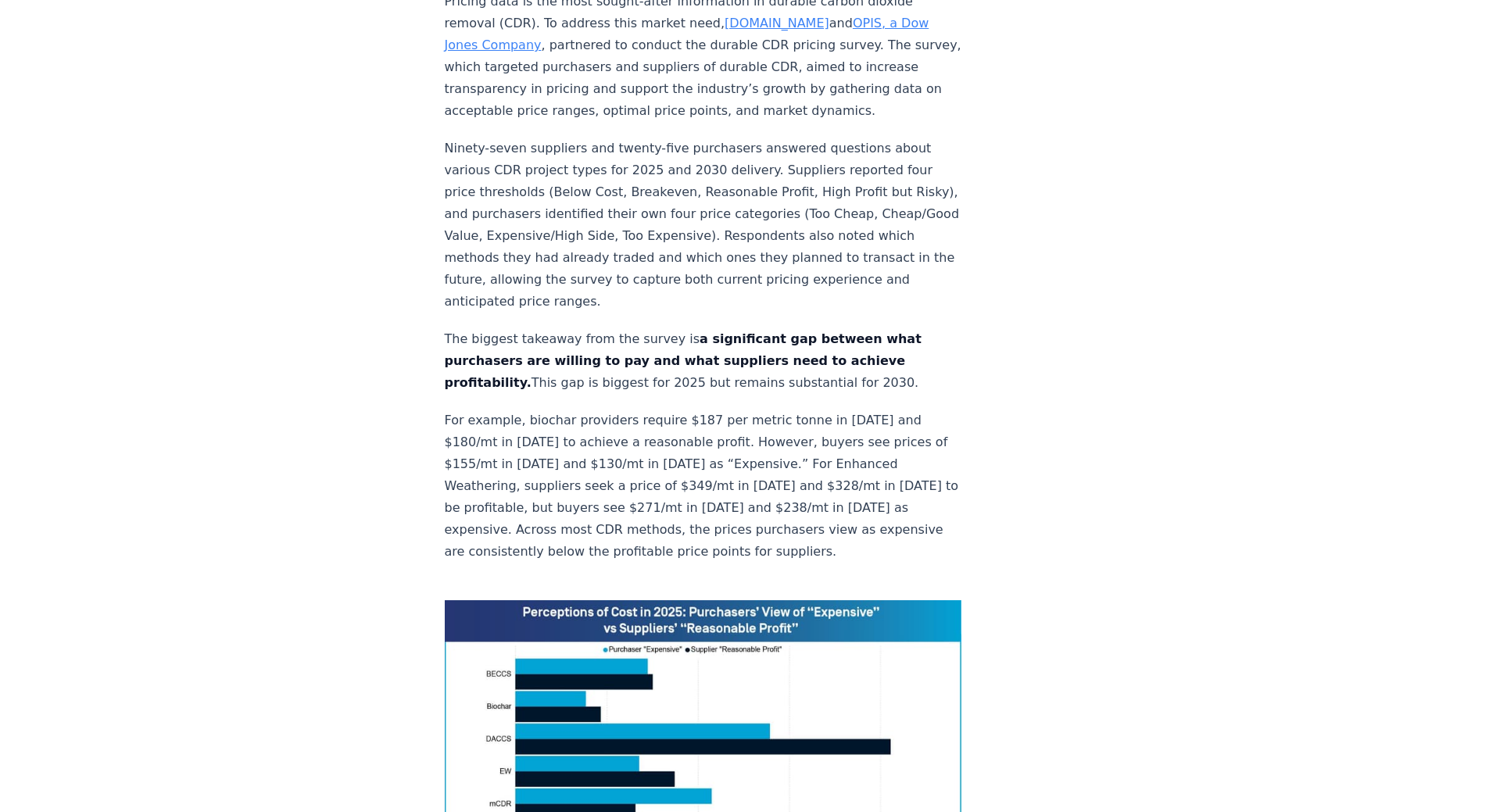
click at [655, 511] on p "For example, biochar providers require $187 per metric tonne in [DATE] and $180…" at bounding box center [703, 485] width 517 height 153
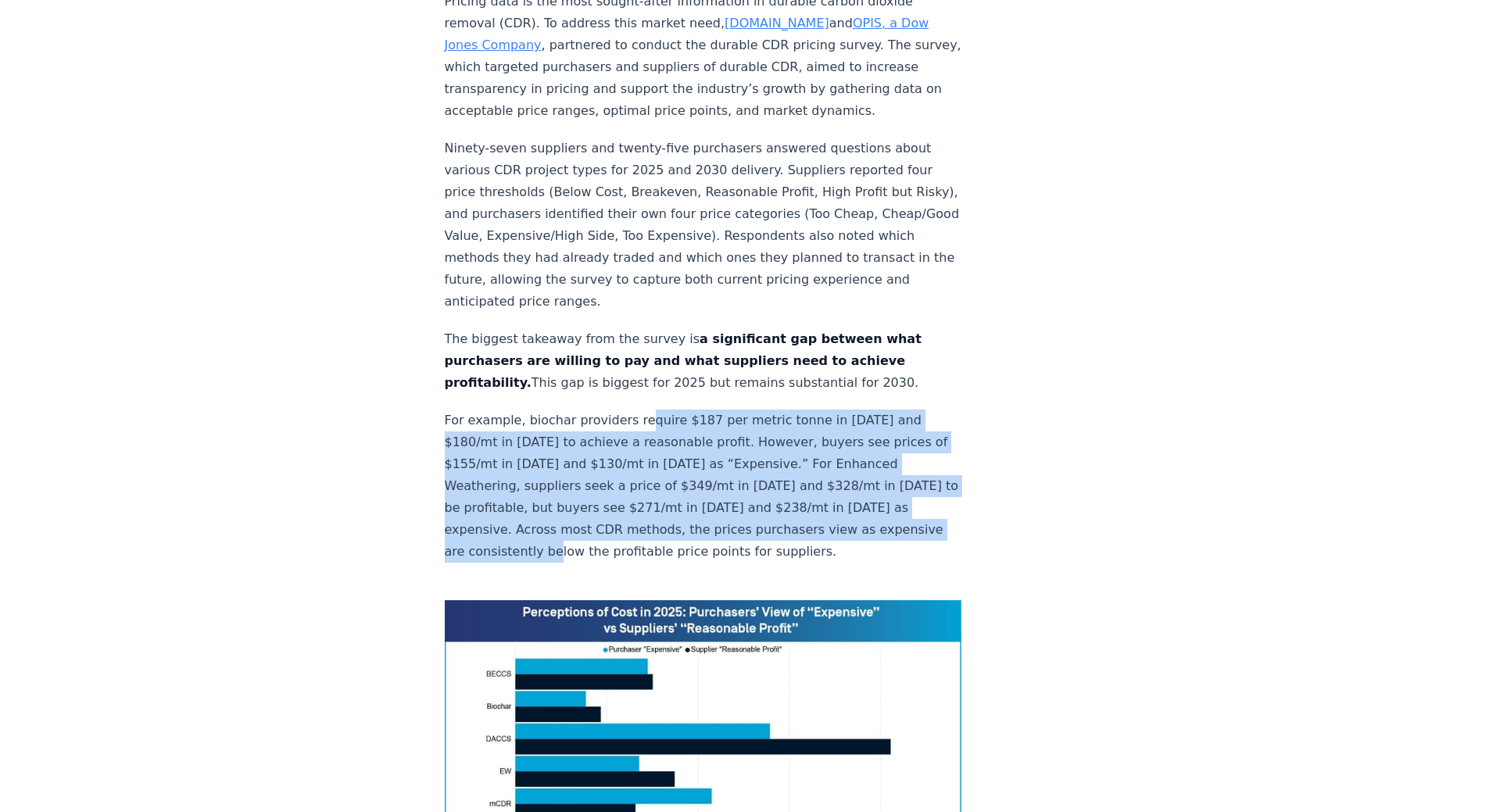
drag, startPoint x: 642, startPoint y: 497, endPoint x: 636, endPoint y: 375, distance: 122.1
click at [636, 409] on p "For example, biochar providers require $187 per metric tonne in [DATE] and $180…" at bounding box center [703, 485] width 517 height 153
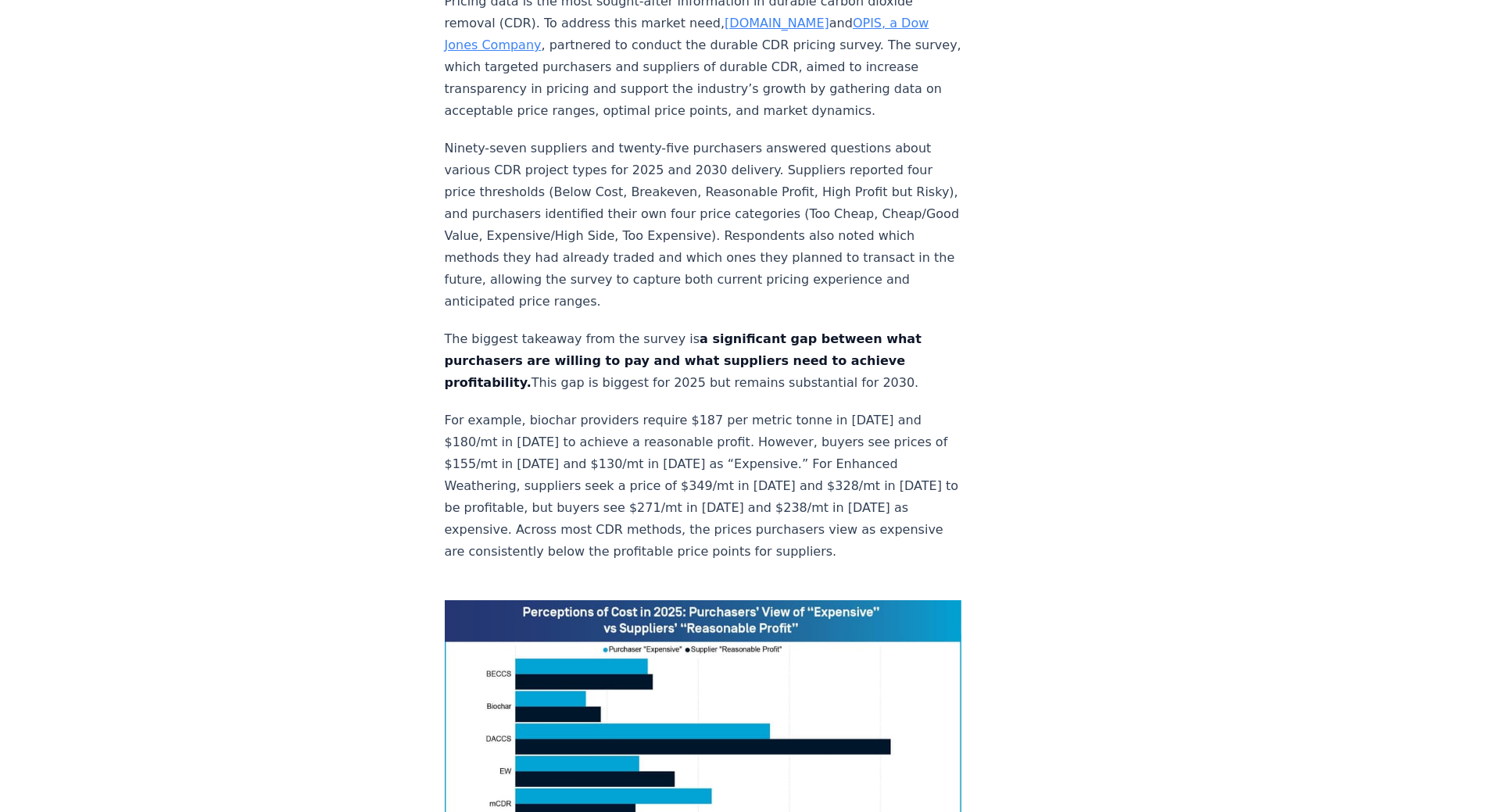
click at [628, 409] on p "For example, biochar providers require $187 per metric tonne in [DATE] and $180…" at bounding box center [703, 485] width 517 height 153
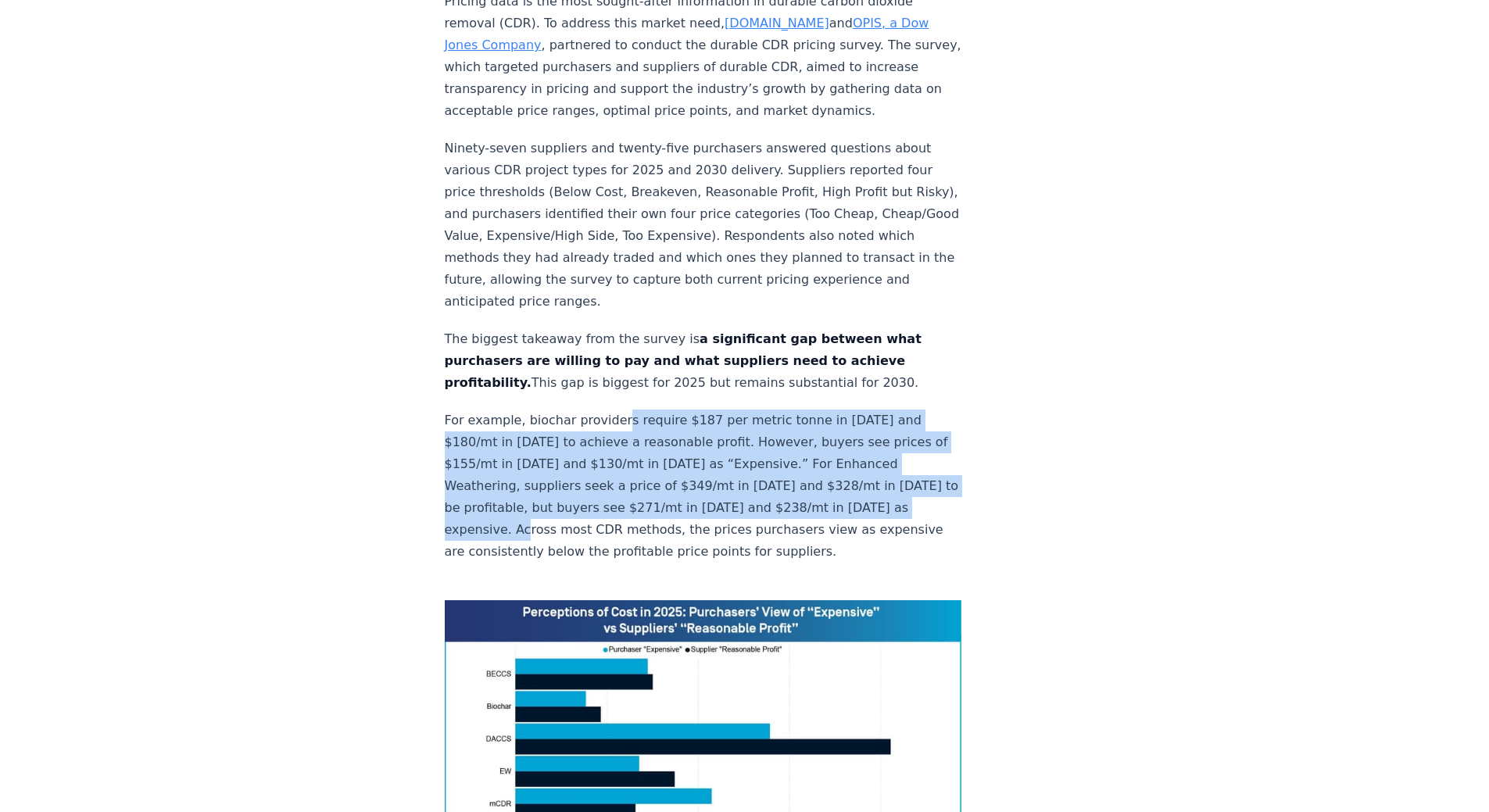
drag, startPoint x: 617, startPoint y: 370, endPoint x: 623, endPoint y: 484, distance: 114.2
click at [623, 484] on p "For example, biochar providers require $187 per metric tonne in 2025 and $180/m…" at bounding box center [703, 485] width 517 height 153
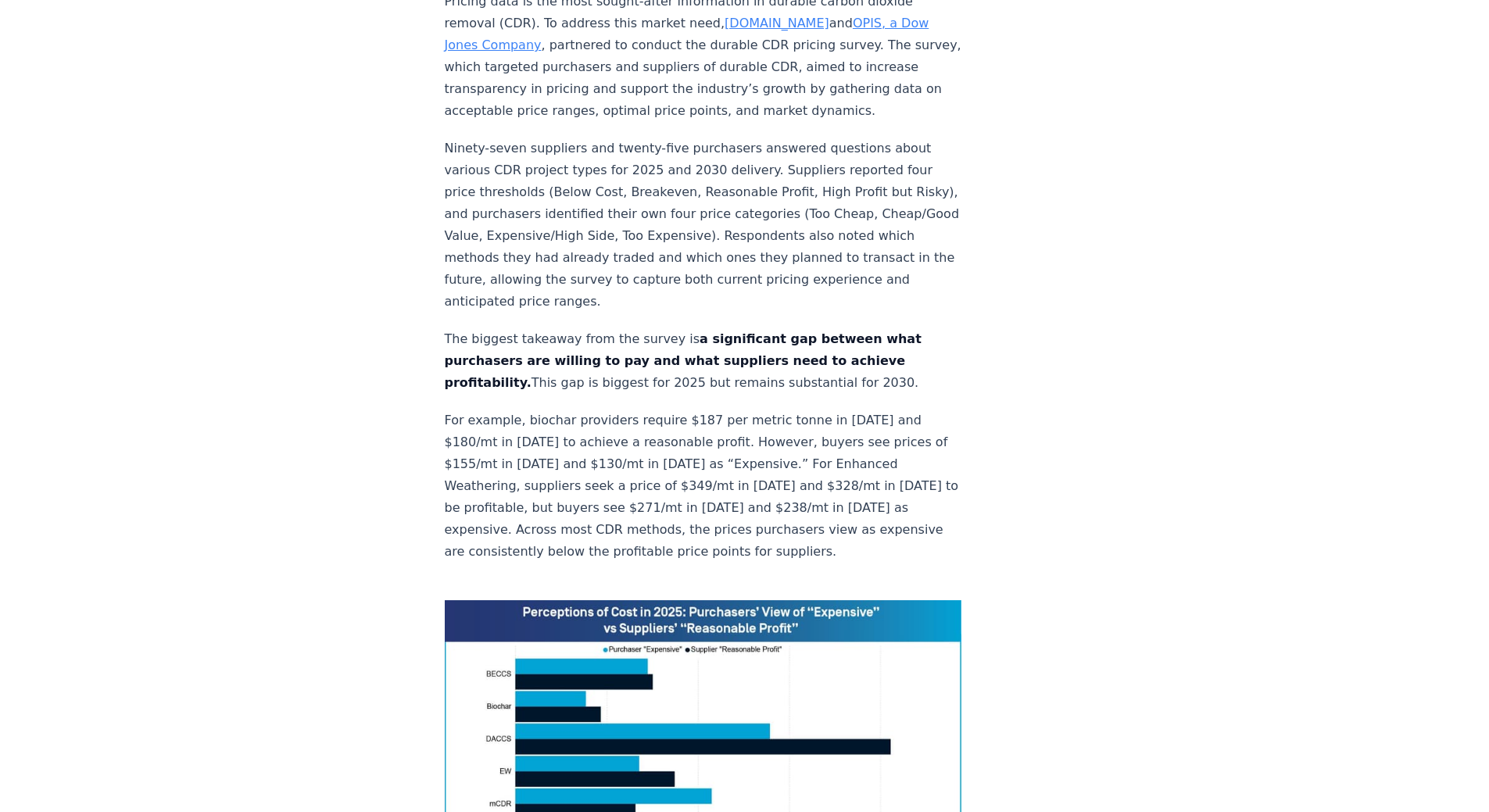
click at [625, 497] on p "For example, biochar providers require $187 per metric tonne in 2025 and $180/m…" at bounding box center [703, 485] width 517 height 153
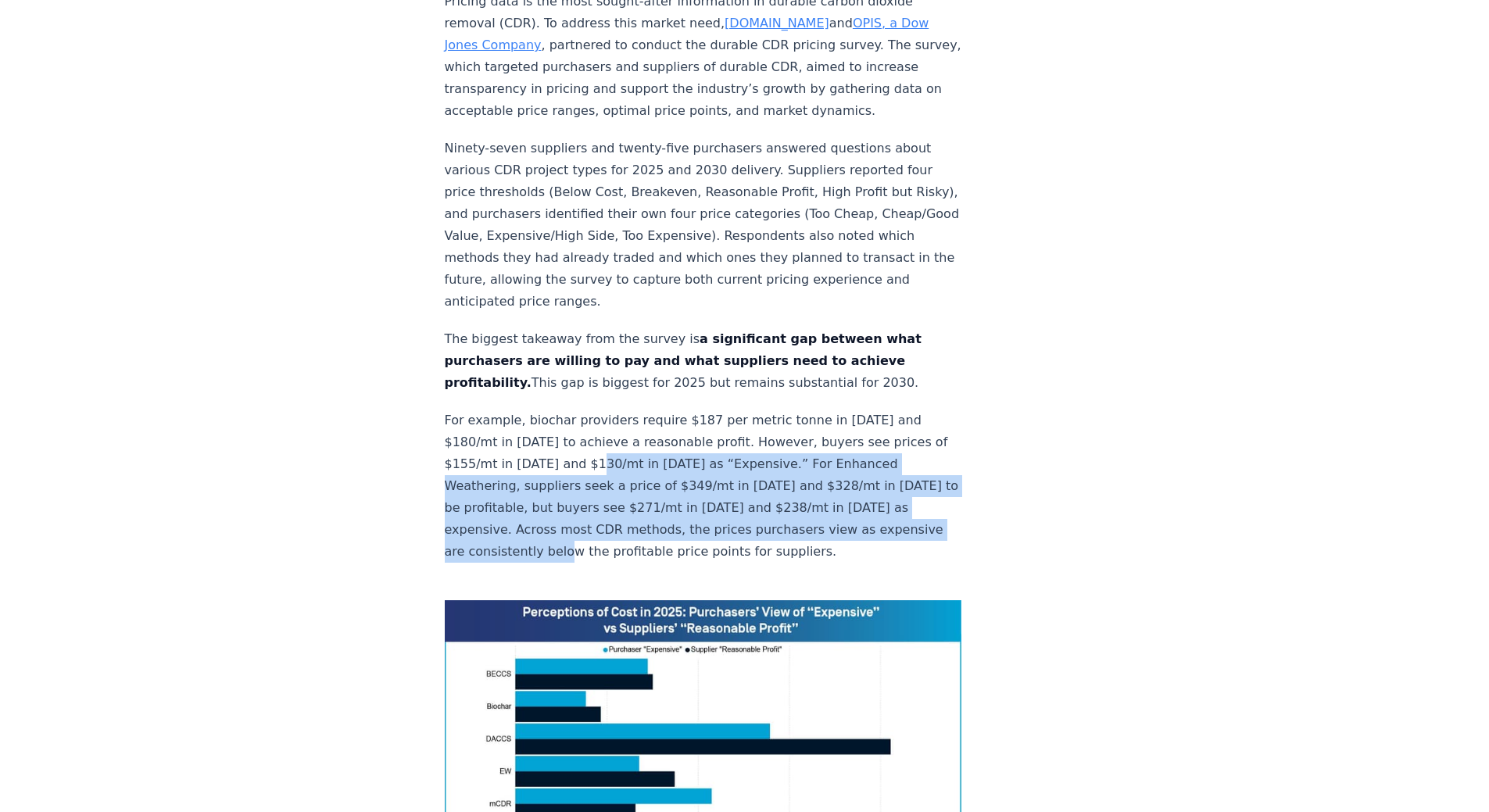
drag, startPoint x: 625, startPoint y: 497, endPoint x: 621, endPoint y: 393, distance: 104.1
click at [621, 409] on p "For example, biochar providers require $187 per metric tonne in 2025 and $180/m…" at bounding box center [703, 485] width 517 height 153
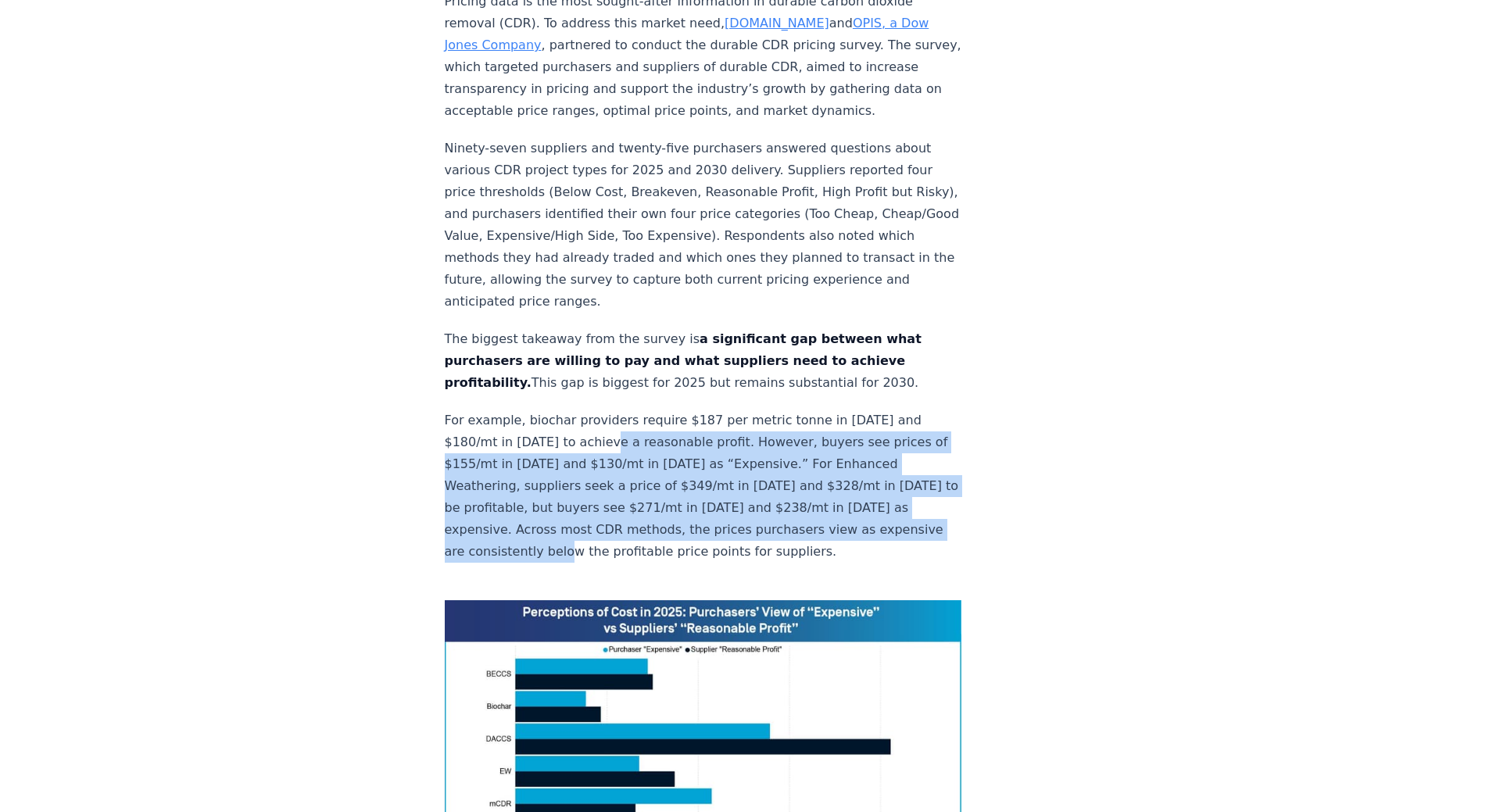
click at [626, 409] on p "For example, biochar providers require $187 per metric tonne in 2025 and $180/m…" at bounding box center [703, 485] width 517 height 153
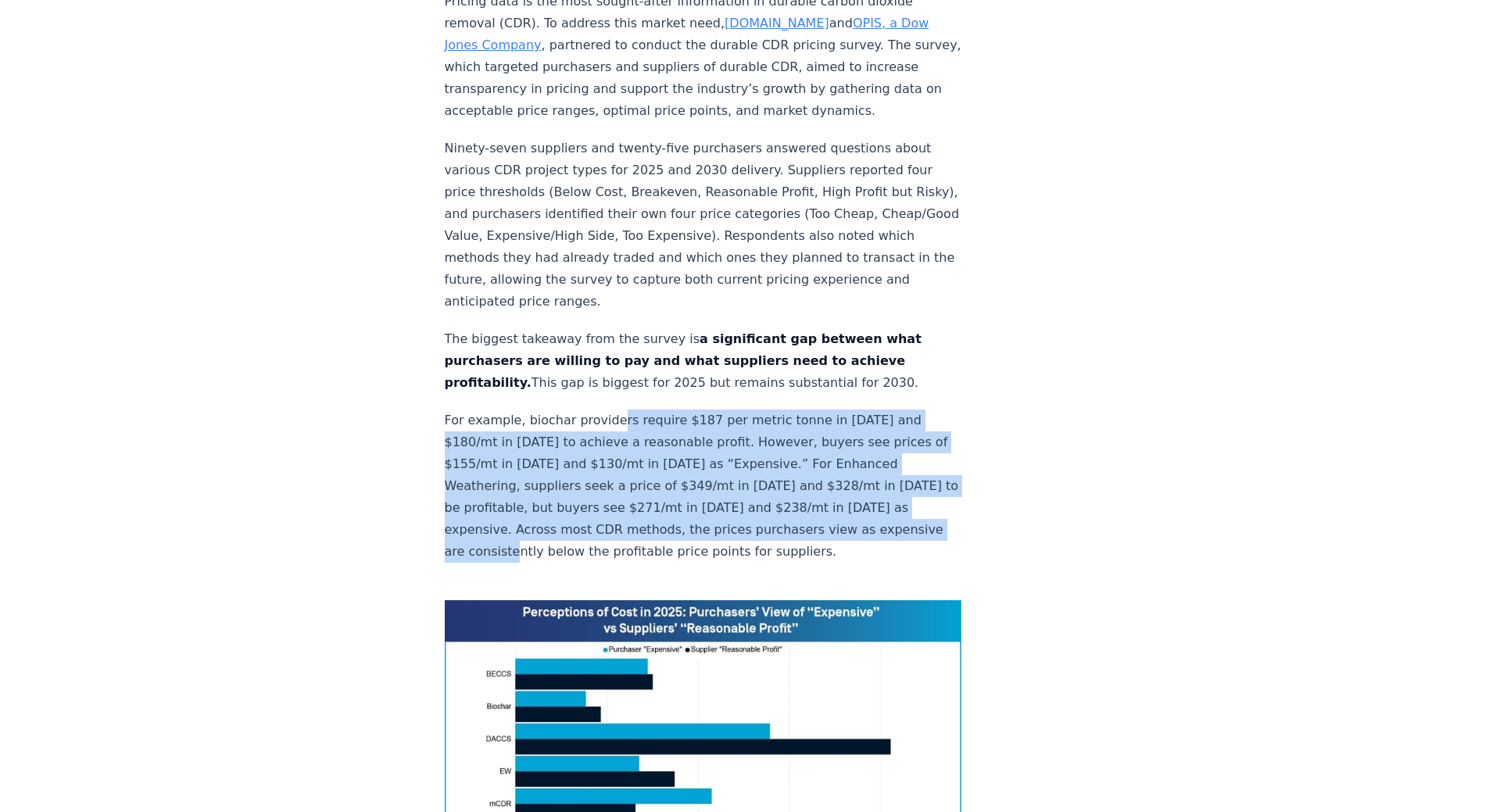
drag, startPoint x: 605, startPoint y: 493, endPoint x: 609, endPoint y: 381, distance: 112.1
click at [609, 409] on p "For example, biochar providers require $187 per metric tonne in 2025 and $180/m…" at bounding box center [703, 485] width 517 height 153
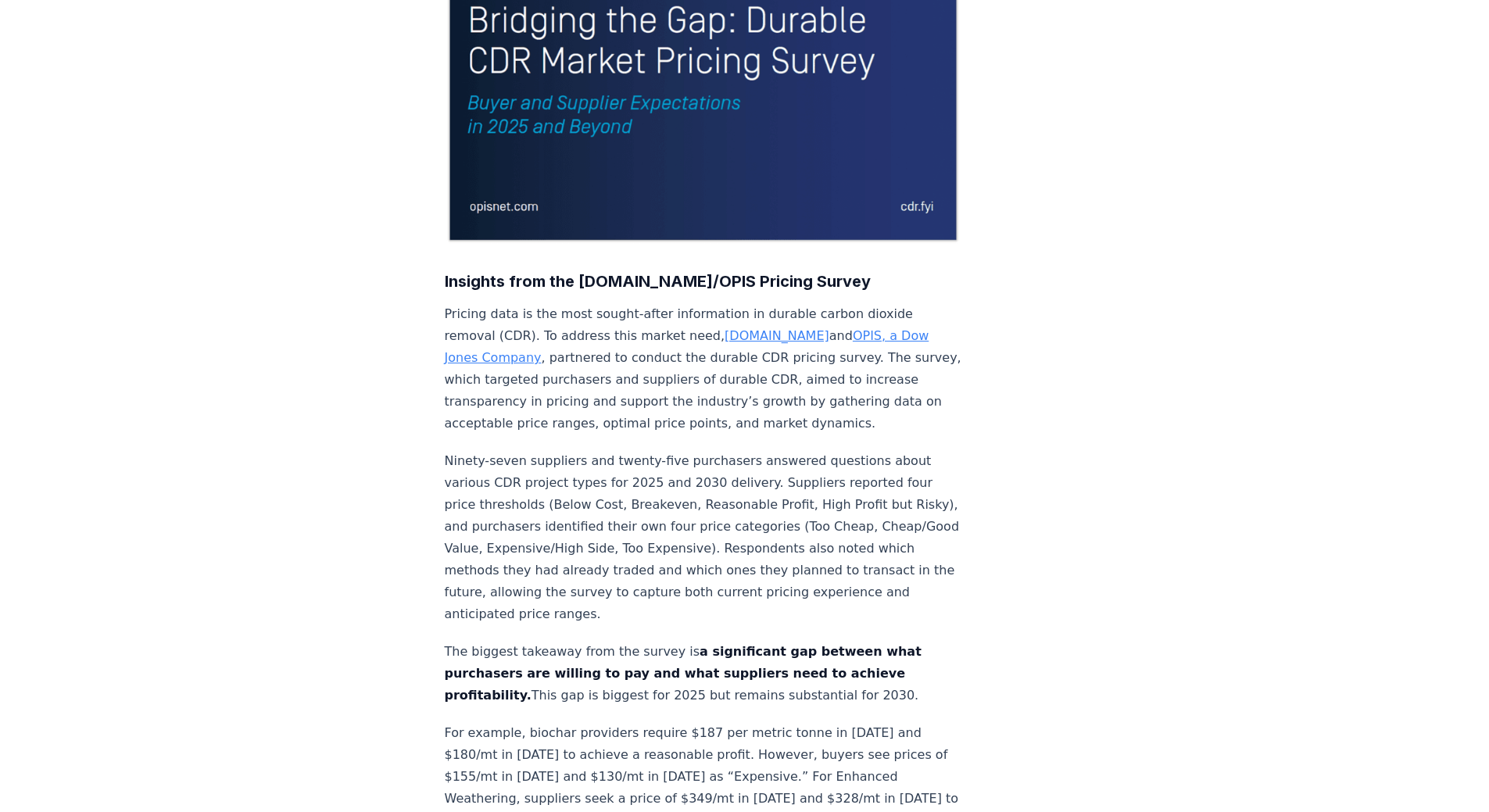
scroll to position [0, 0]
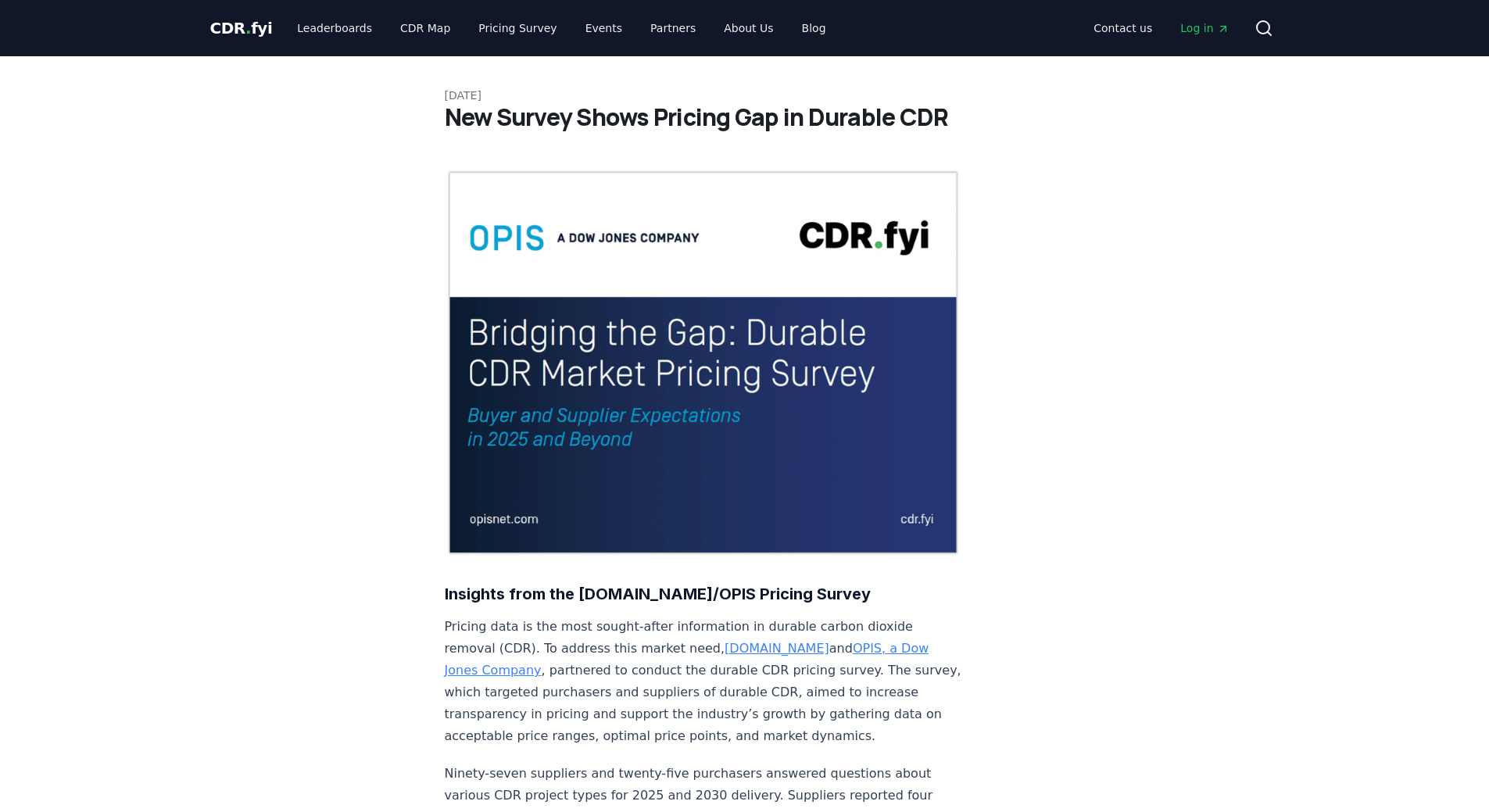
click at [501, 615] on p "Pricing data is the most sought-after information in durable carbon dioxide rem…" at bounding box center [703, 681] width 517 height 131
click at [588, 615] on p "Pricing data is the most sought-after information in durable carbon dioxide rem…" at bounding box center [703, 681] width 517 height 131
click at [539, 615] on p "Pricing data is the most sought-after information in durable carbon dioxide rem…" at bounding box center [703, 681] width 517 height 131
click at [551, 615] on p "Pricing data is the most sought-after information in durable carbon dioxide rem…" at bounding box center [703, 681] width 517 height 131
drag, startPoint x: 547, startPoint y: 598, endPoint x: 606, endPoint y: 597, distance: 59.0
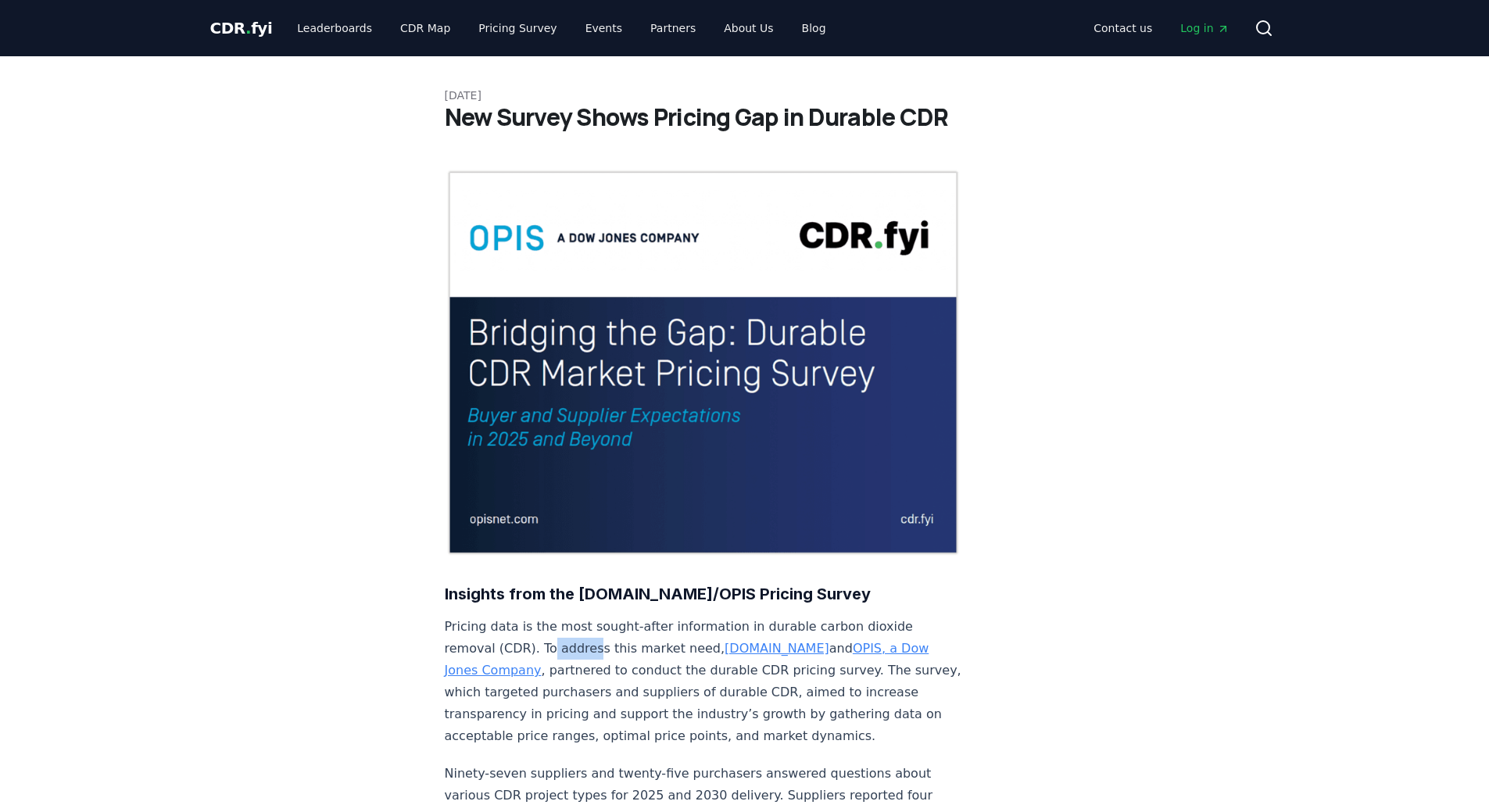
click at [593, 615] on p "Pricing data is the most sought-after information in durable carbon dioxide rem…" at bounding box center [703, 681] width 517 height 131
click at [650, 615] on p "Pricing data is the most sought-after information in durable carbon dioxide rem…" at bounding box center [703, 681] width 517 height 131
drag, startPoint x: 677, startPoint y: 602, endPoint x: 550, endPoint y: 596, distance: 127.1
click at [550, 615] on p "Pricing data is the most sought-after information in durable carbon dioxide rem…" at bounding box center [703, 681] width 517 height 131
click at [546, 615] on p "Pricing data is the most sought-after information in durable carbon dioxide rem…" at bounding box center [703, 681] width 517 height 131
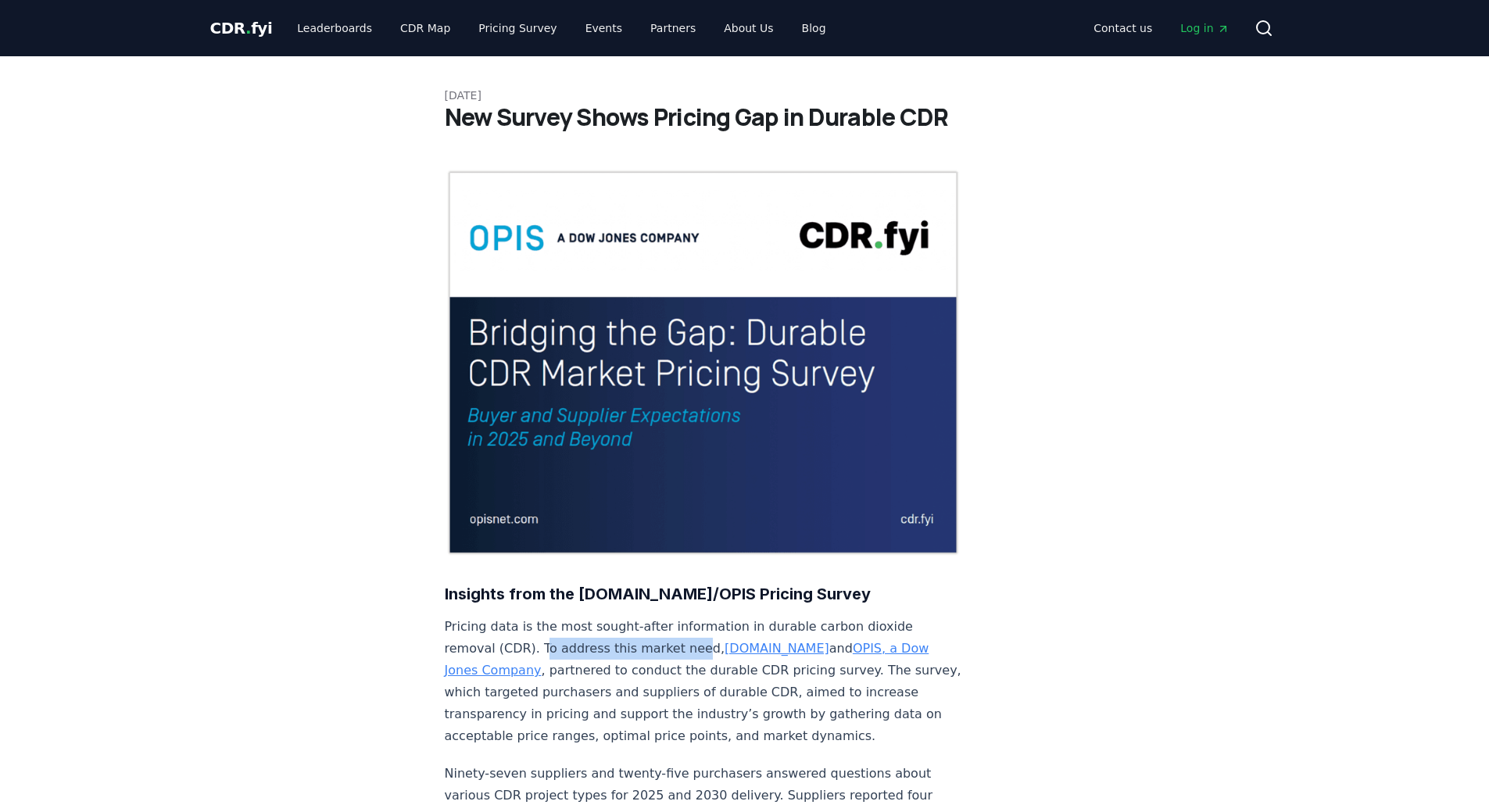
drag, startPoint x: 538, startPoint y: 596, endPoint x: 681, endPoint y: 603, distance: 143.2
click at [681, 615] on p "Pricing data is the most sought-after information in durable carbon dioxide rem…" at bounding box center [703, 681] width 517 height 131
click at [609, 647] on p "Pricing data is the most sought-after information in durable carbon dioxide rem…" at bounding box center [703, 681] width 517 height 131
drag, startPoint x: 803, startPoint y: 610, endPoint x: 724, endPoint y: 610, distance: 79.0
click at [724, 615] on p "Pricing data is the most sought-after information in durable carbon dioxide rem…" at bounding box center [703, 681] width 517 height 131
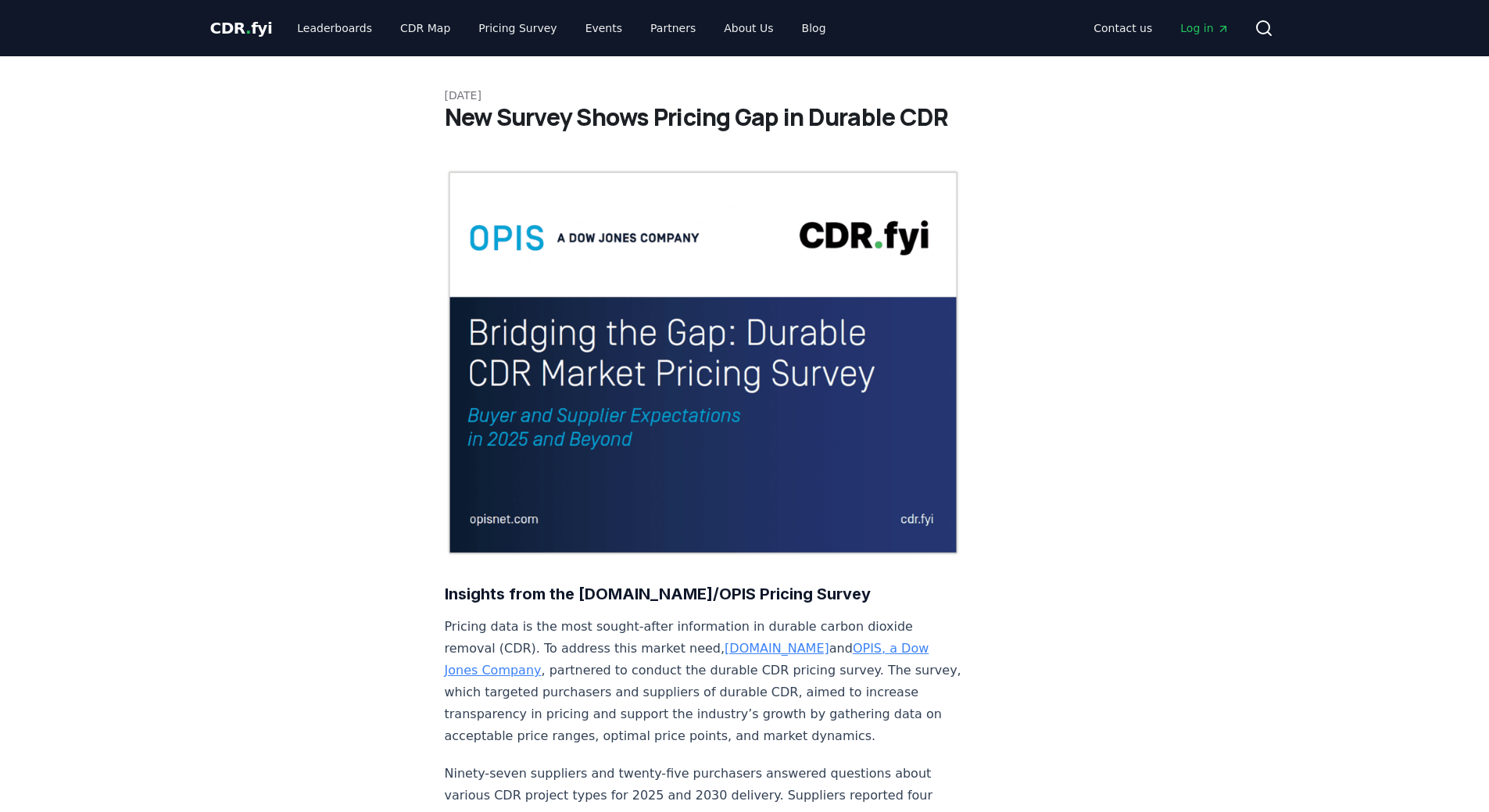
click at [588, 619] on p "Pricing data is the most sought-after information in durable carbon dioxide rem…" at bounding box center [703, 681] width 517 height 131
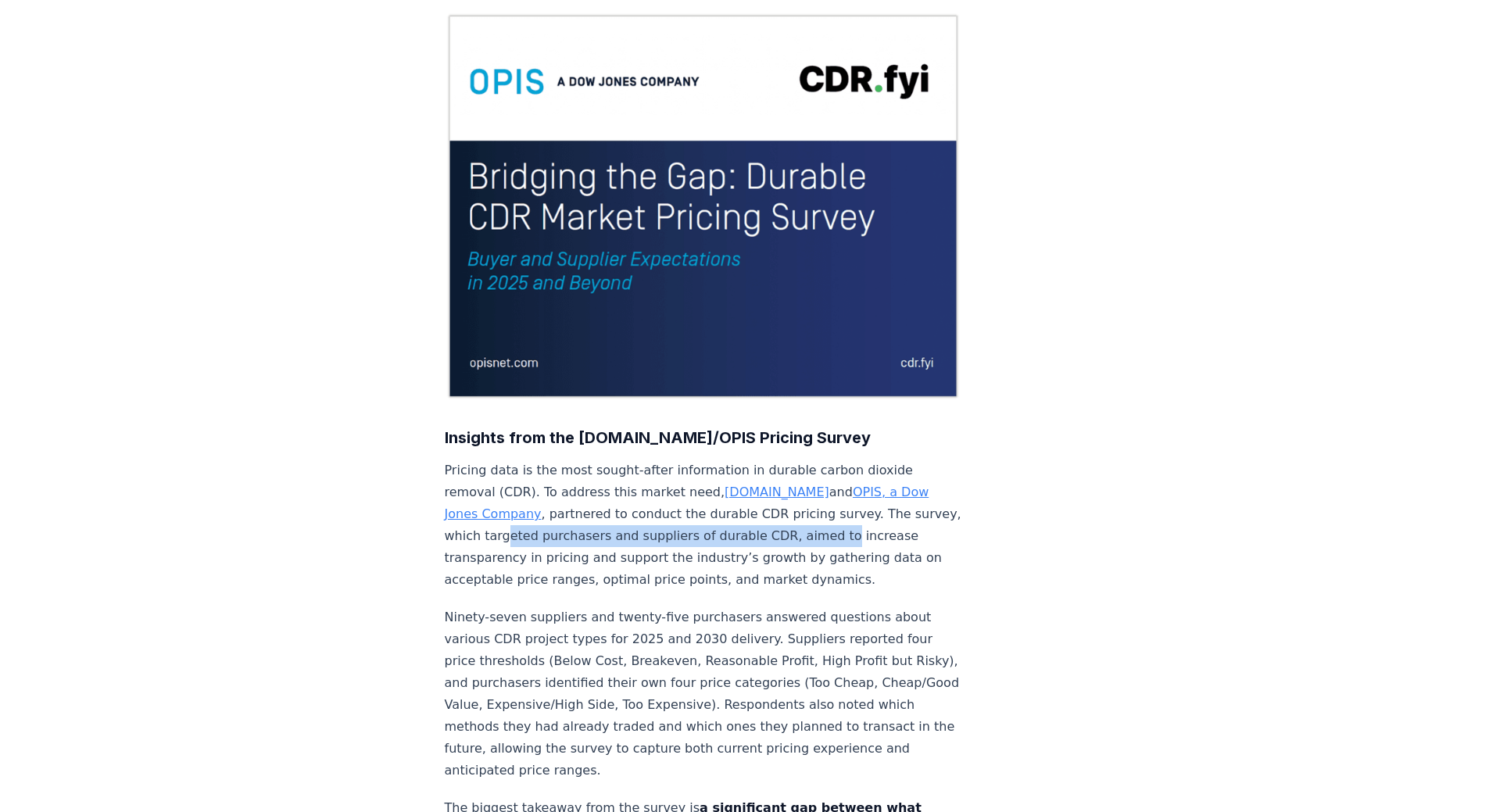
drag, startPoint x: 821, startPoint y: 490, endPoint x: 504, endPoint y: 486, distance: 317.0
click at [504, 486] on p "Pricing data is the most sought-after information in durable carbon dioxide rem…" at bounding box center [703, 525] width 517 height 131
click at [791, 501] on p "Pricing data is the most sought-after information in durable carbon dioxide rem…" at bounding box center [703, 525] width 517 height 131
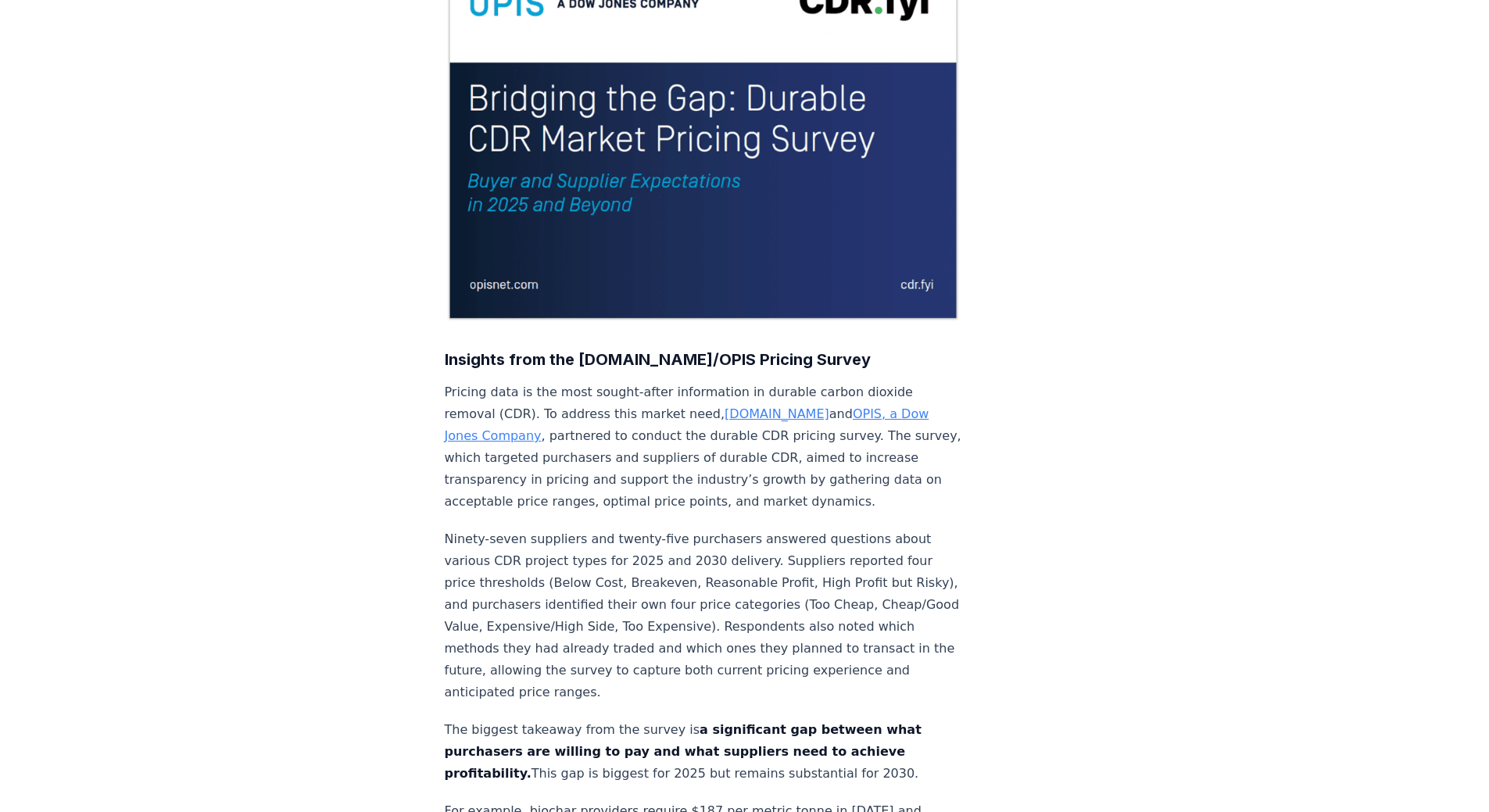
scroll to position [0, 0]
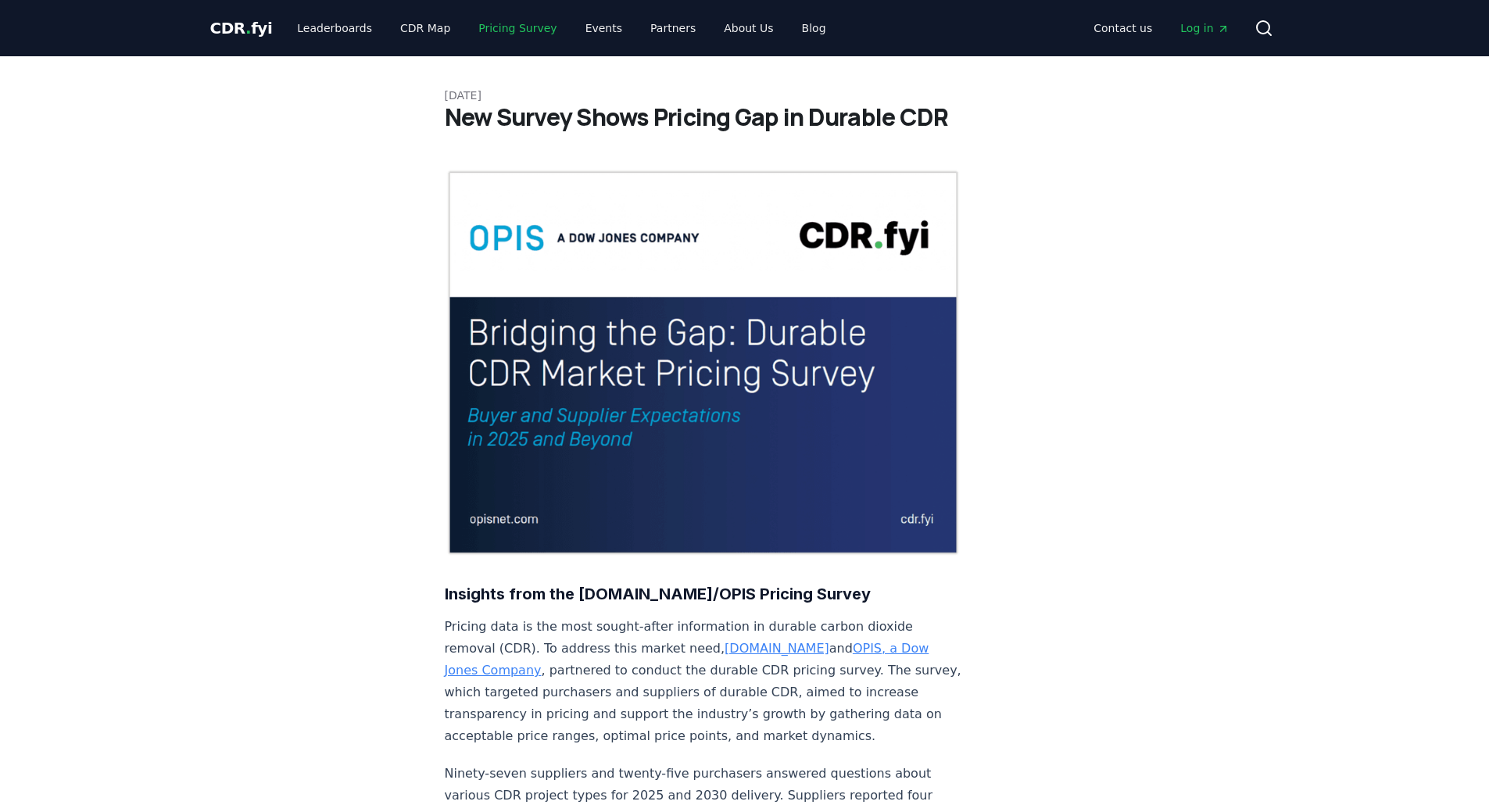
click at [466, 26] on link "Pricing Survey" at bounding box center [518, 27] width 104 height 28
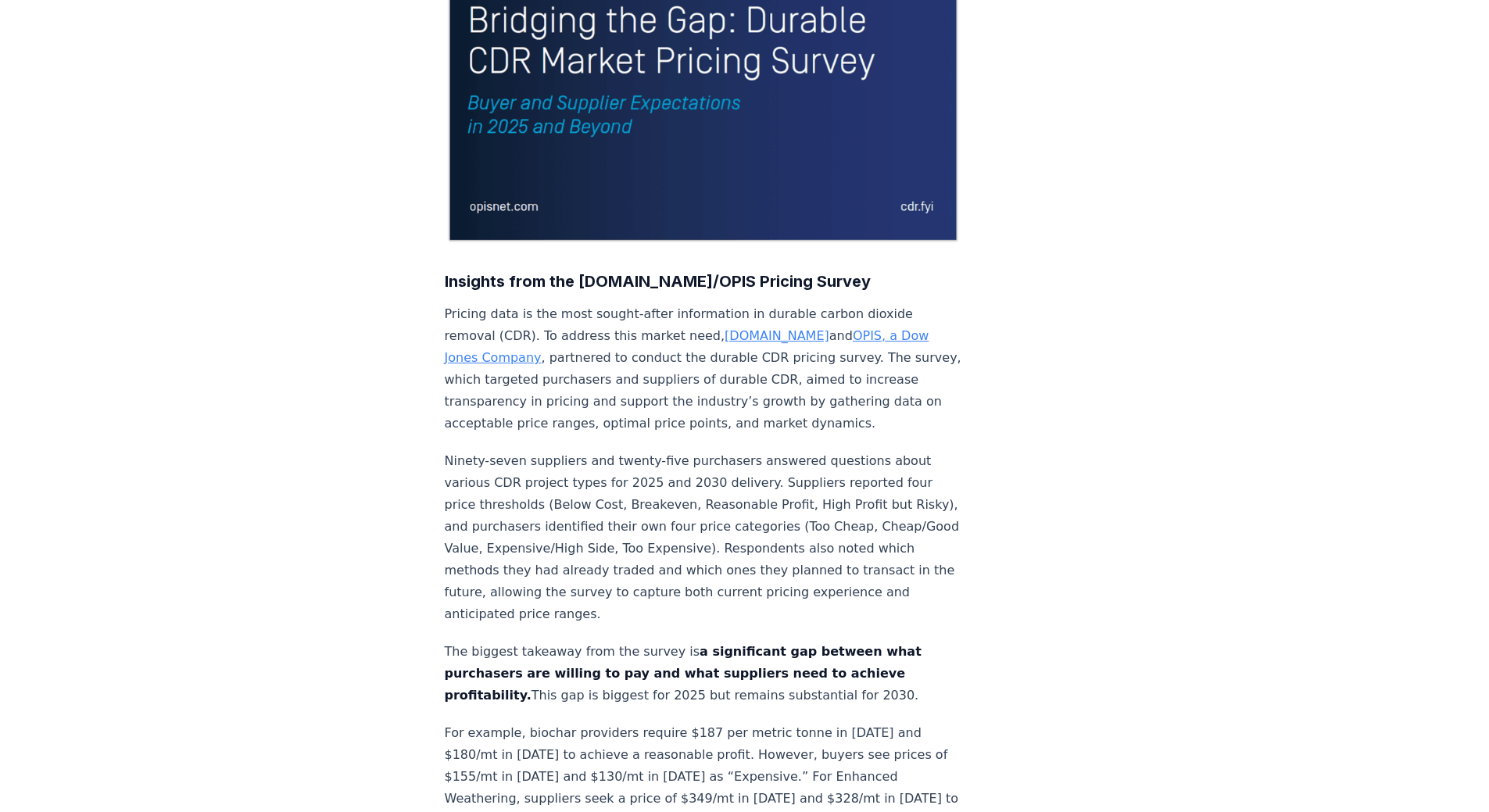
scroll to position [156, 0]
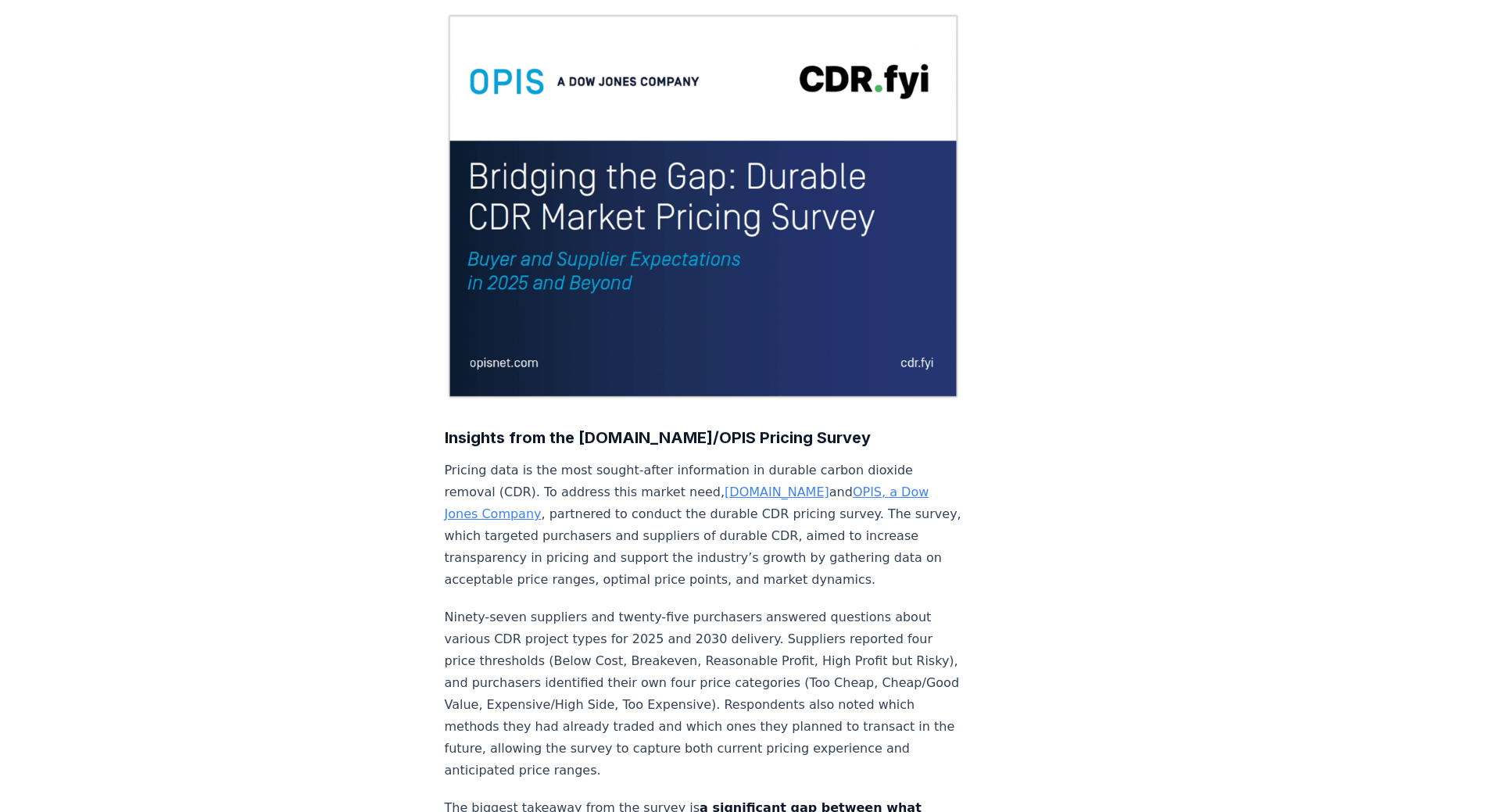
click at [806, 484] on link "OPIS, a Dow Jones Company" at bounding box center [687, 502] width 485 height 36
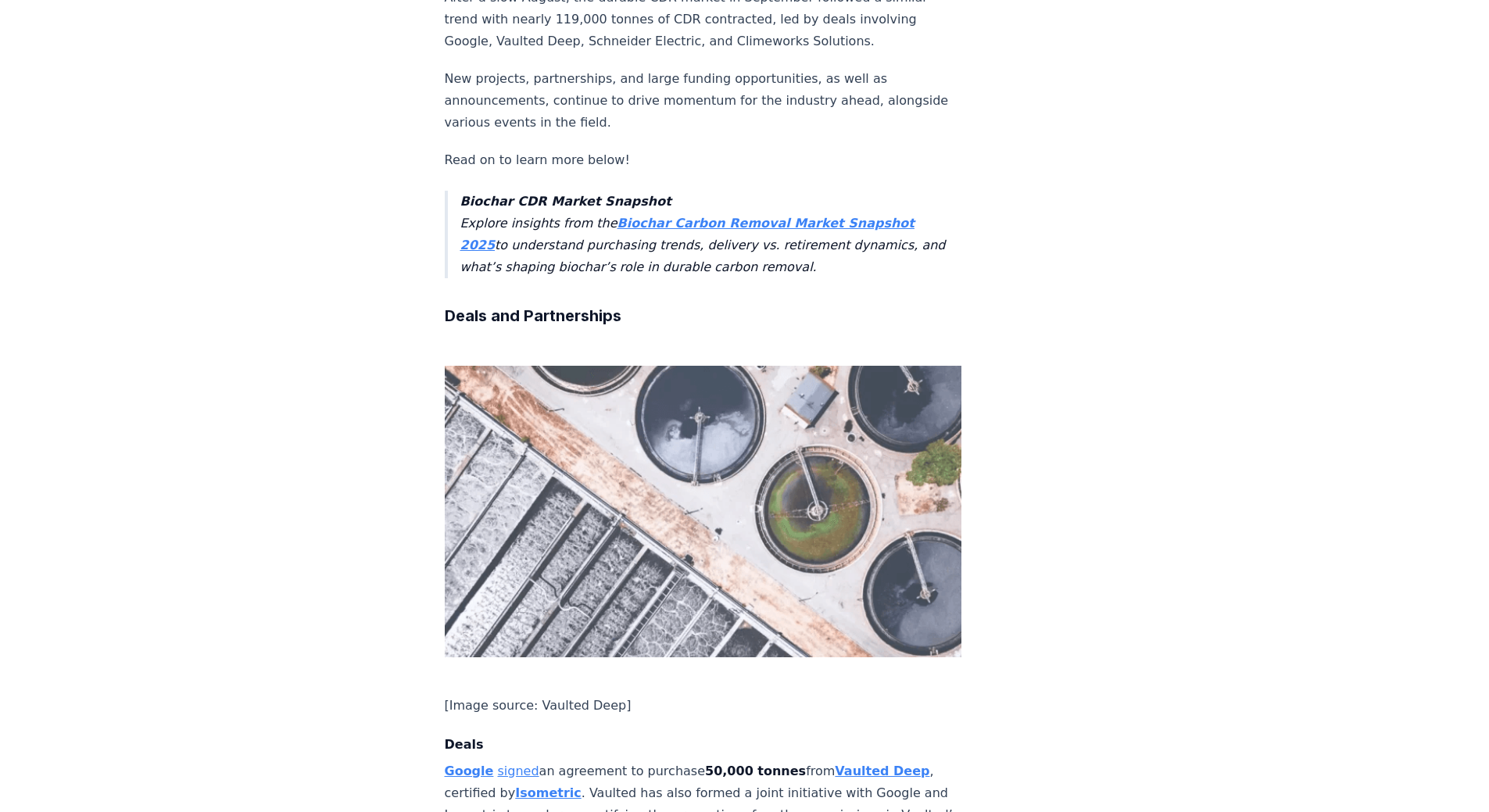
scroll to position [1250, 0]
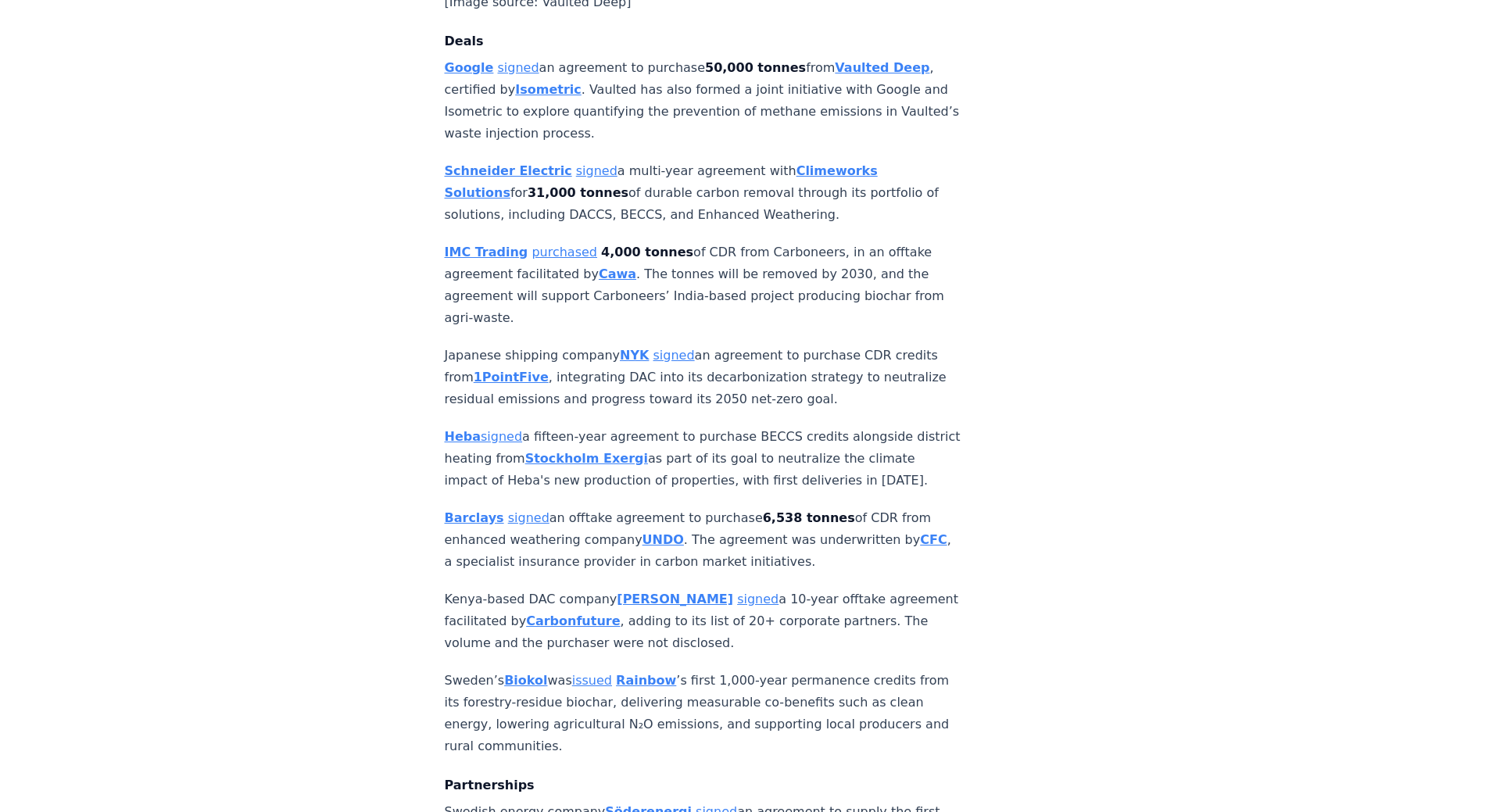
click at [459, 429] on strong "Heba" at bounding box center [463, 436] width 36 height 15
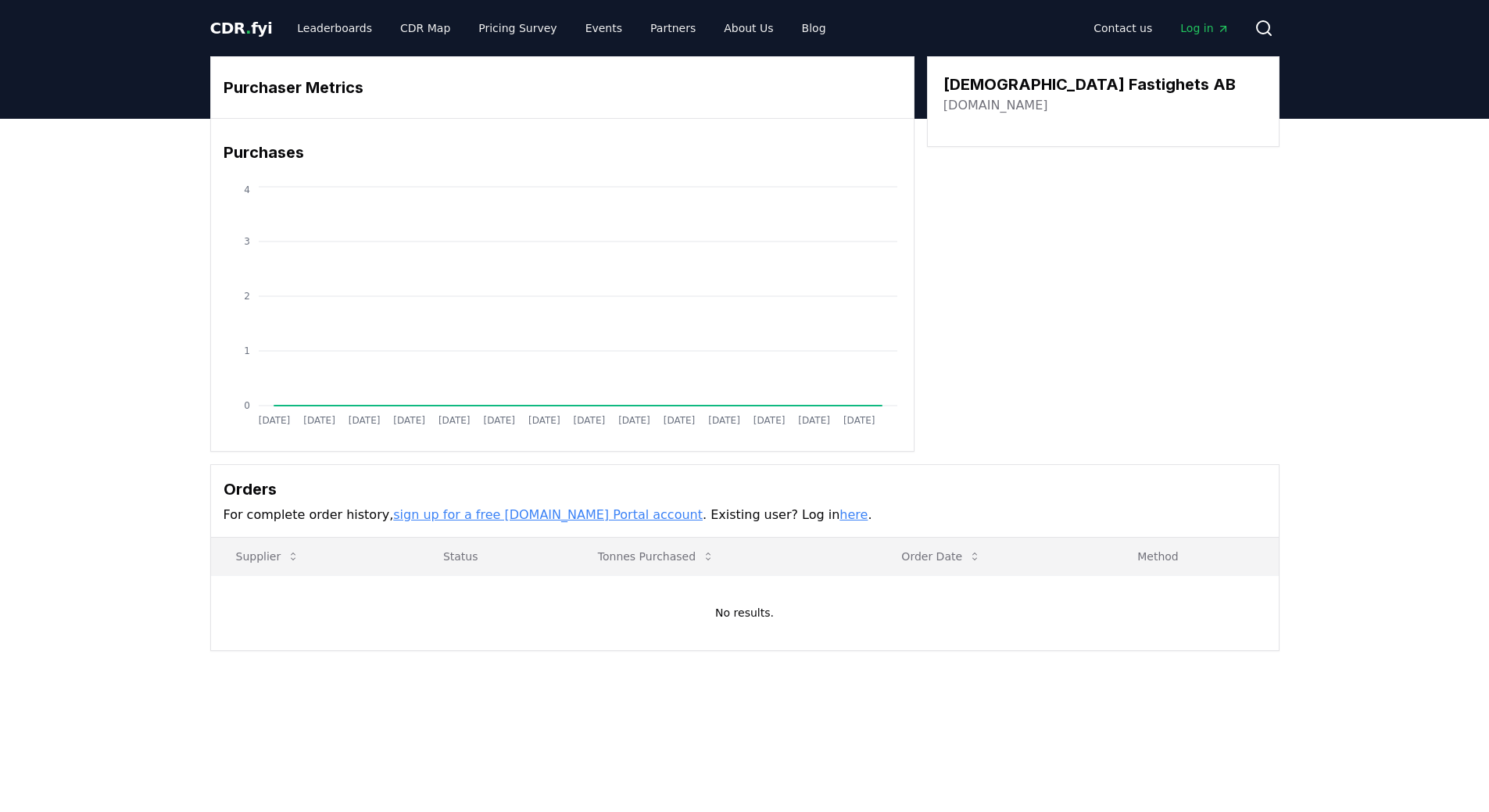
drag, startPoint x: 1091, startPoint y: 82, endPoint x: 931, endPoint y: 98, distance: 160.8
click at [961, 107] on link "[DOMAIN_NAME]" at bounding box center [995, 105] width 104 height 19
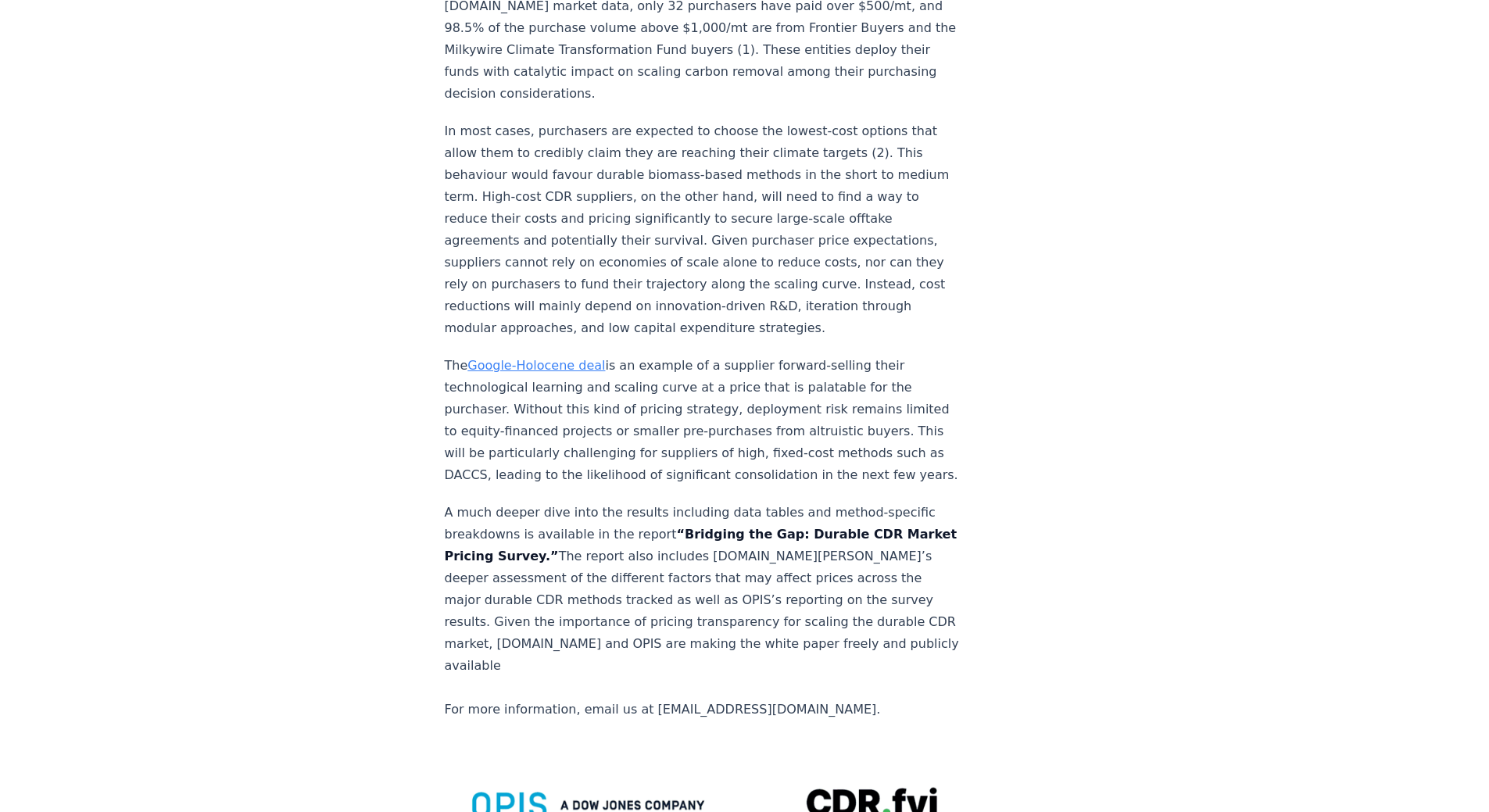
scroll to position [2526, 0]
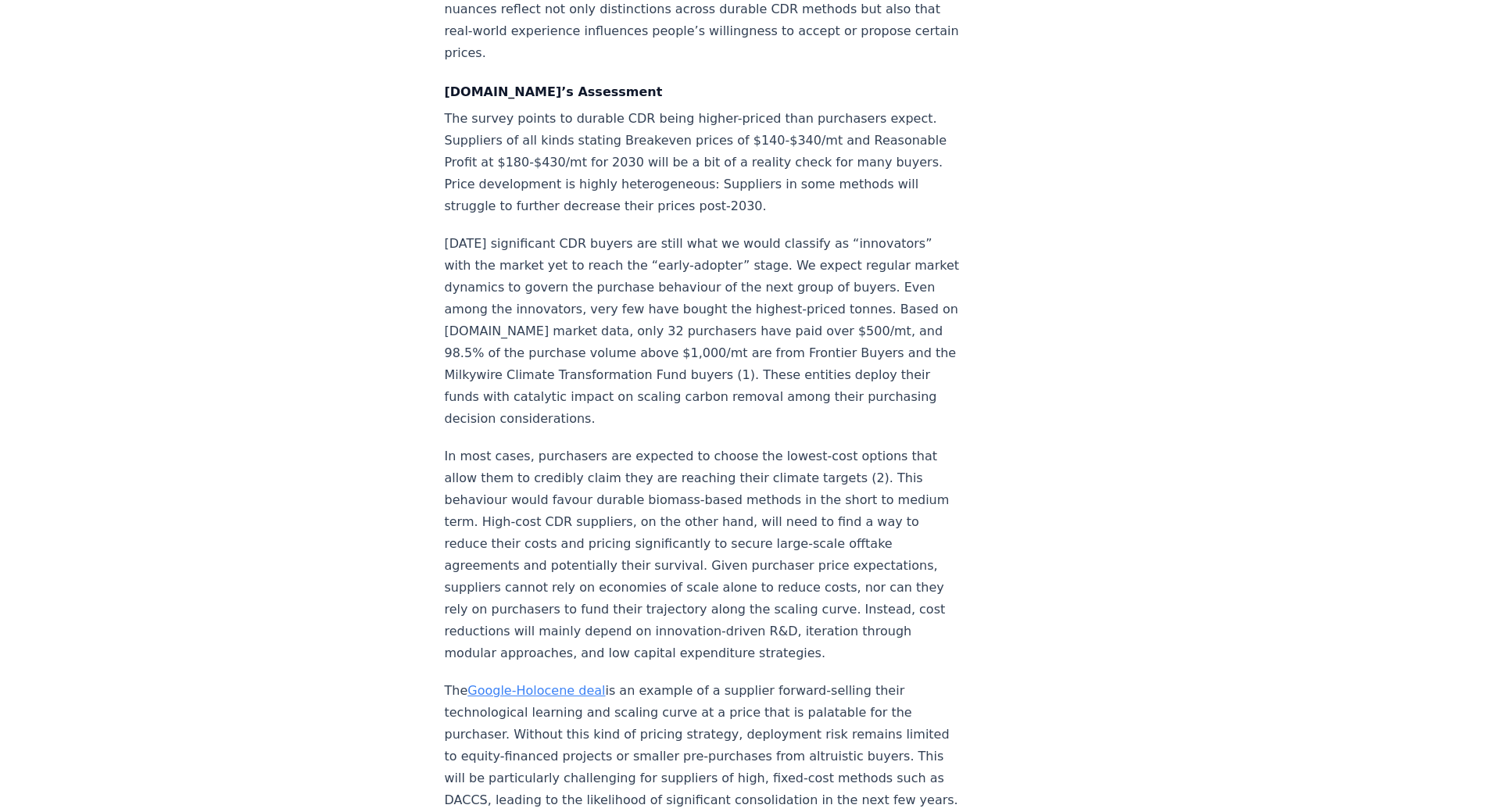
drag, startPoint x: 615, startPoint y: 624, endPoint x: 604, endPoint y: 717, distance: 93.6
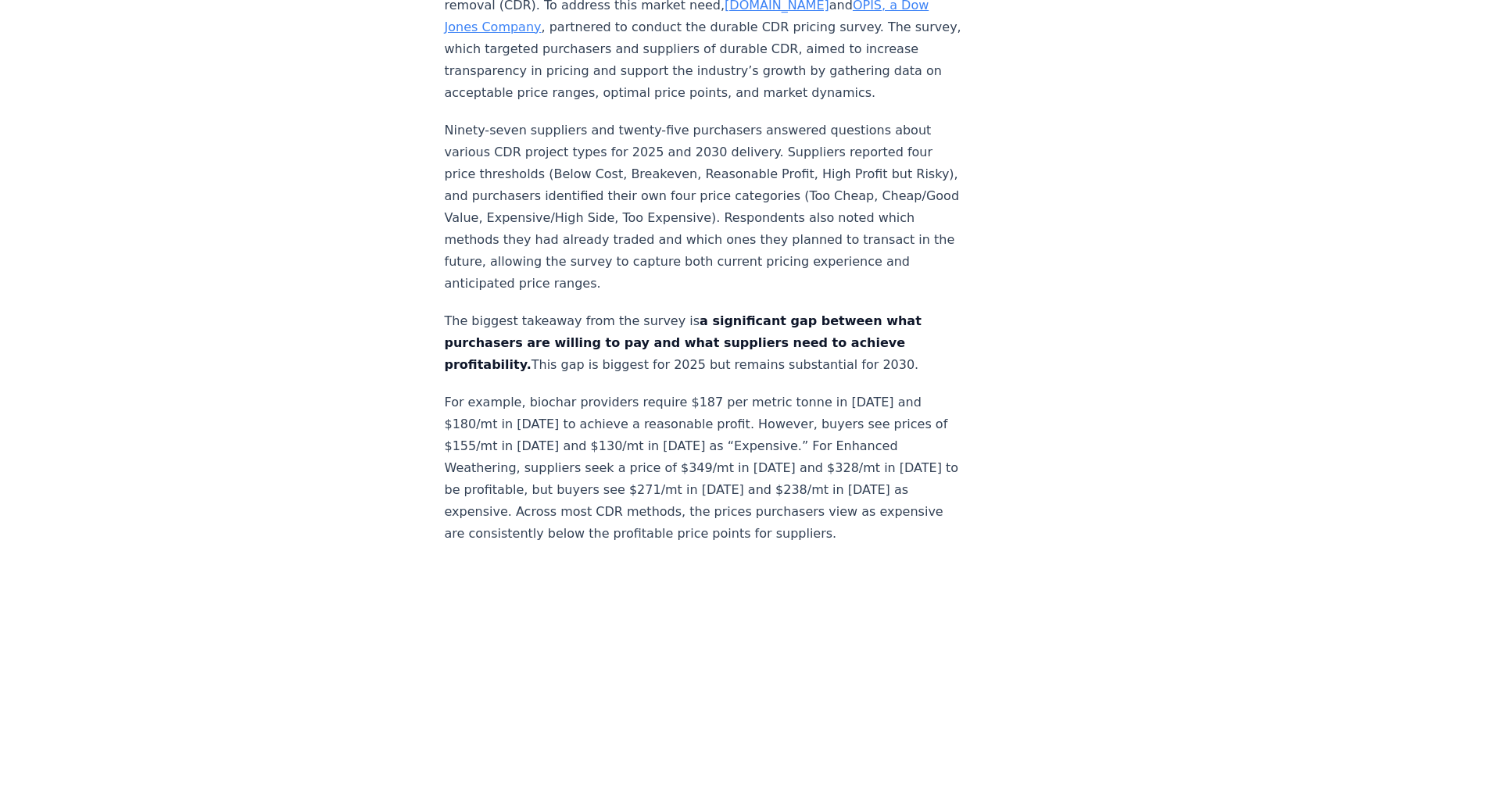
scroll to position [460, 0]
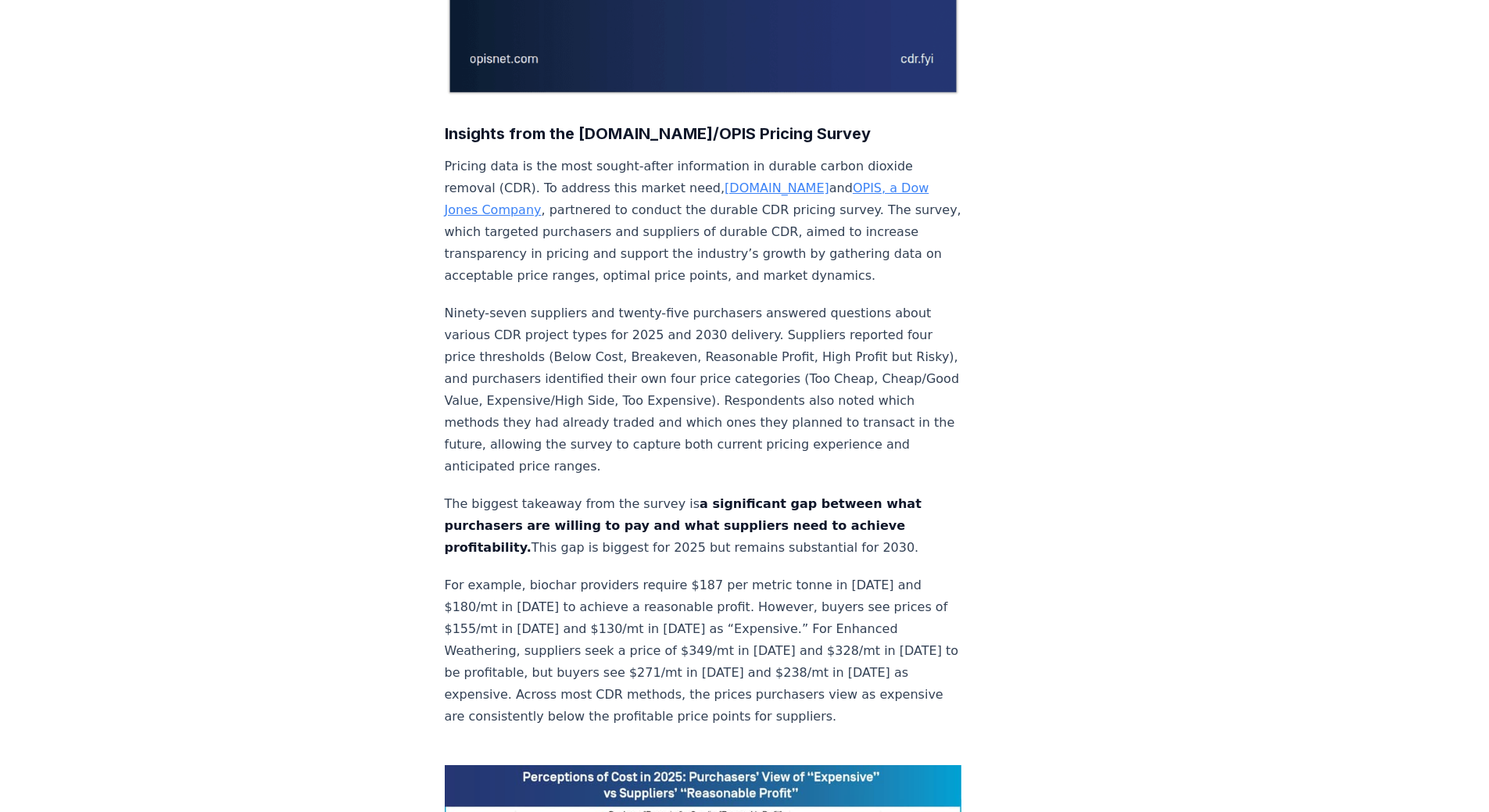
click at [555, 493] on p "The biggest takeaway from the survey is a significant gap between what purchase…" at bounding box center [703, 526] width 517 height 66
drag, startPoint x: 547, startPoint y: 309, endPoint x: 708, endPoint y: 303, distance: 161.1
click at [698, 306] on p "Ninety-seven suppliers and twenty-five purchasers answered questions about vari…" at bounding box center [703, 390] width 517 height 175
click at [753, 305] on p "Ninety-seven suppliers and twenty-five purchasers answered questions about vari…" at bounding box center [703, 390] width 517 height 175
click at [772, 302] on p "Ninety-seven suppliers and twenty-five purchasers answered questions about vari…" at bounding box center [703, 390] width 517 height 175
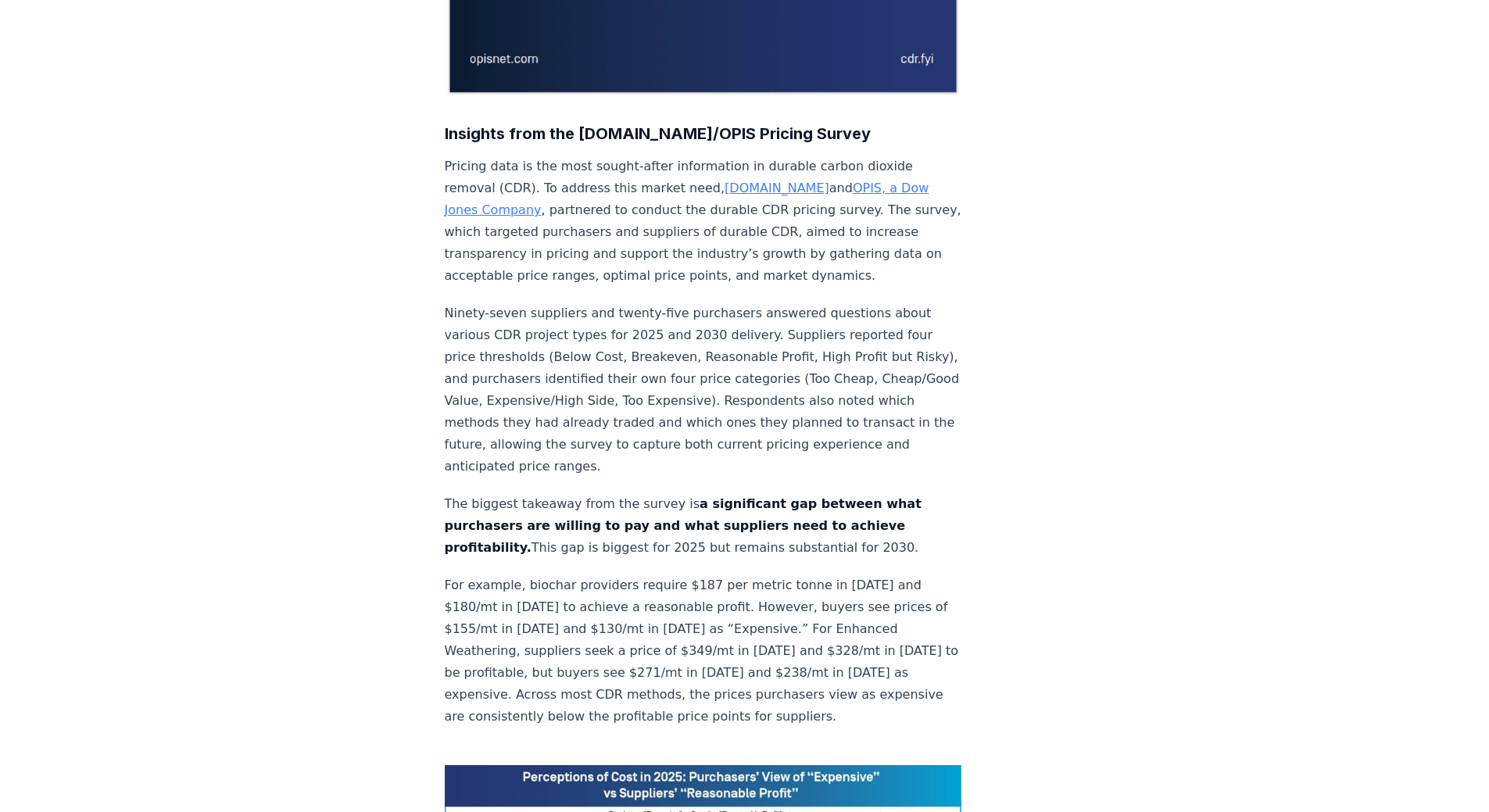
click at [566, 302] on p "Ninety-seven suppliers and twenty-five purchasers answered questions about vari…" at bounding box center [703, 390] width 517 height 175
drag, startPoint x: 549, startPoint y: 307, endPoint x: 647, endPoint y: 302, distance: 98.1
click at [647, 302] on p "Ninety-seven suppliers and twenty-five purchasers answered questions about vari…" at bounding box center [703, 390] width 517 height 175
click at [711, 314] on p "Ninety-seven suppliers and twenty-five purchasers answered questions about vari…" at bounding box center [703, 390] width 517 height 175
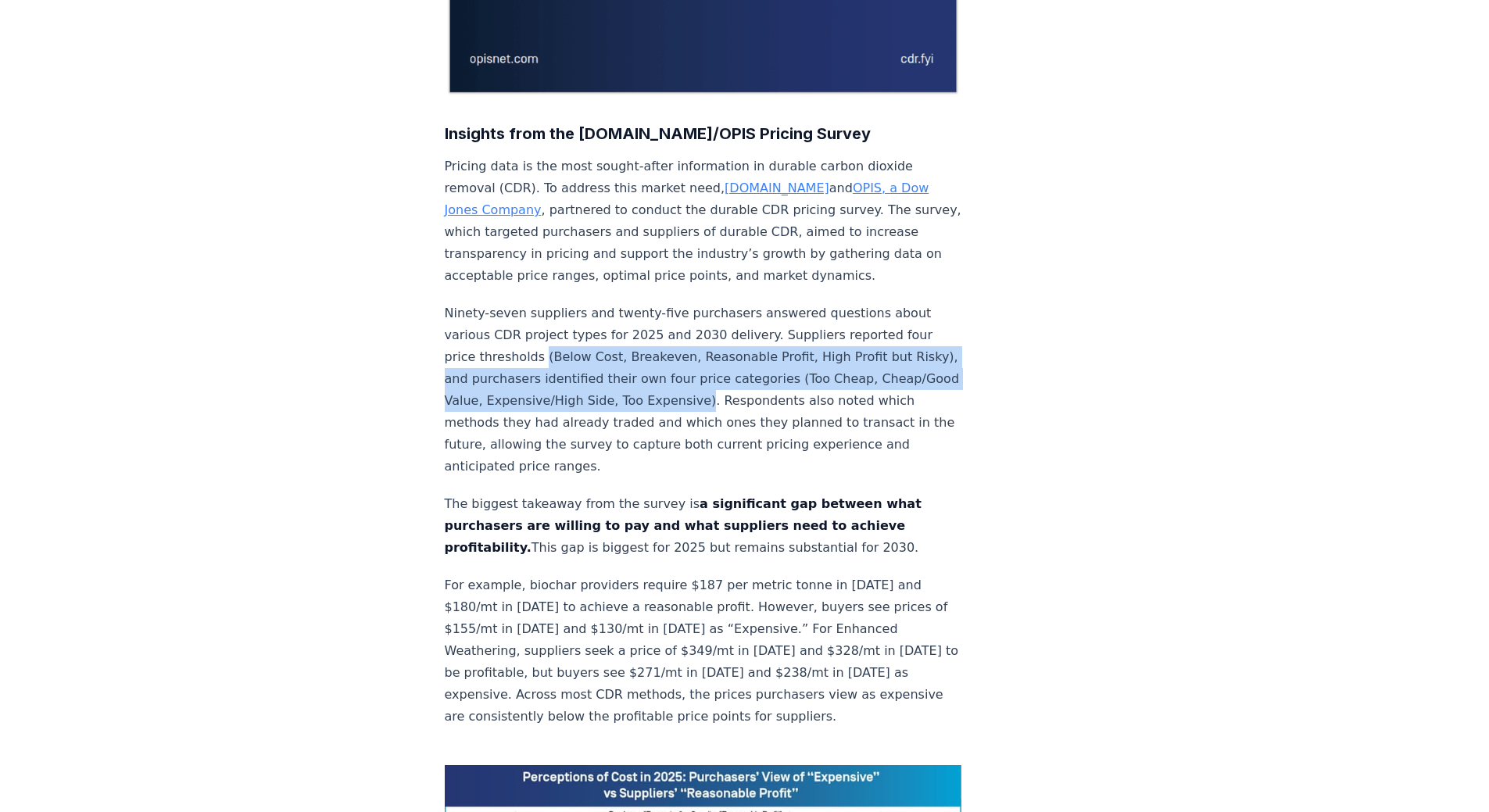
drag, startPoint x: 540, startPoint y: 307, endPoint x: 764, endPoint y: 356, distance: 229.3
click at [764, 356] on p "Ninety-seven suppliers and twenty-five purchasers answered questions about vari…" at bounding box center [703, 390] width 517 height 175
copy p "(Below Cost, Breakeven, Reasonable Profit, High Profit but Risky), and purchase…"
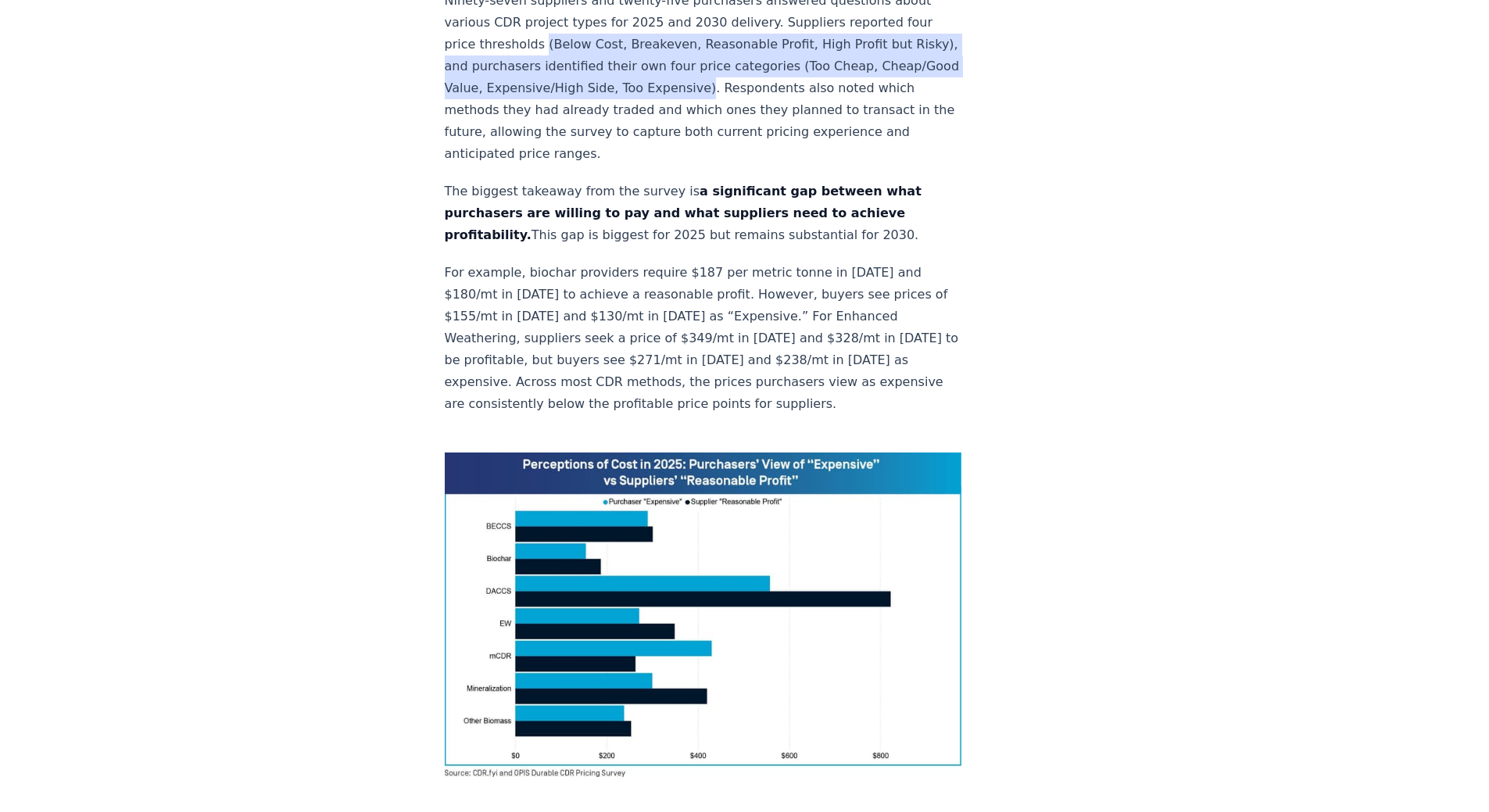
scroll to position [1085, 0]
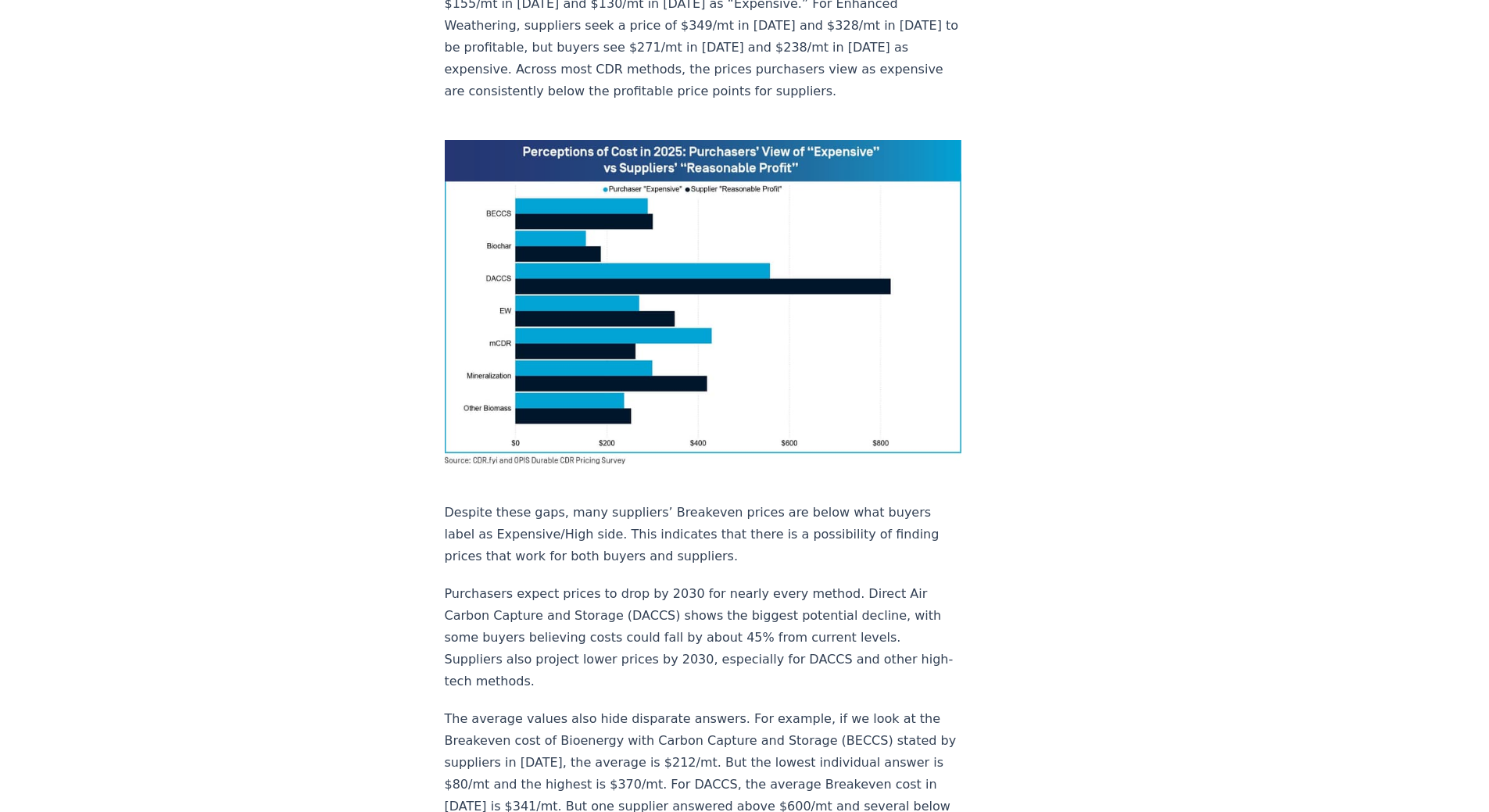
drag, startPoint x: 565, startPoint y: 650, endPoint x: 671, endPoint y: 653, distance: 106.0
drag, startPoint x: 825, startPoint y: 653, endPoint x: 522, endPoint y: 657, distance: 303.0
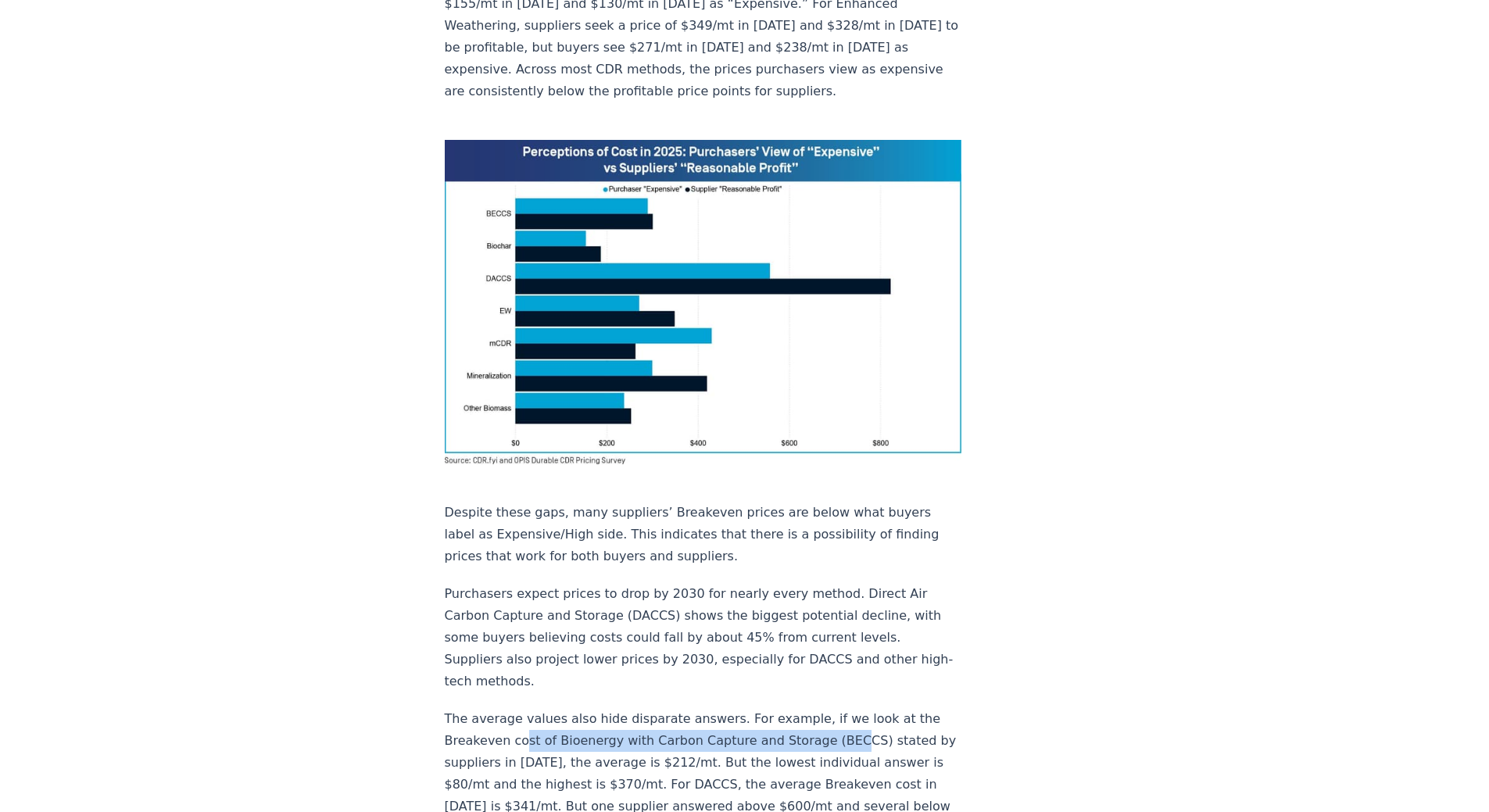
drag, startPoint x: 590, startPoint y: 670, endPoint x: 674, endPoint y: 670, distance: 84.0
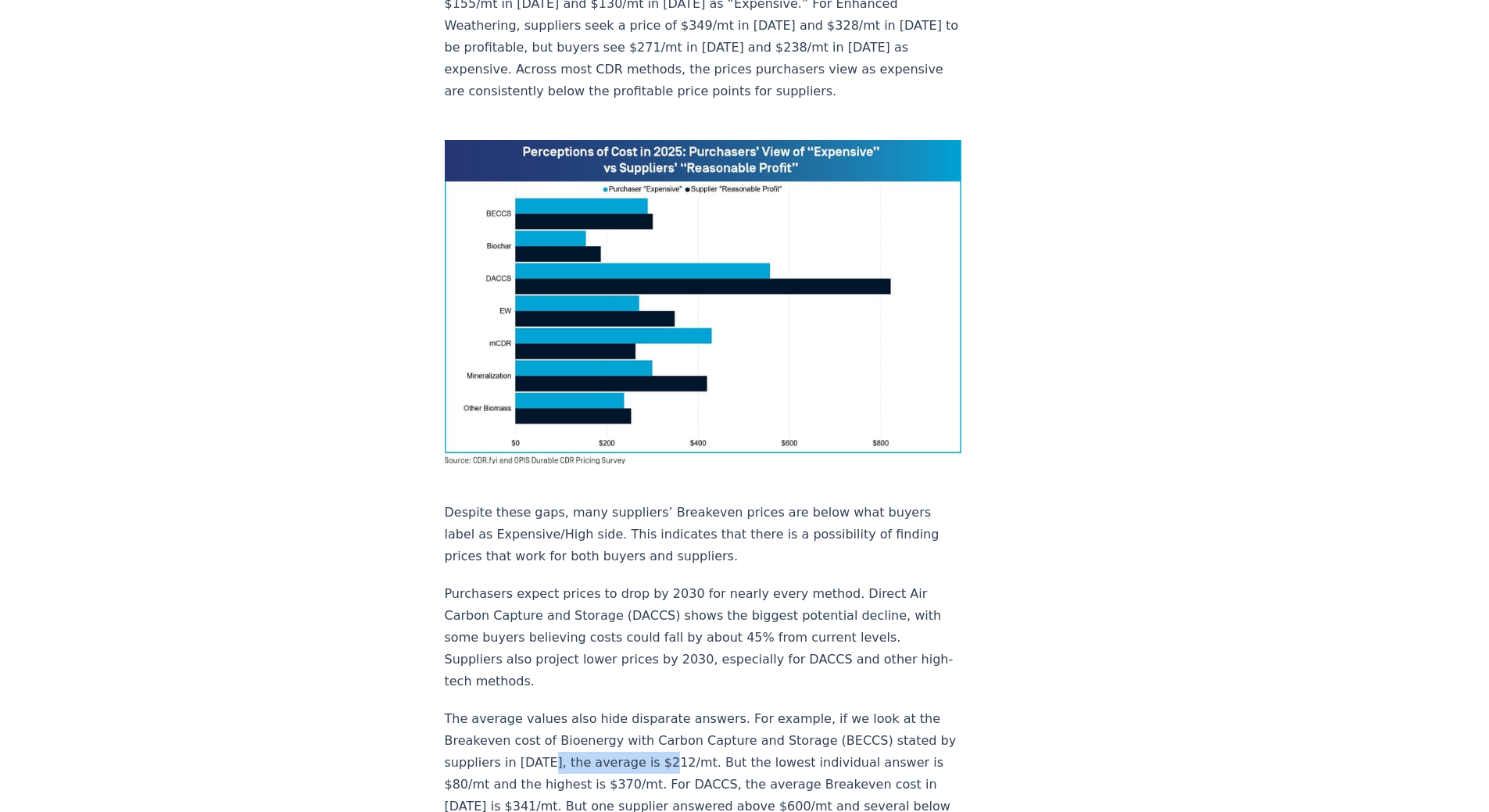
drag, startPoint x: 672, startPoint y: 673, endPoint x: 675, endPoint y: 650, distance: 23.2
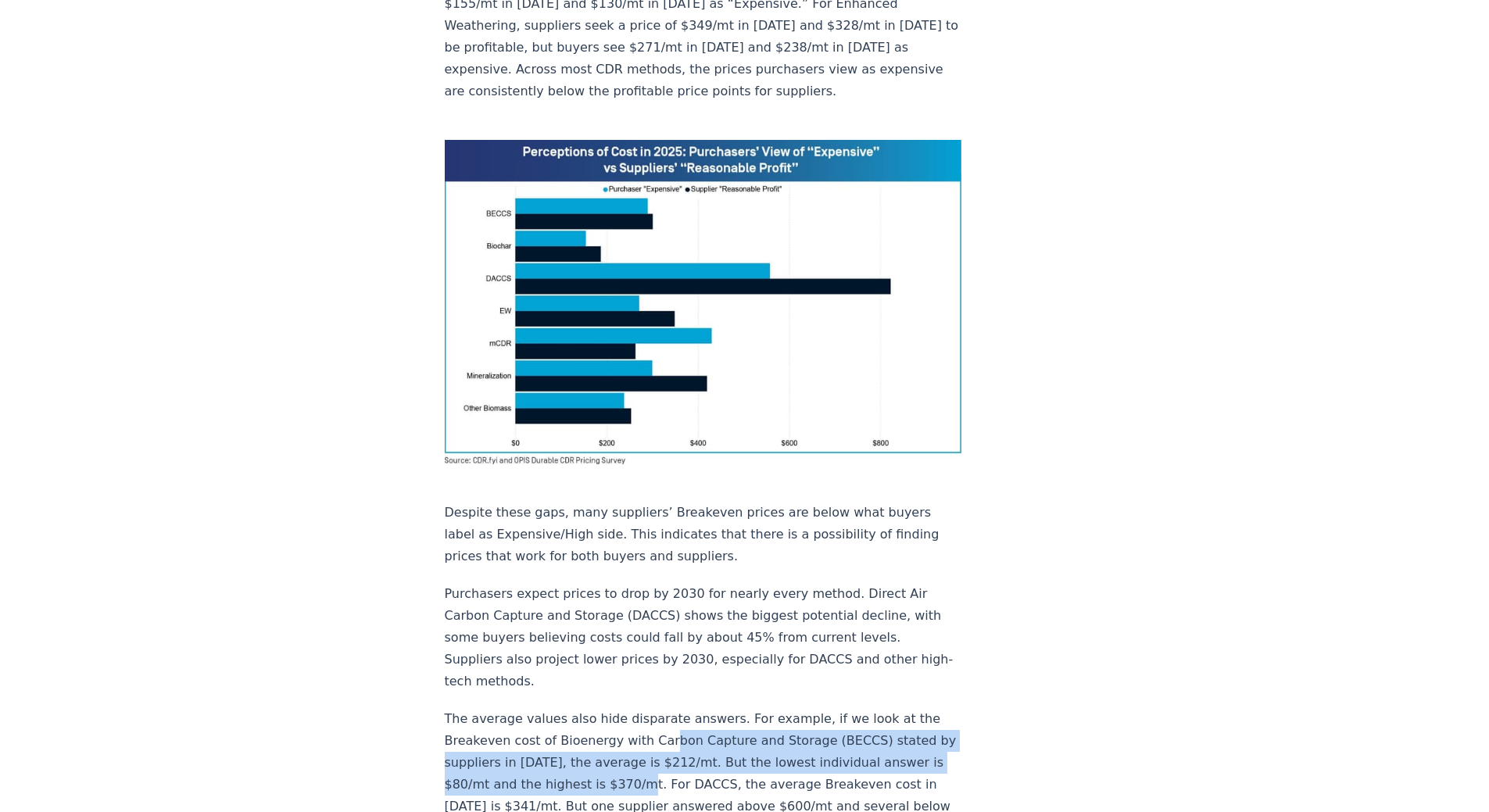
drag, startPoint x: 657, startPoint y: 695, endPoint x: 659, endPoint y: 660, distance: 35.1
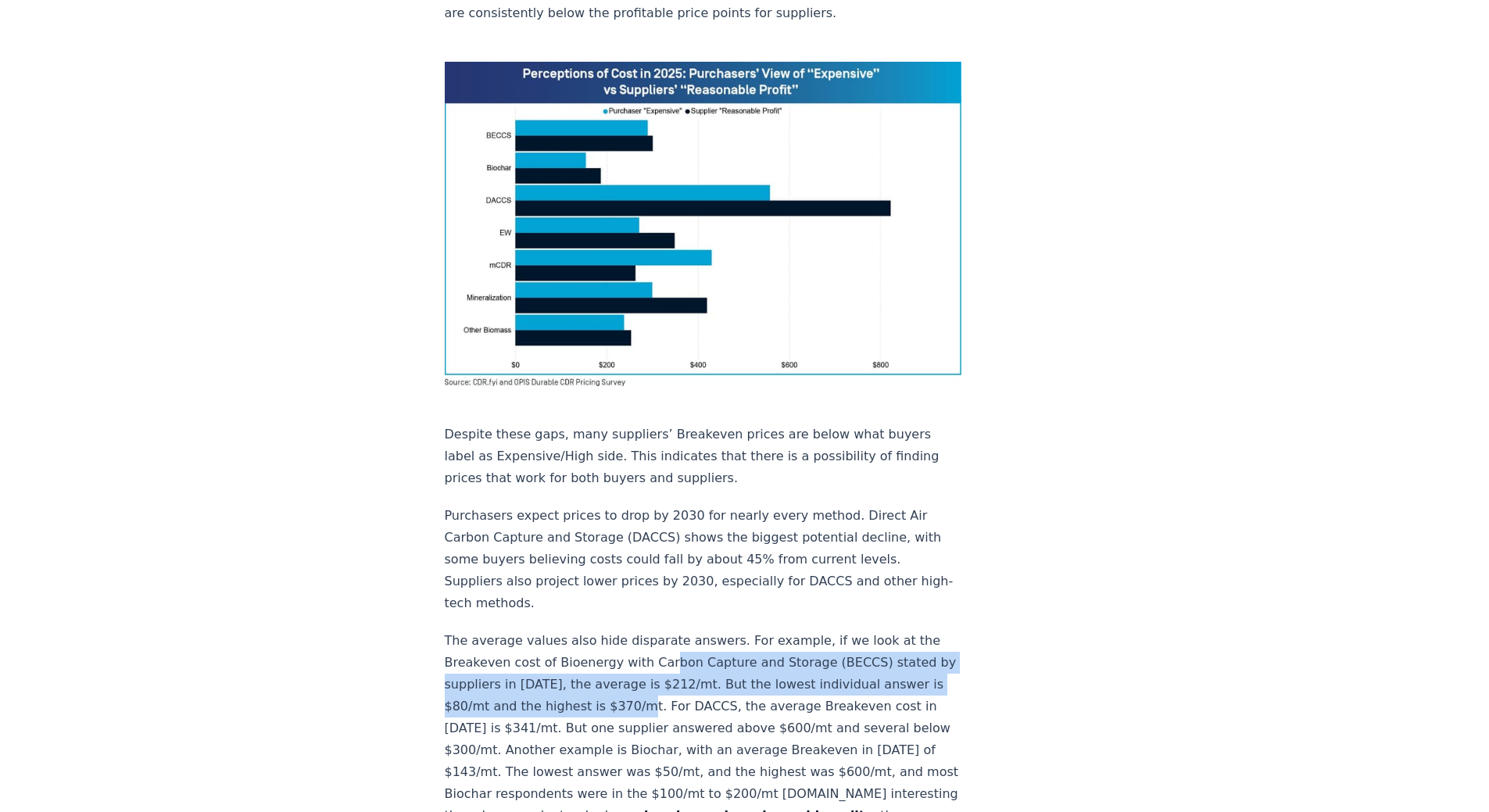
scroll to position [1398, 0]
